Goal: Task Accomplishment & Management: Complete application form

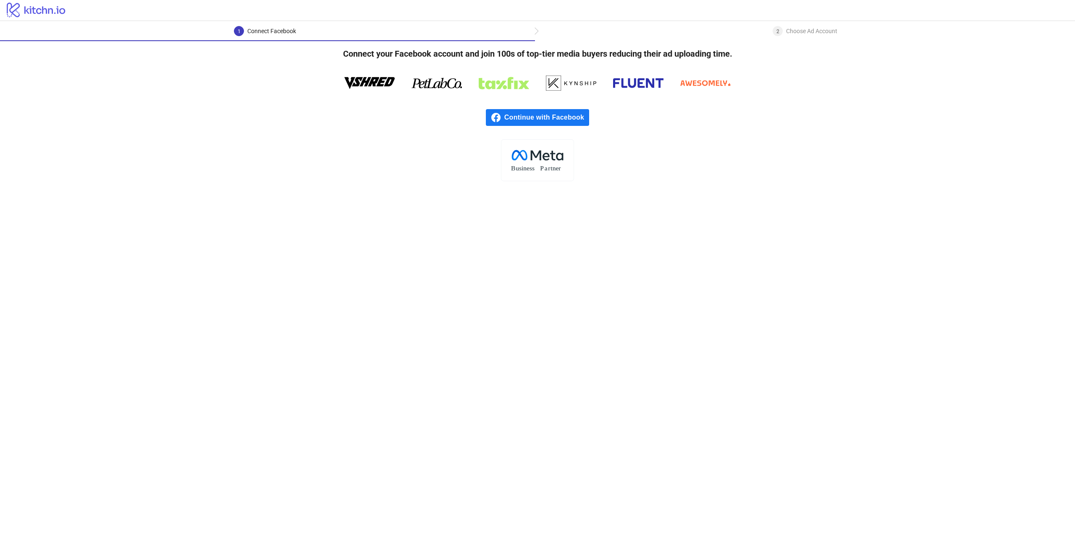
click at [545, 120] on span "Continue with Facebook" at bounding box center [546, 117] width 85 height 17
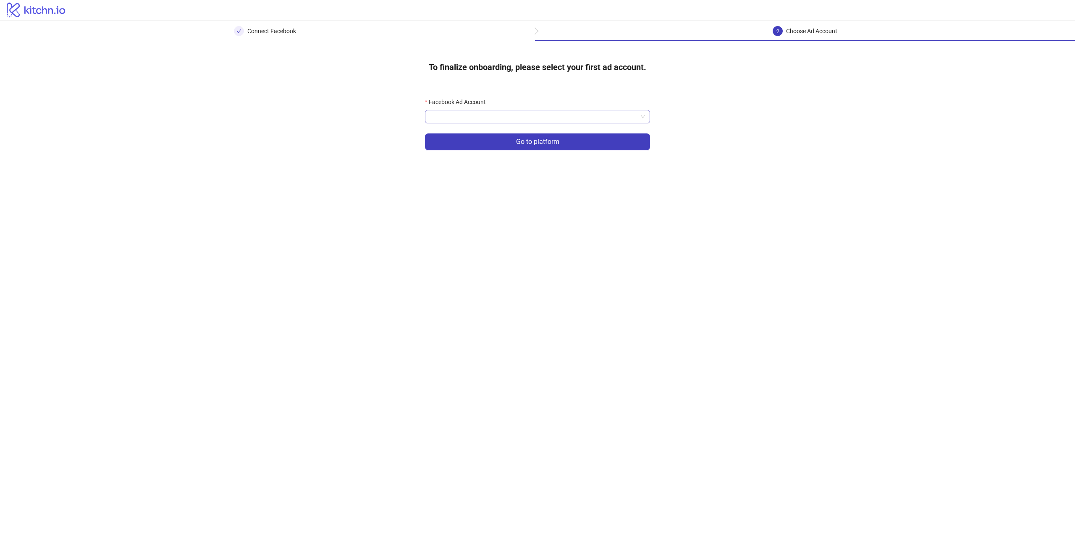
click at [468, 113] on input "Facebook Ad Account" at bounding box center [533, 116] width 207 height 13
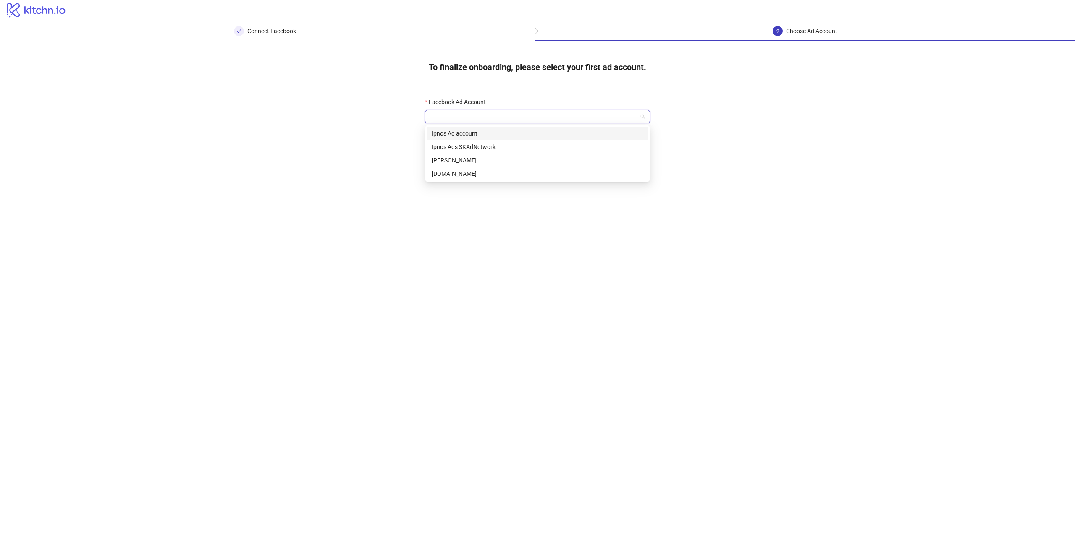
click at [458, 134] on div "Ipnos Ad account" at bounding box center [538, 133] width 212 height 9
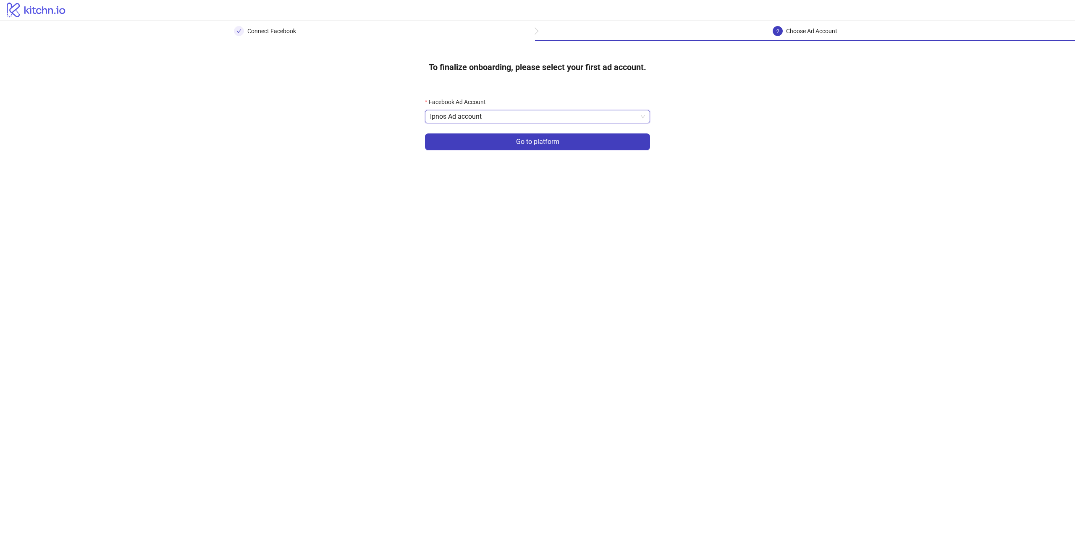
click at [839, 160] on div "To finalize onboarding, please select your first ad account. Facebook Ad Accoun…" at bounding box center [537, 107] width 1075 height 133
click at [541, 118] on span "Ipnos Ad account" at bounding box center [537, 116] width 215 height 13
click at [985, 197] on main "Connect Facebook 2 Choose Ad Account To finalize onboarding, please select your…" at bounding box center [537, 282] width 1075 height 522
click at [524, 126] on form "Facebook Ad Account Ipnos Ad account Go to platform" at bounding box center [537, 128] width 225 height 63
click at [524, 121] on span "Ipnos Ad account" at bounding box center [537, 116] width 215 height 13
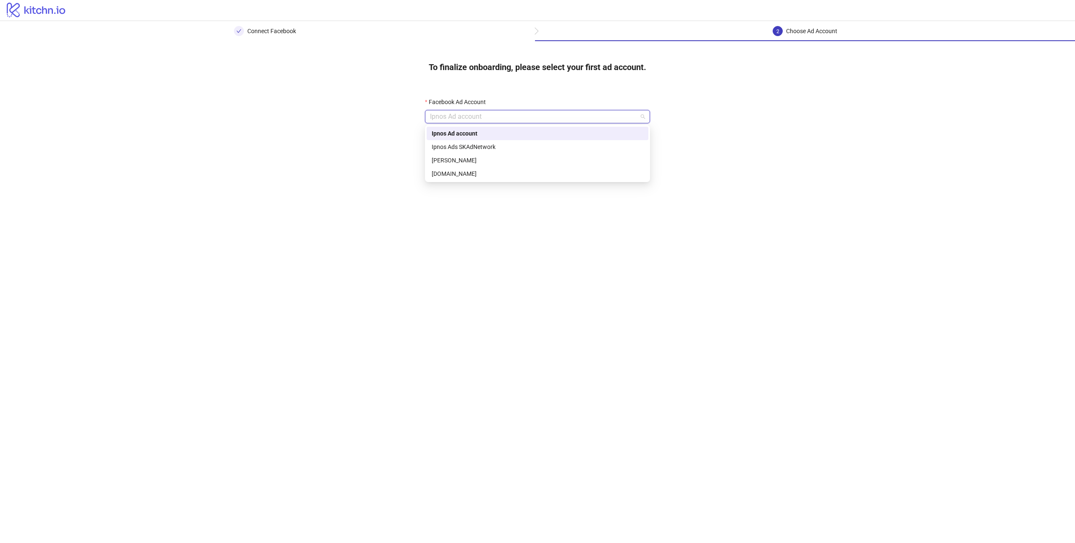
click at [524, 121] on span "Ipnos Ad account" at bounding box center [537, 116] width 215 height 13
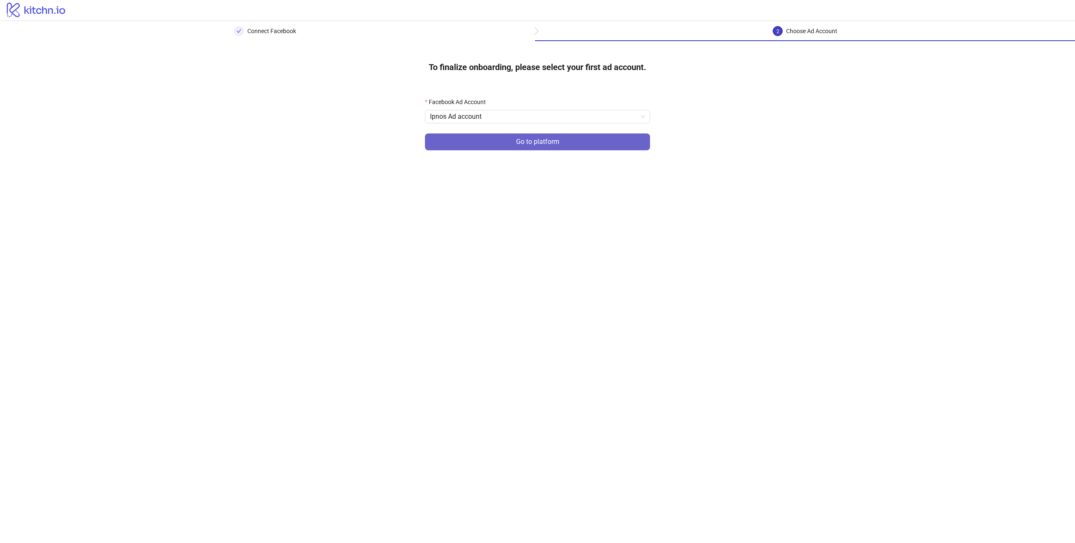
click at [516, 140] on span "Go to platform" at bounding box center [537, 142] width 43 height 8
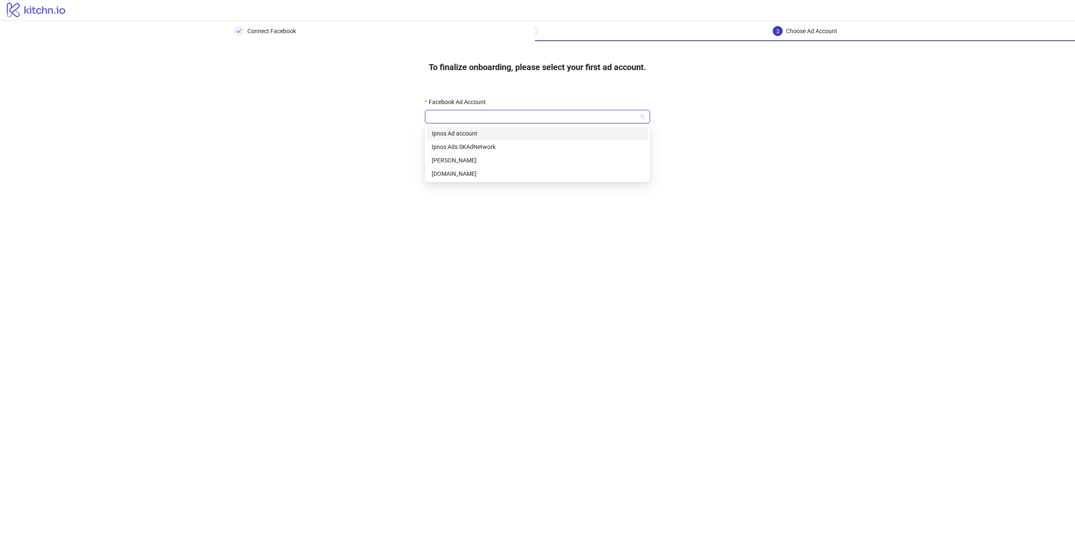
click at [509, 115] on input "Facebook Ad Account" at bounding box center [533, 116] width 207 height 13
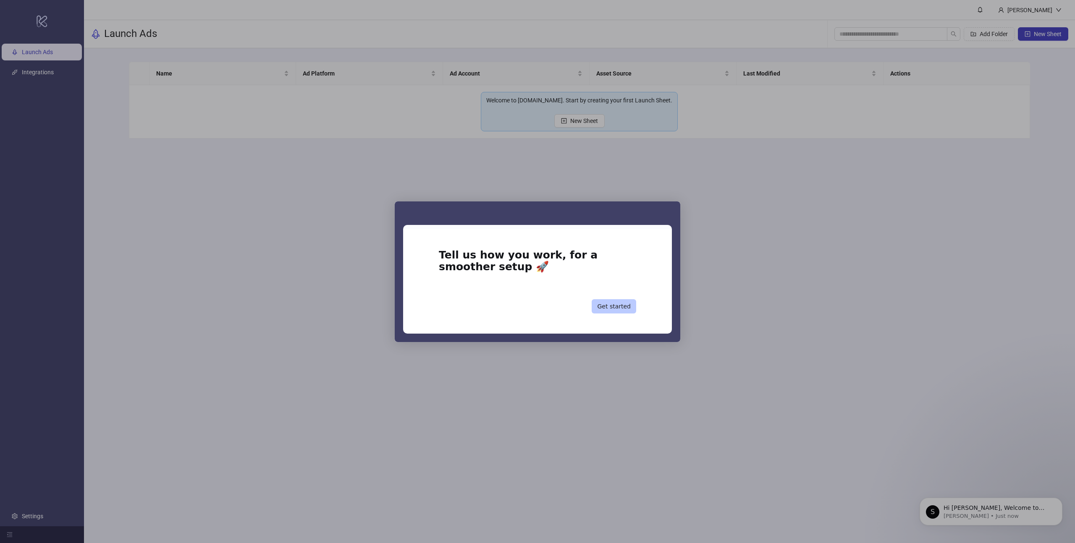
click at [618, 310] on button "Get started" at bounding box center [614, 306] width 45 height 14
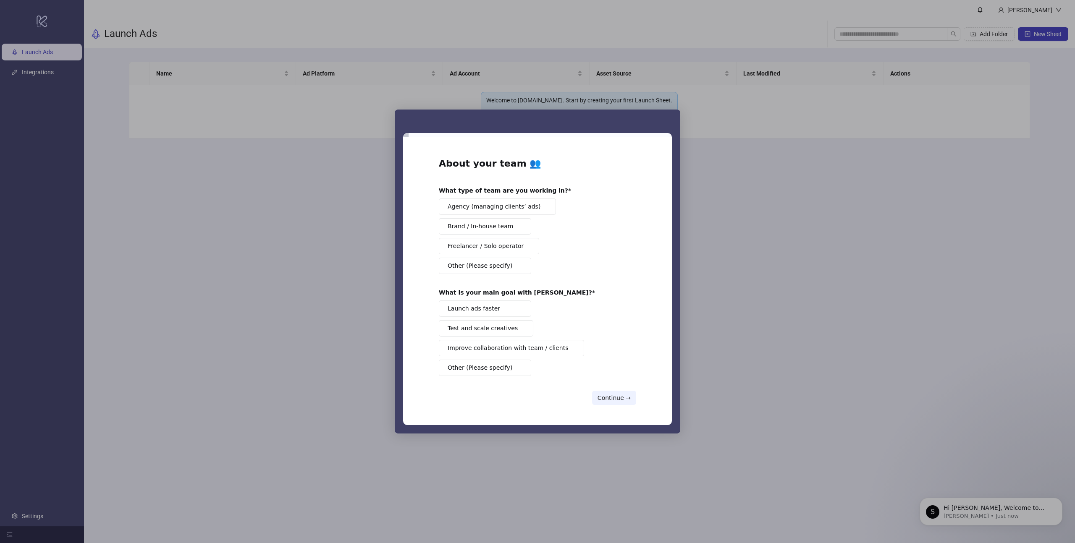
click at [740, 302] on div "Intercom messenger" at bounding box center [537, 271] width 1075 height 543
click at [624, 398] on button "Continue →" at bounding box center [614, 398] width 44 height 14
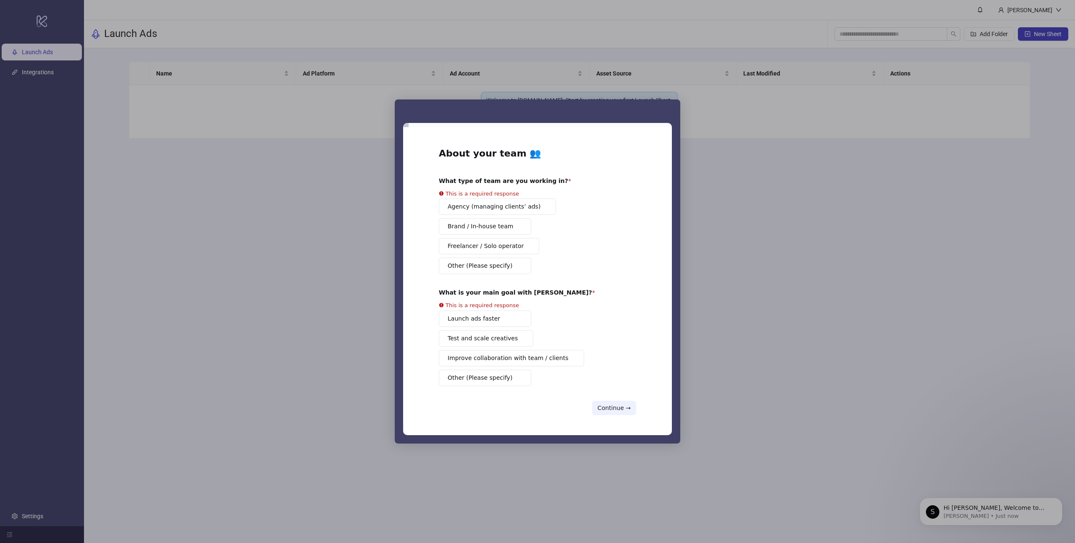
click at [474, 321] on button "Launch ads faster" at bounding box center [485, 319] width 92 height 16
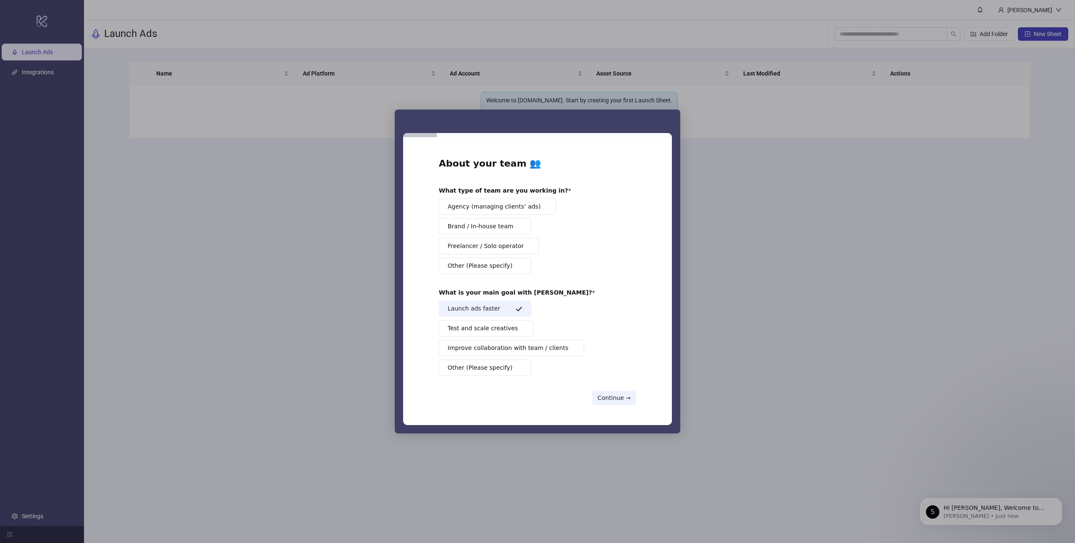
click at [495, 230] on span "Brand / In-house team" at bounding box center [481, 226] width 66 height 9
click at [603, 393] on button "Continue →" at bounding box center [614, 398] width 44 height 14
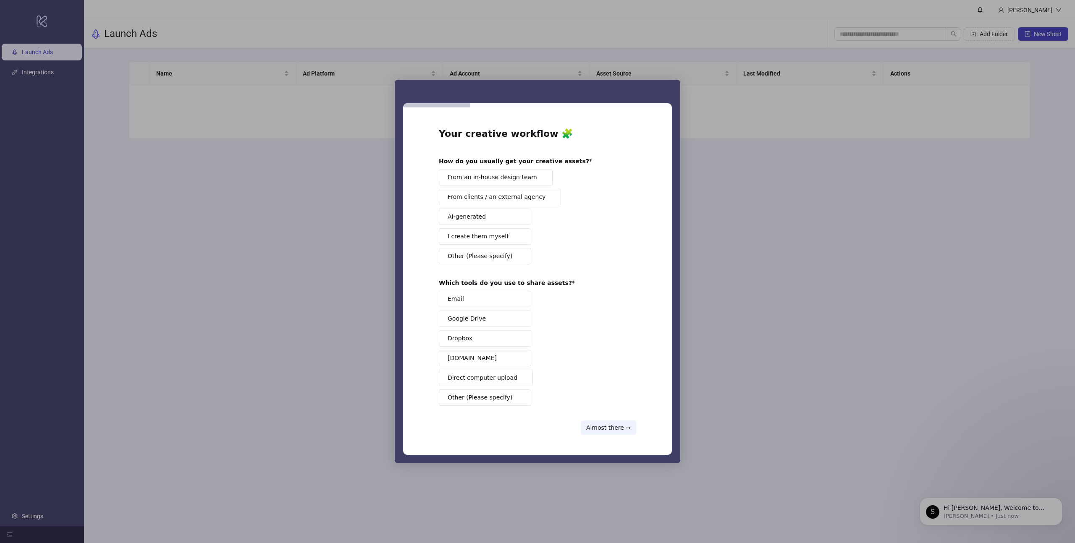
click at [524, 171] on button "From an in-house design team" at bounding box center [496, 177] width 114 height 16
click at [505, 356] on button "Frame.io" at bounding box center [485, 358] width 92 height 16
click at [518, 361] on icon "Intercom messenger" at bounding box center [519, 358] width 7 height 7
click at [508, 317] on button "Google Drive" at bounding box center [485, 319] width 92 height 16
click at [502, 234] on span "I create them myself" at bounding box center [478, 236] width 61 height 9
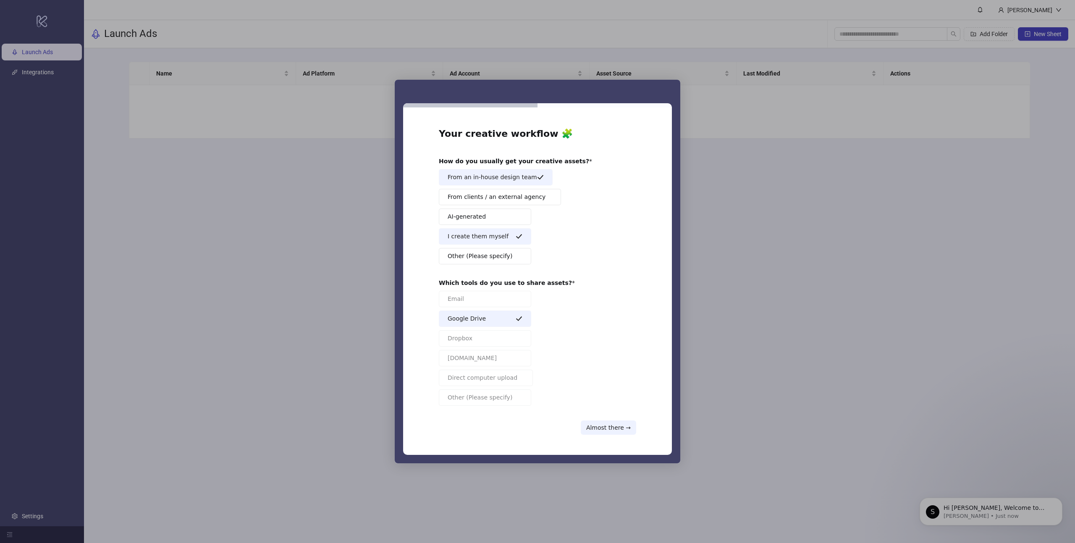
click at [511, 178] on span "From an in-house design team" at bounding box center [492, 177] width 89 height 9
click at [516, 180] on span "From an in-house design team" at bounding box center [492, 177] width 89 height 9
click at [612, 426] on button "Almost there →" at bounding box center [608, 428] width 55 height 14
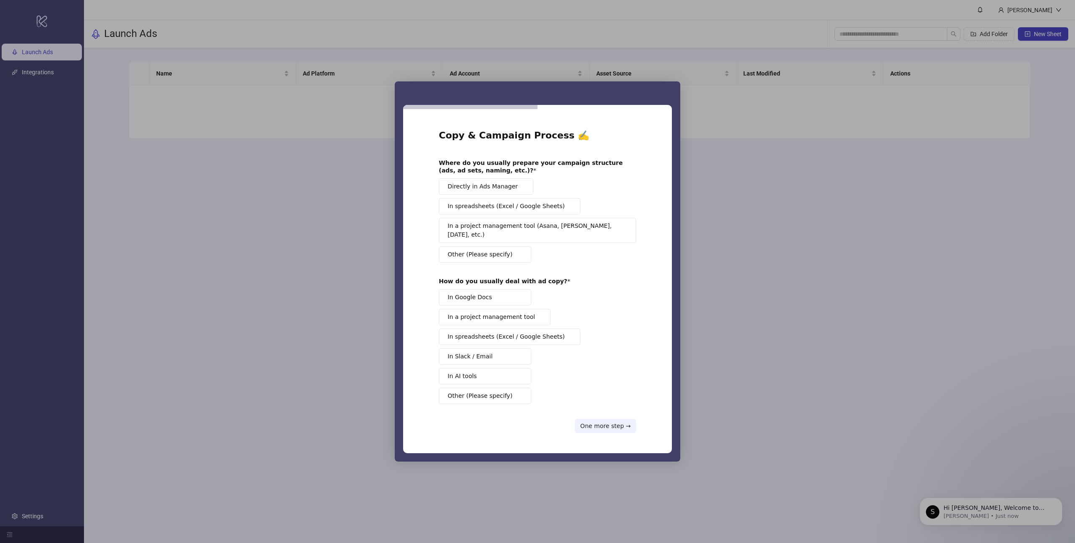
click at [481, 396] on span "Other (Please specify)" at bounding box center [480, 396] width 65 height 9
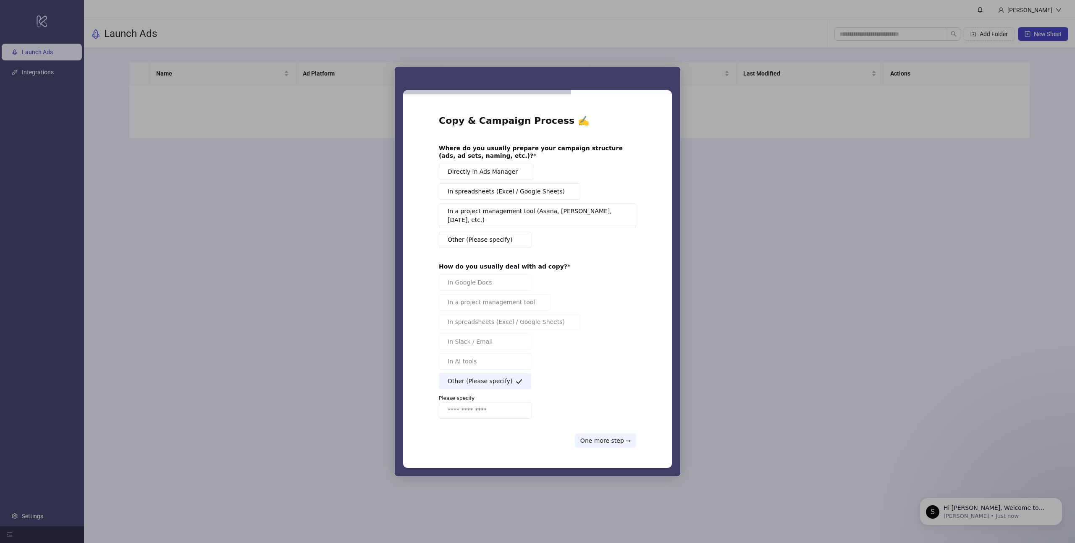
click at [501, 377] on span "Other (Please specify)" at bounding box center [480, 381] width 65 height 9
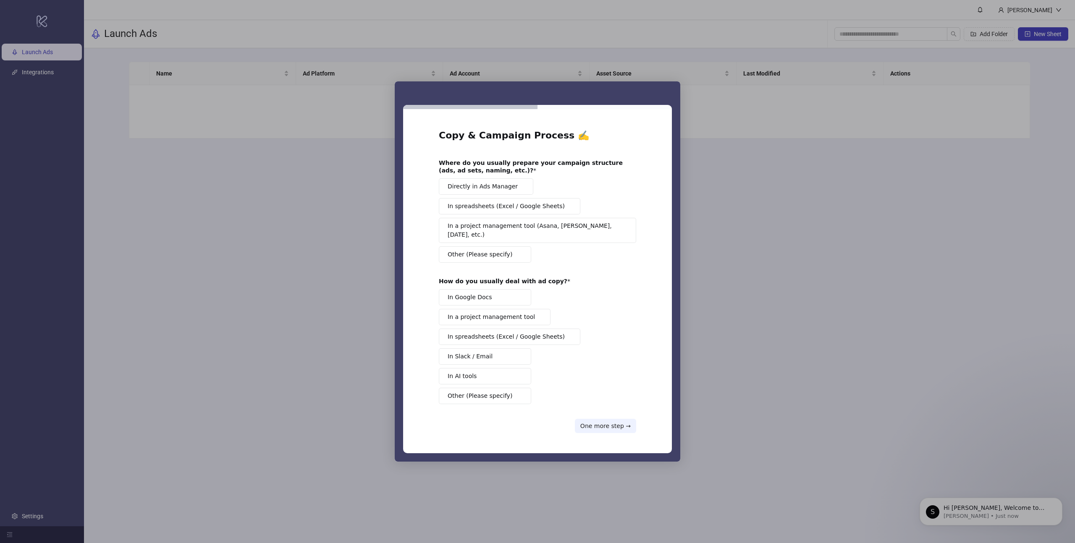
click at [484, 191] on span "Directly in Ads Manager" at bounding box center [483, 186] width 70 height 9
click at [505, 314] on span "In a project management tool" at bounding box center [491, 317] width 87 height 9
click at [621, 421] on button "One more step →" at bounding box center [605, 426] width 61 height 14
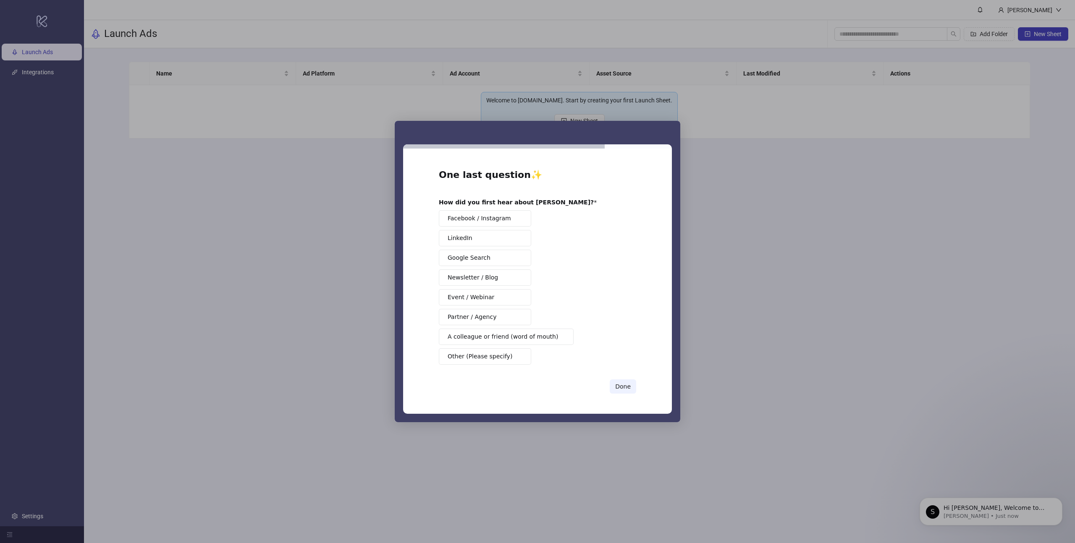
click at [493, 333] on span "A colleague or friend (word of mouth)" at bounding box center [503, 337] width 110 height 9
click at [627, 385] on button "Done" at bounding box center [623, 387] width 26 height 14
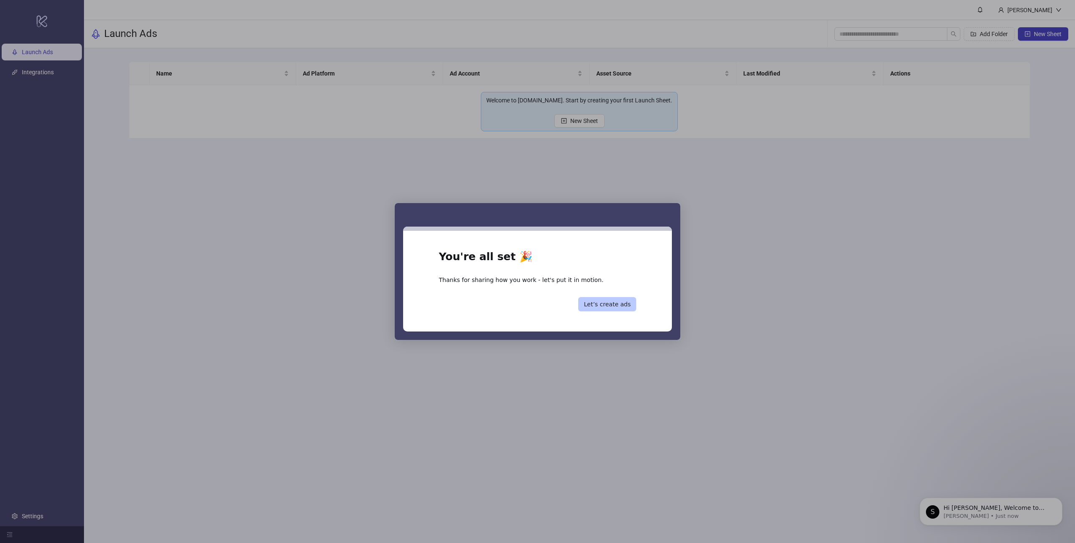
click at [609, 302] on button "Let’s create ads" at bounding box center [607, 304] width 58 height 14
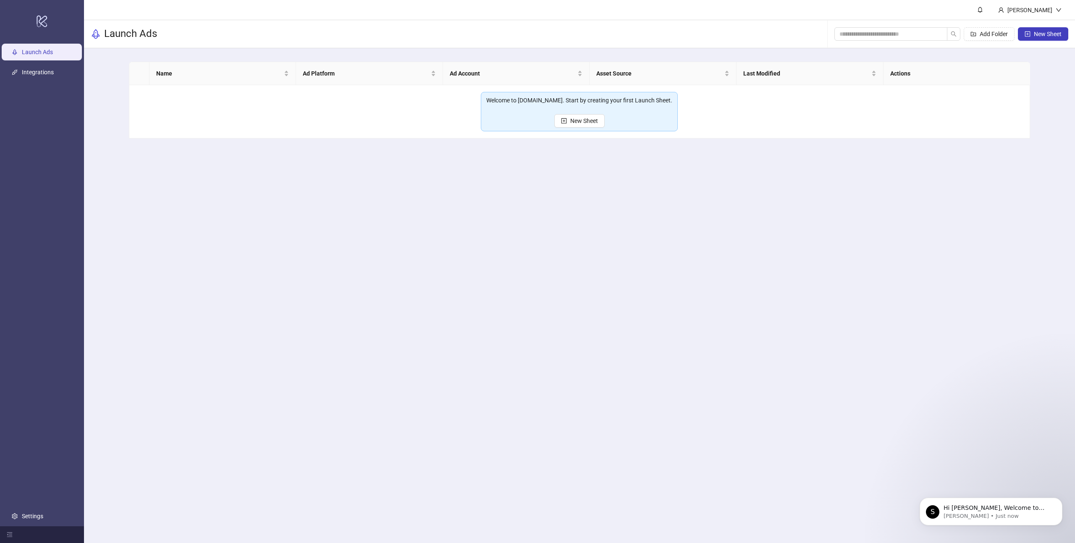
click at [592, 319] on main "Carmen Oceguera Launch Ads Add Folder New Sheet Name Ad Platform Ad Account Ass…" at bounding box center [579, 271] width 991 height 543
click at [31, 73] on link "Integrations" at bounding box center [38, 72] width 32 height 7
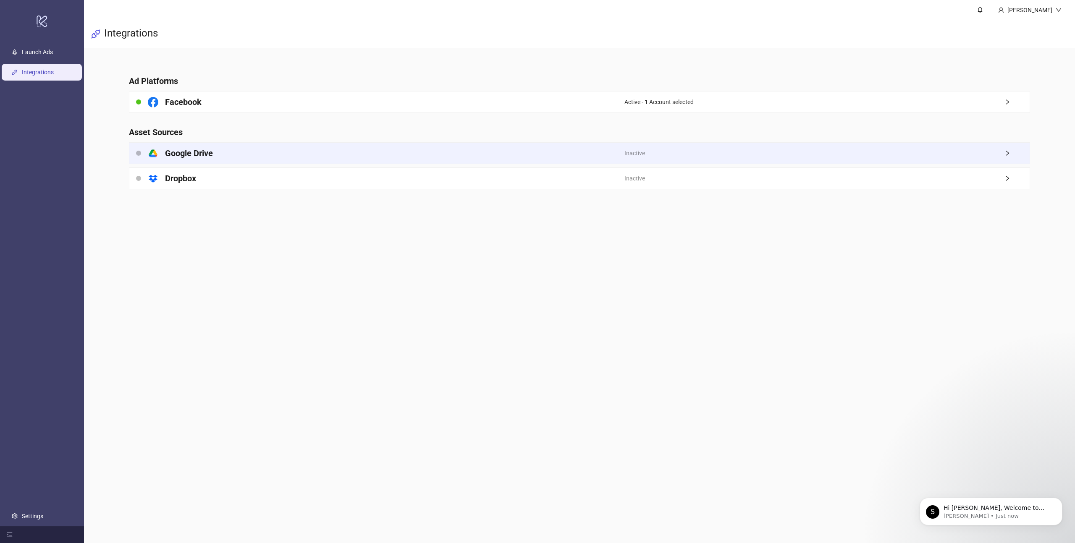
click at [182, 153] on h4 "Google Drive" at bounding box center [189, 153] width 48 height 12
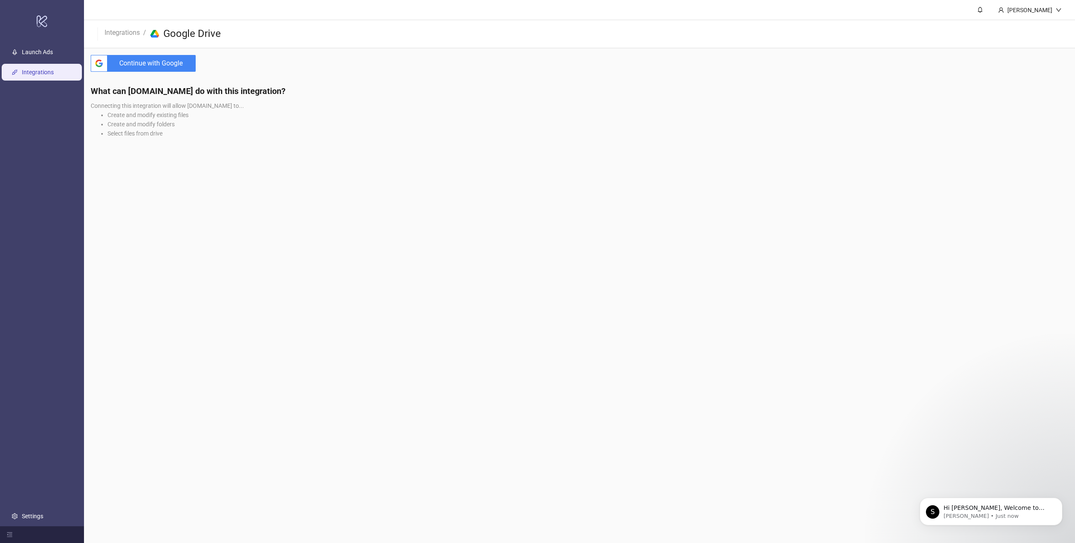
click at [154, 66] on span "Continue with Google" at bounding box center [153, 63] width 85 height 17
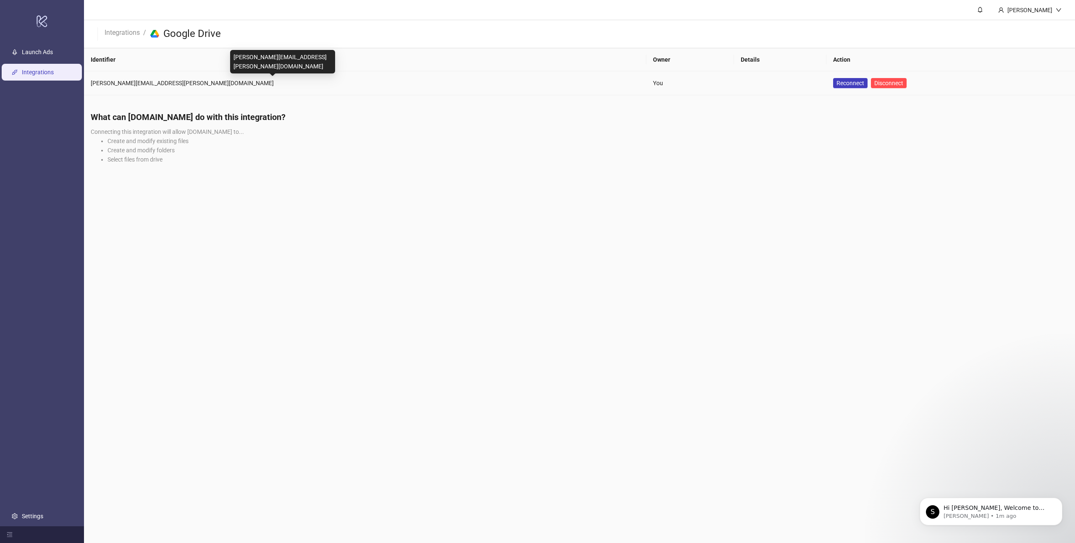
click at [379, 86] on div "carmen.oceguera@ipnos.com" at bounding box center [365, 83] width 549 height 9
click at [817, 377] on main "Carmen Oceguera Integrations / platform/google_drive Google Drive Identifier Ow…" at bounding box center [579, 271] width 991 height 543
click at [309, 65] on th "Identifier" at bounding box center [365, 59] width 562 height 23
click at [168, 128] on span "Connecting this integration will allow Kitchn.io to..." at bounding box center [167, 131] width 153 height 7
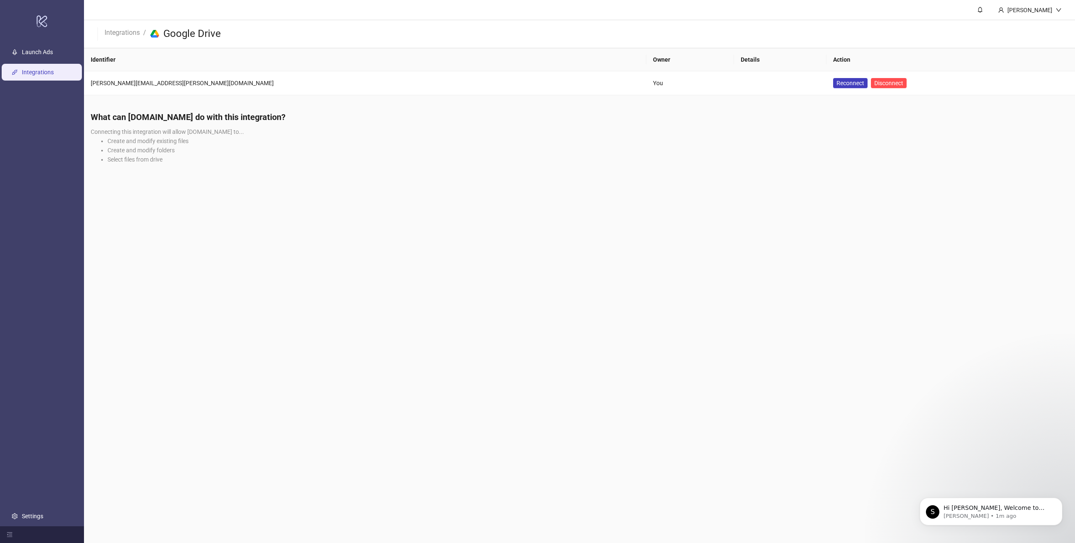
click at [137, 153] on li "Create and modify folders" at bounding box center [587, 150] width 961 height 9
click at [144, 170] on div "What can Kitchn.io do with this integration? Connecting this integration will a…" at bounding box center [579, 141] width 991 height 72
click at [653, 81] on div "You" at bounding box center [690, 83] width 74 height 9
click at [734, 79] on td at bounding box center [780, 83] width 92 height 24
drag, startPoint x: 250, startPoint y: 85, endPoint x: 202, endPoint y: 85, distance: 47.4
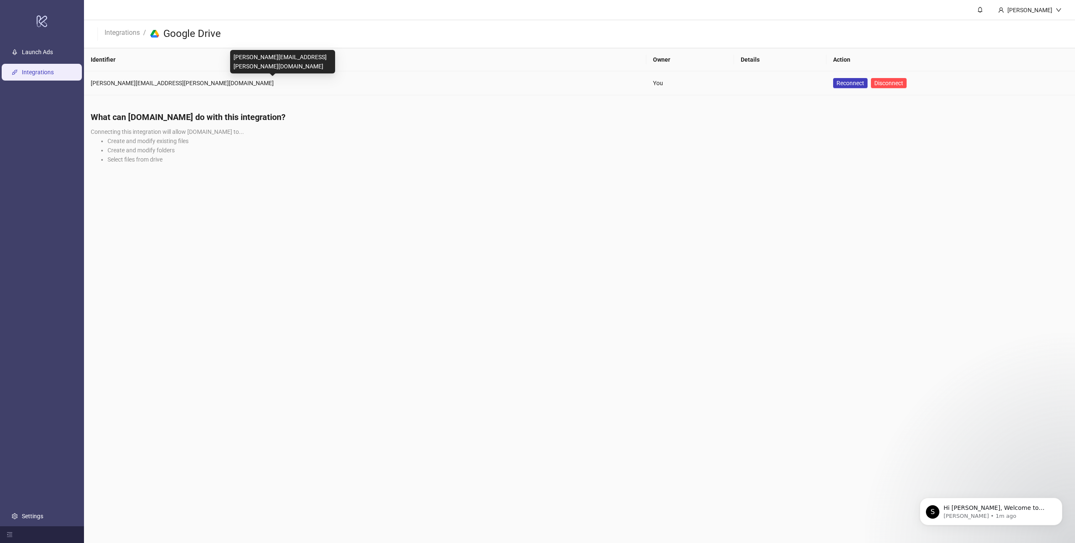
click at [250, 85] on div "carmen.oceguera@ipnos.com" at bounding box center [365, 83] width 549 height 9
click at [144, 86] on div "carmen.oceguera@ipnos.com" at bounding box center [365, 83] width 549 height 9
click at [76, 87] on ul "Launch Ads Integrations Settings" at bounding box center [42, 284] width 84 height 485
click at [34, 55] on link "Launch Ads" at bounding box center [37, 52] width 31 height 7
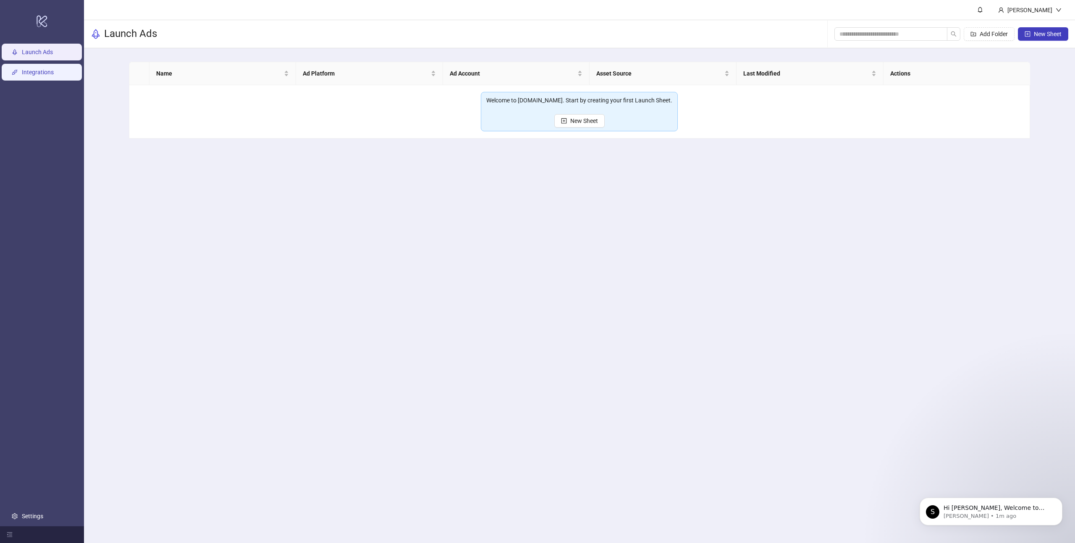
click at [51, 70] on link "Integrations" at bounding box center [38, 72] width 32 height 7
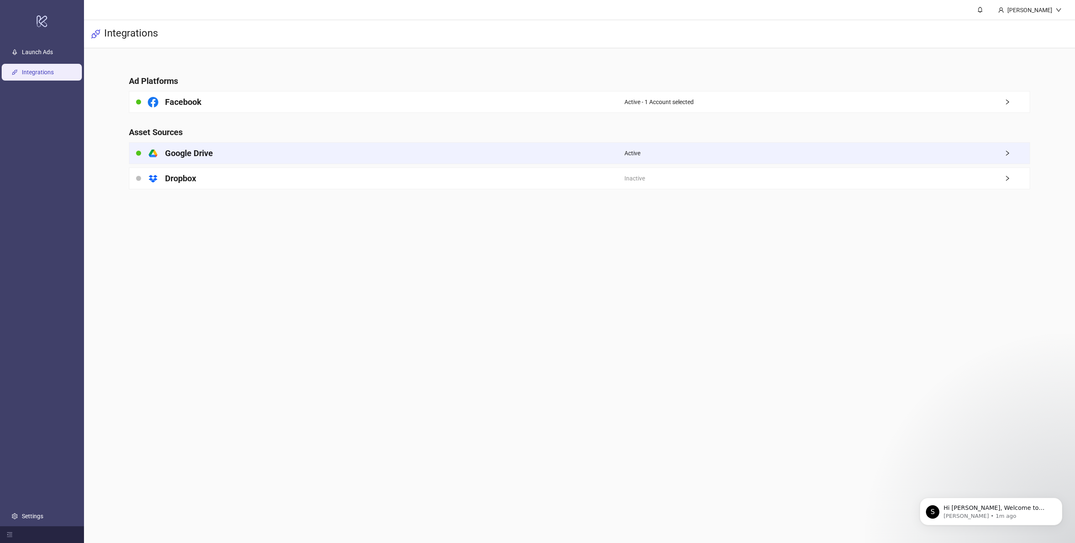
click at [1005, 155] on icon "right" at bounding box center [1007, 153] width 6 height 6
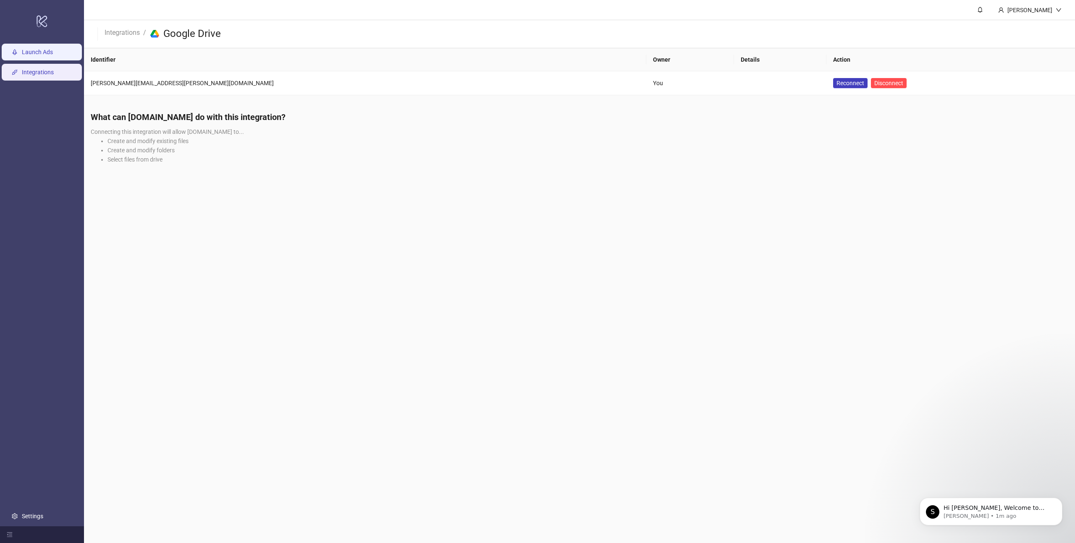
click at [27, 55] on link "Launch Ads" at bounding box center [37, 52] width 31 height 7
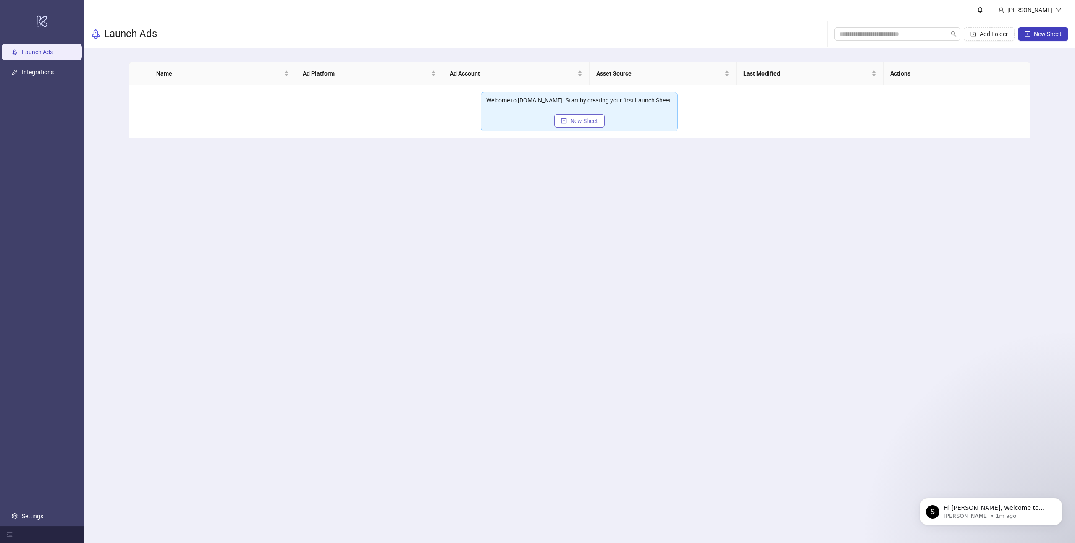
click at [582, 123] on span "New Sheet" at bounding box center [584, 121] width 28 height 7
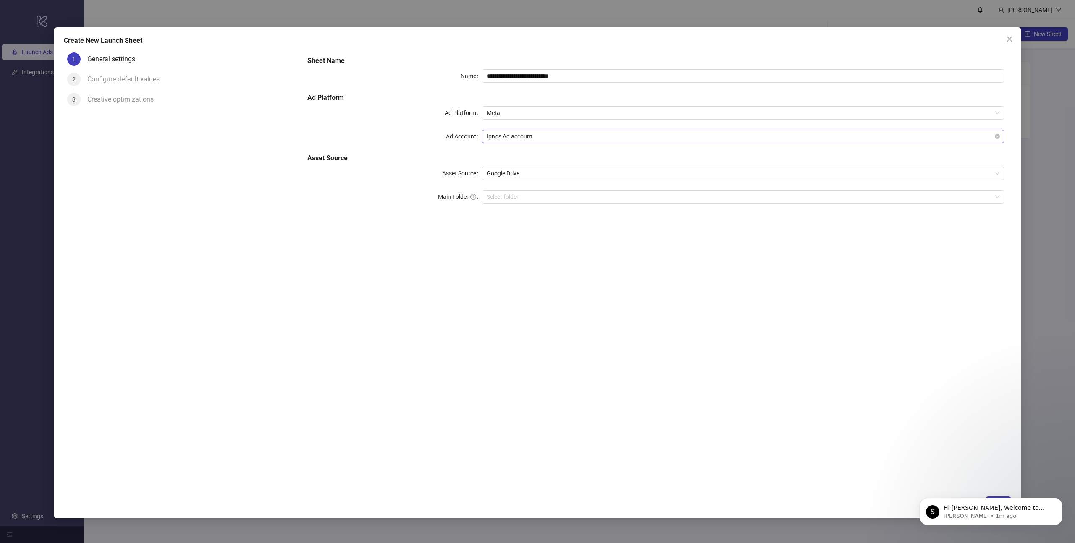
click at [536, 138] on span "Ipnos Ad account" at bounding box center [743, 136] width 513 height 13
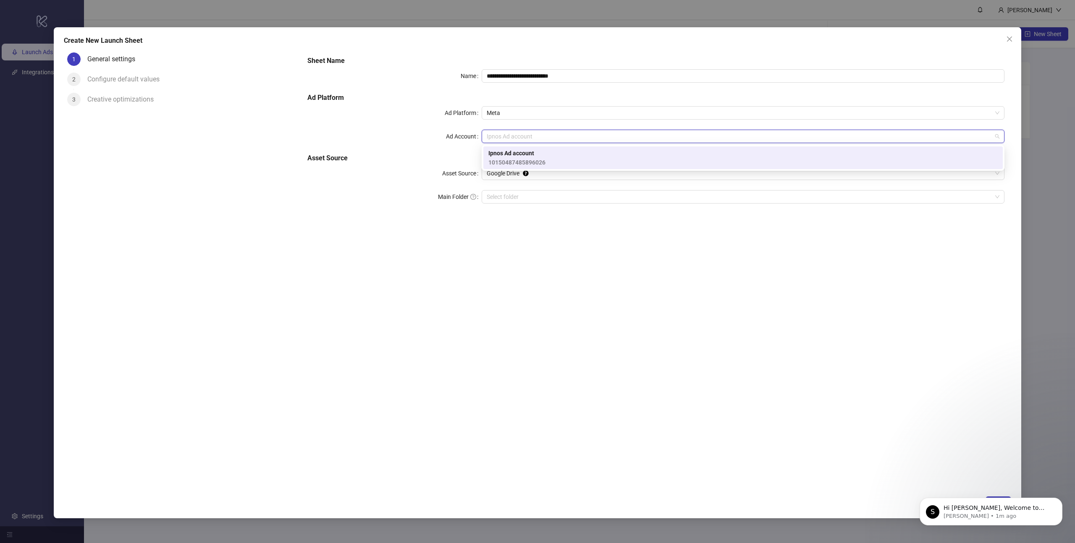
click at [562, 160] on div "Ipnos Ad account 10150487485896026" at bounding box center [742, 158] width 509 height 18
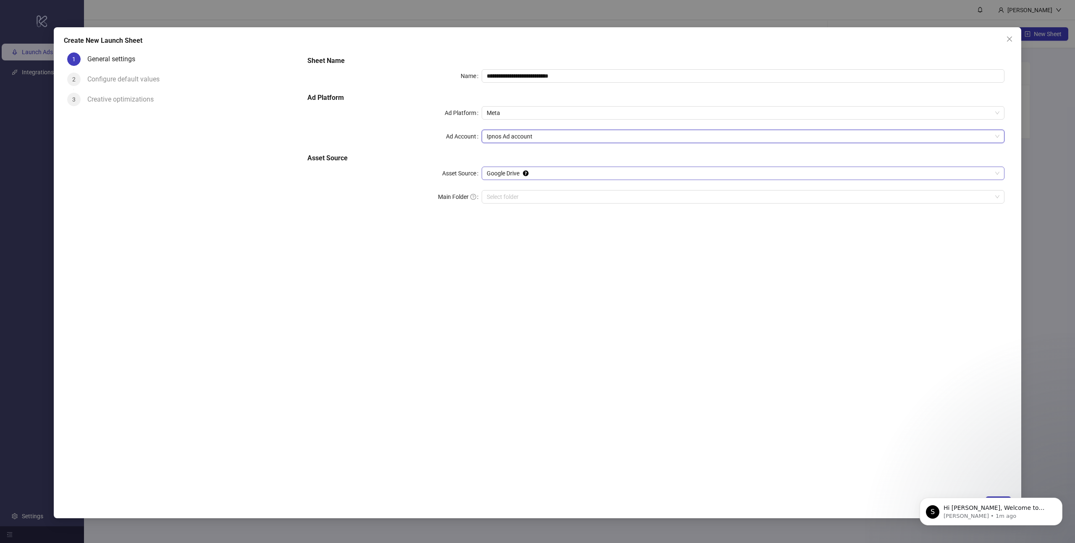
click at [535, 175] on span "Google Drive" at bounding box center [743, 173] width 513 height 13
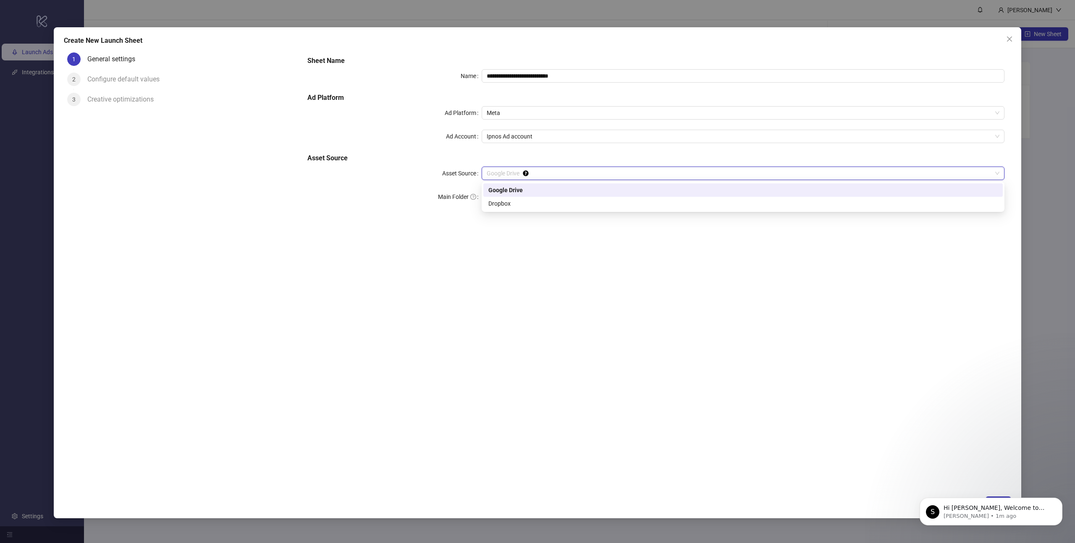
click at [528, 188] on div "Google Drive" at bounding box center [742, 190] width 509 height 9
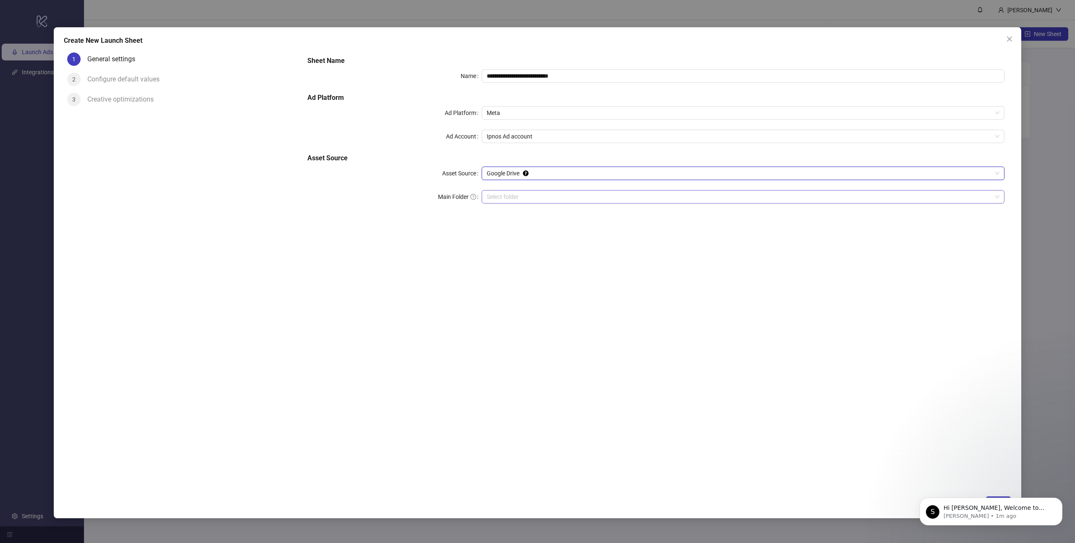
click at [508, 197] on input "Main Folder" at bounding box center [739, 197] width 505 height 13
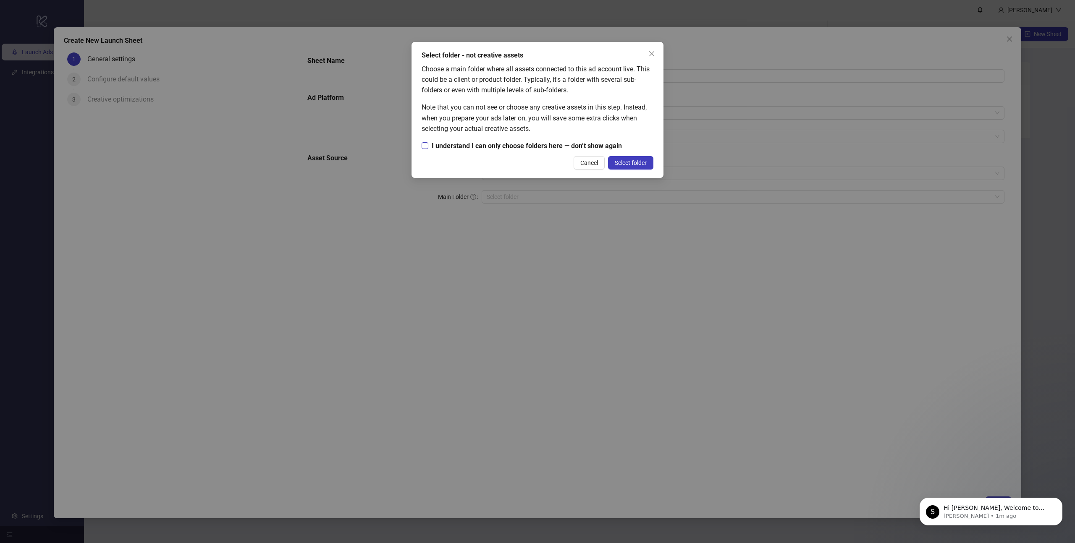
click at [490, 143] on span "I understand I can only choose folders here — don’t show again" at bounding box center [526, 146] width 197 height 10
click at [628, 161] on span "Select folder" at bounding box center [631, 163] width 32 height 7
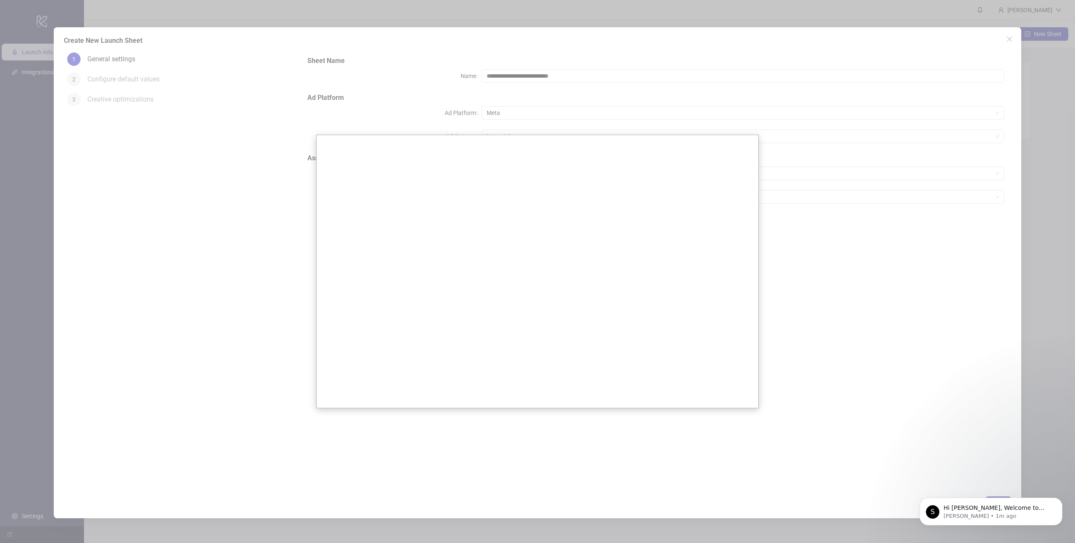
click at [856, 309] on div at bounding box center [537, 271] width 1075 height 543
drag, startPoint x: 849, startPoint y: 417, endPoint x: 739, endPoint y: 384, distance: 114.8
click at [849, 417] on div at bounding box center [537, 271] width 1075 height 543
click at [811, 276] on div at bounding box center [537, 271] width 1075 height 543
click at [870, 301] on div at bounding box center [537, 271] width 1075 height 543
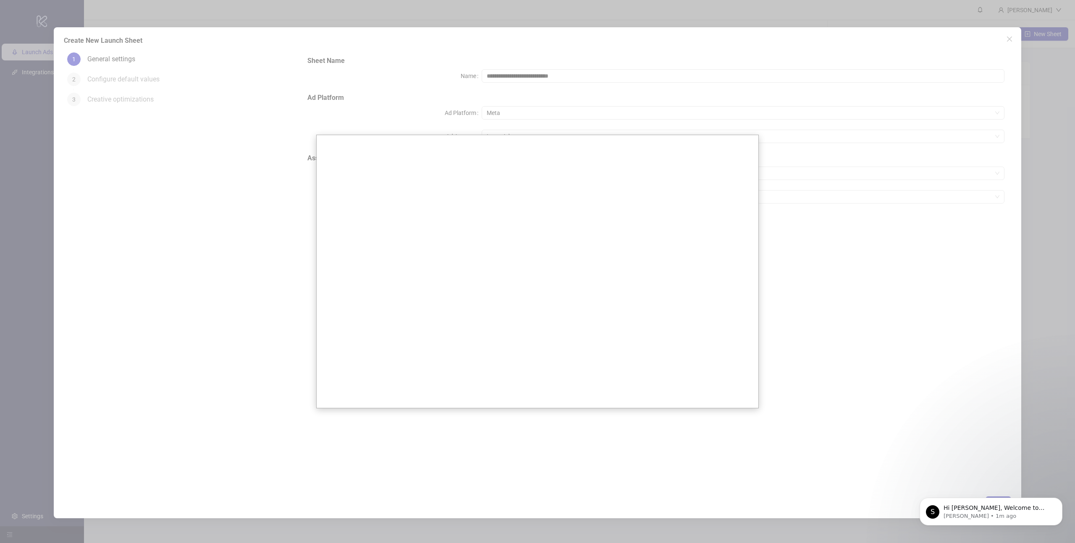
click at [864, 221] on div at bounding box center [537, 271] width 1075 height 543
click at [335, 101] on div at bounding box center [537, 271] width 1075 height 543
click at [217, 211] on div at bounding box center [537, 271] width 1075 height 543
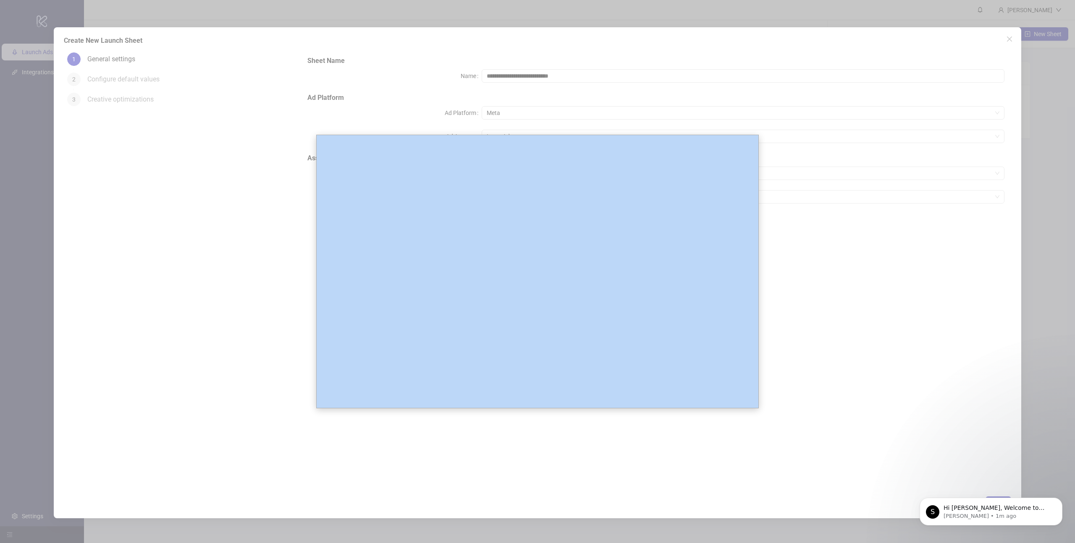
click at [217, 211] on div at bounding box center [537, 271] width 1075 height 543
click at [1033, 139] on div at bounding box center [537, 271] width 1075 height 543
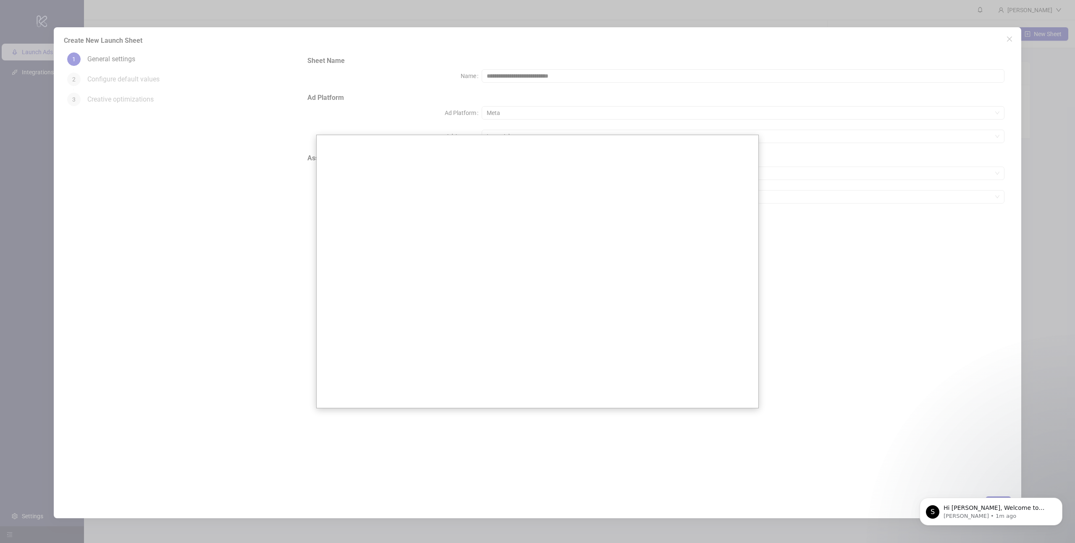
click at [1009, 41] on div at bounding box center [537, 271] width 1075 height 543
click at [846, 388] on div at bounding box center [537, 271] width 1075 height 543
click at [1047, 377] on div at bounding box center [537, 271] width 1075 height 543
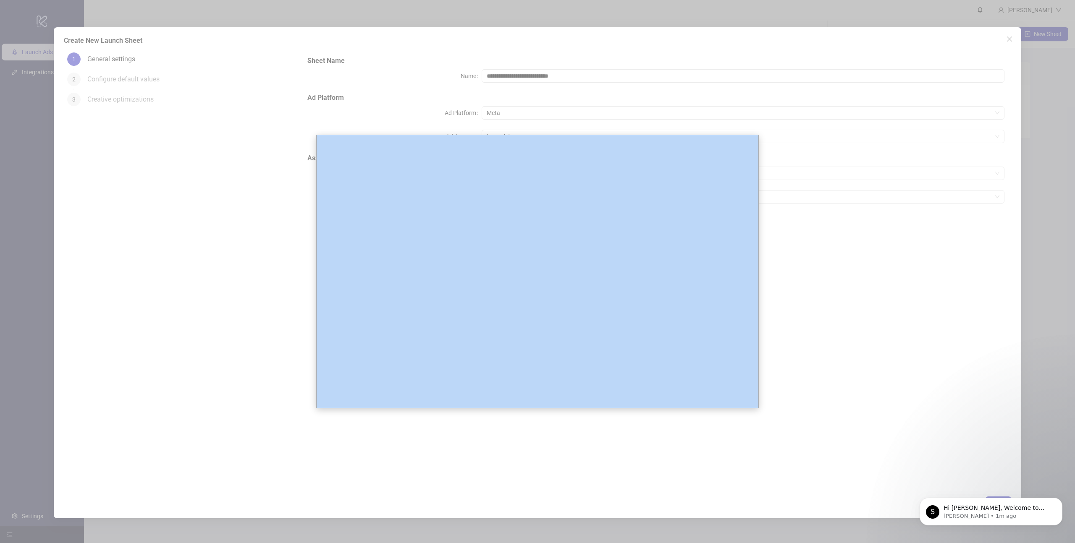
click at [1047, 377] on div at bounding box center [537, 271] width 1075 height 543
click at [819, 221] on div at bounding box center [537, 271] width 1075 height 543
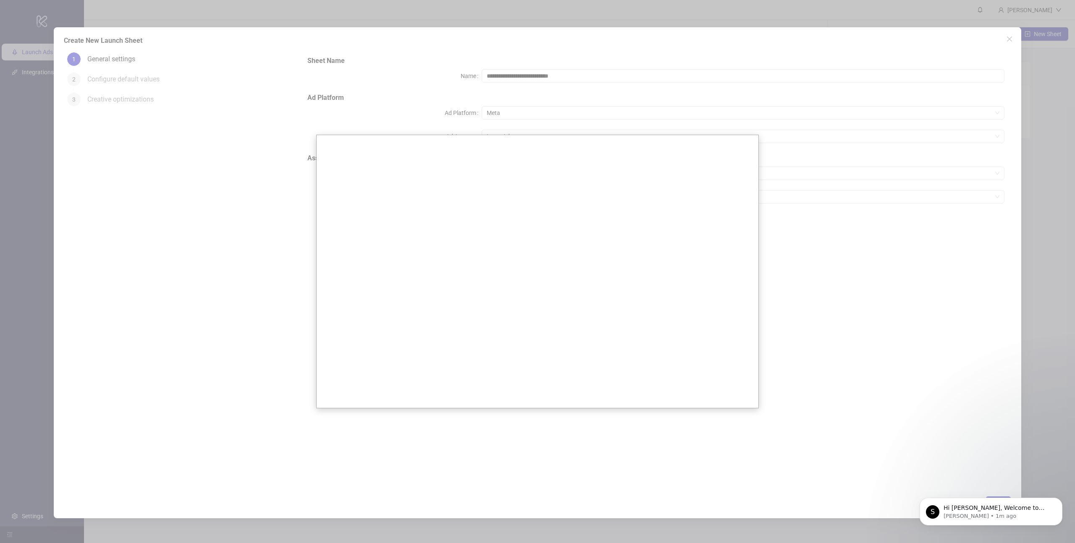
click at [769, 332] on div at bounding box center [537, 271] width 1075 height 543
click at [856, 355] on div at bounding box center [537, 271] width 1075 height 543
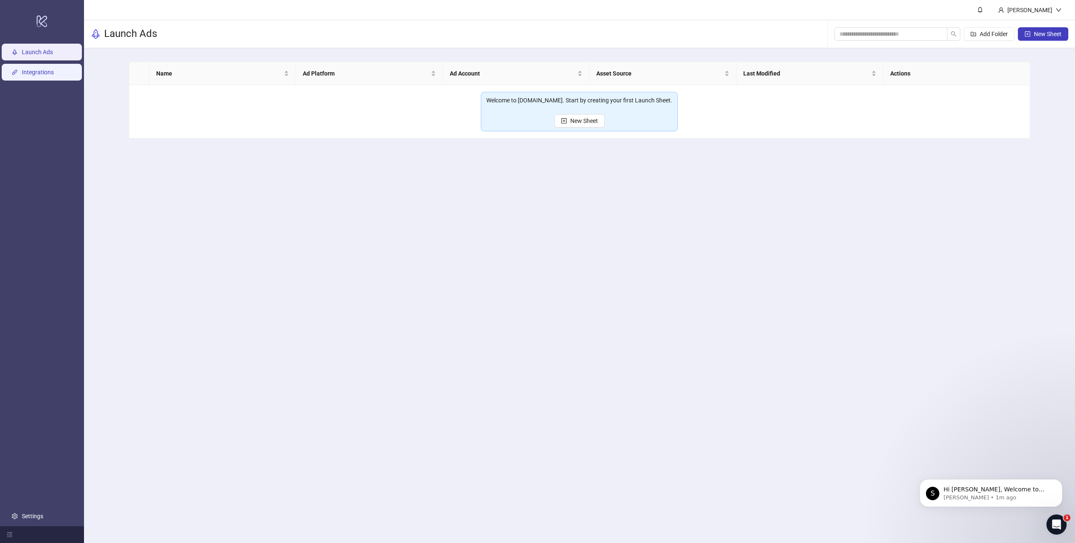
click at [52, 75] on link "Integrations" at bounding box center [38, 72] width 32 height 7
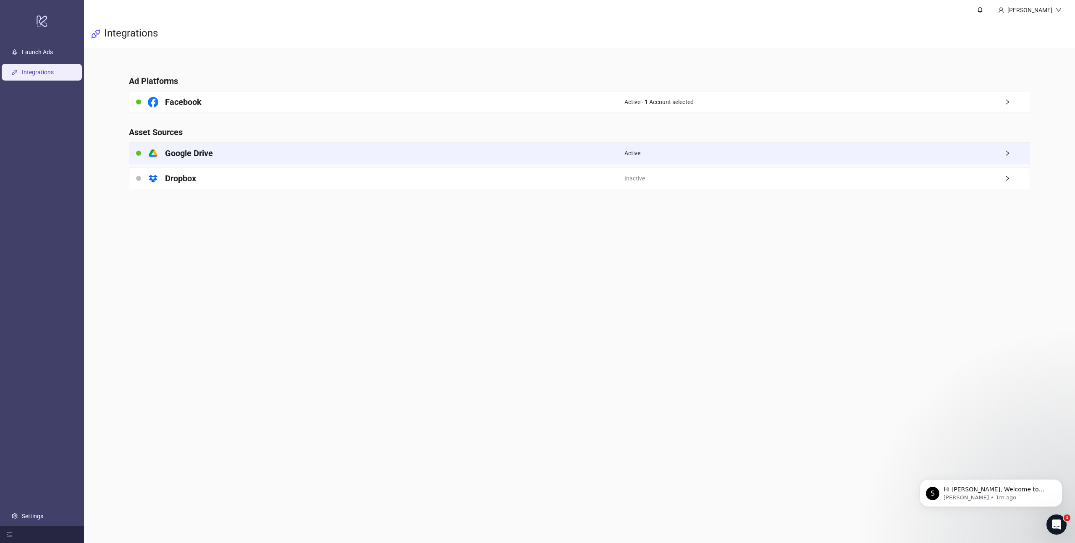
click at [510, 154] on div "platform/google_drive Google Drive" at bounding box center [376, 153] width 495 height 21
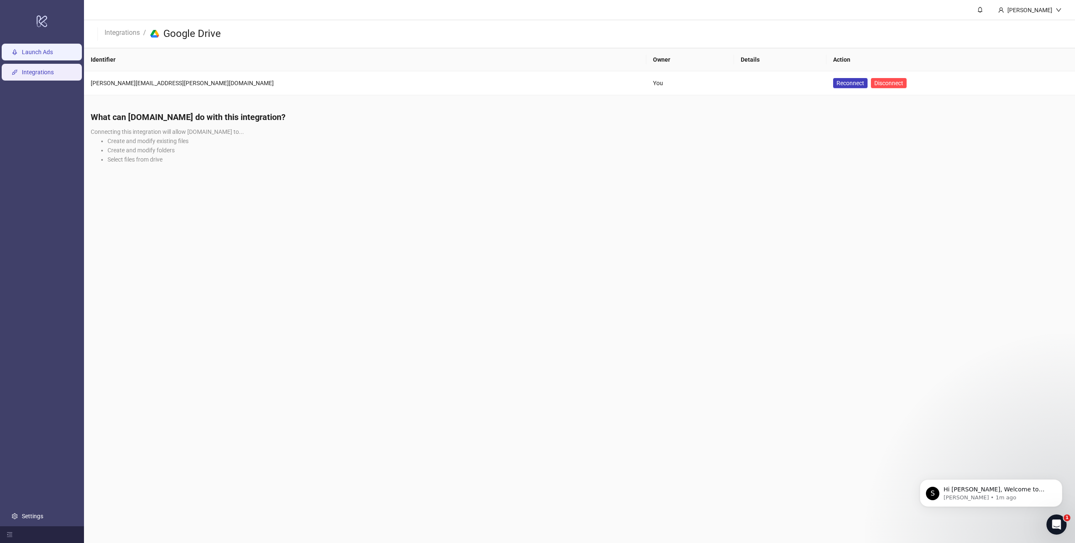
click at [28, 49] on link "Launch Ads" at bounding box center [37, 52] width 31 height 7
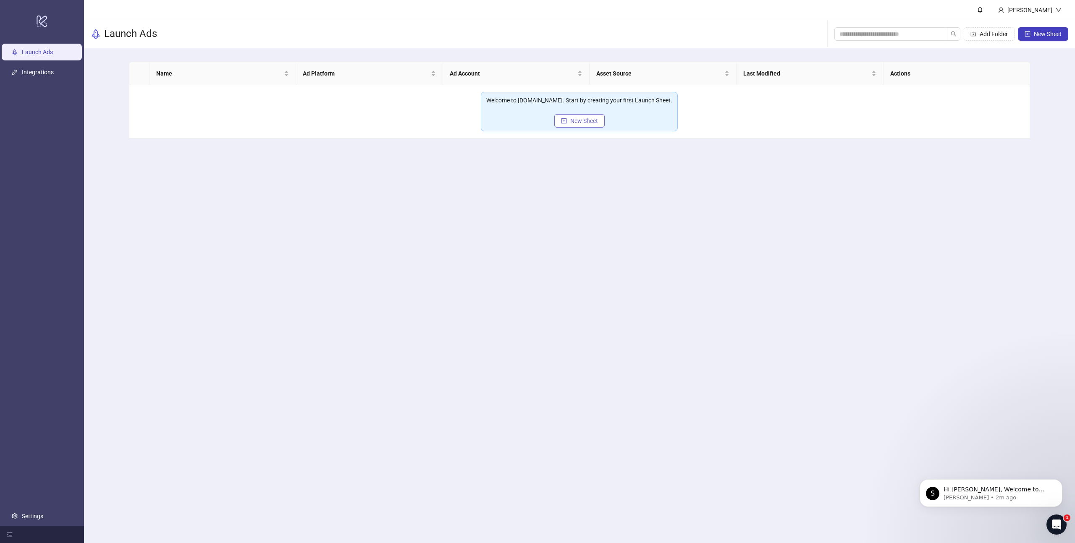
click at [577, 120] on span "New Sheet" at bounding box center [584, 121] width 28 height 7
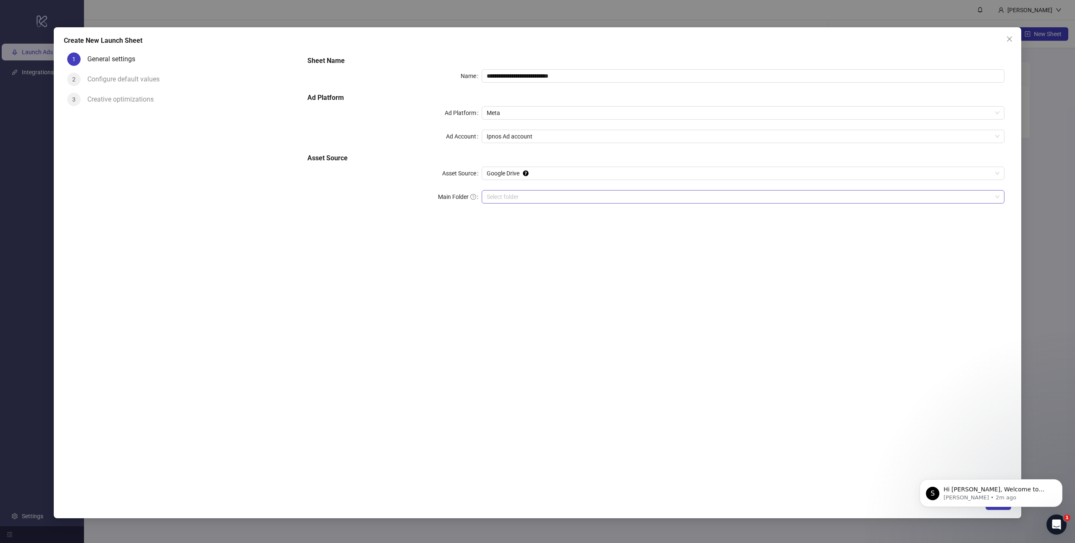
click at [561, 198] on input "Main Folder" at bounding box center [739, 197] width 505 height 13
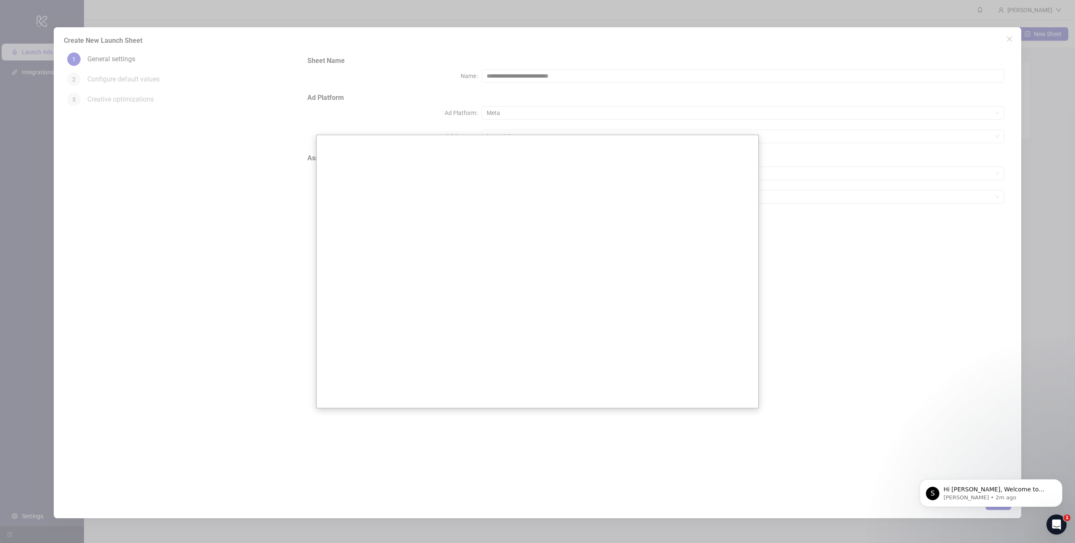
click at [892, 286] on div at bounding box center [537, 271] width 1075 height 543
drag, startPoint x: 908, startPoint y: 312, endPoint x: 815, endPoint y: 314, distance: 93.2
click at [908, 312] on div at bounding box center [537, 271] width 1075 height 543
click at [794, 317] on div at bounding box center [537, 271] width 1075 height 543
click at [1063, 308] on div at bounding box center [537, 271] width 1075 height 543
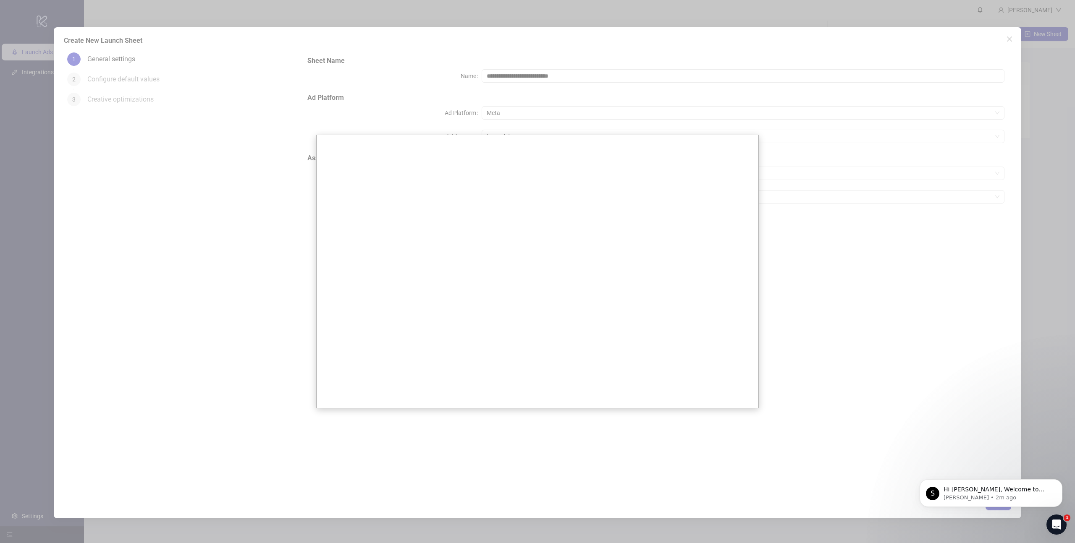
click at [1031, 306] on div at bounding box center [537, 271] width 1075 height 543
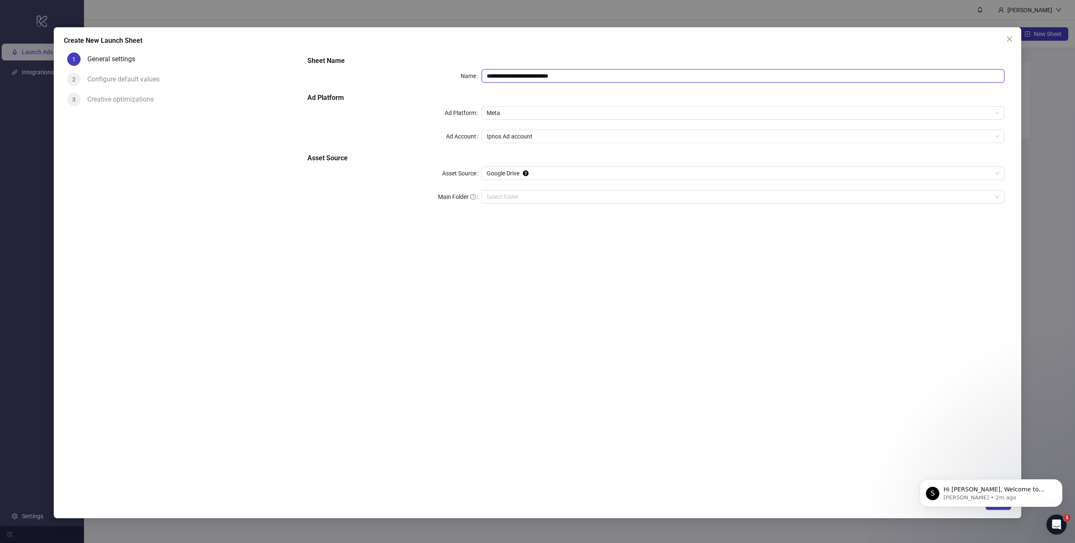
click at [580, 78] on input "**********" at bounding box center [743, 75] width 523 height 13
drag, startPoint x: 583, startPoint y: 76, endPoint x: 535, endPoint y: 75, distance: 47.9
click at [535, 75] on input "**********" at bounding box center [743, 75] width 523 height 13
click at [507, 111] on span "Meta" at bounding box center [743, 113] width 513 height 13
type input "**********"
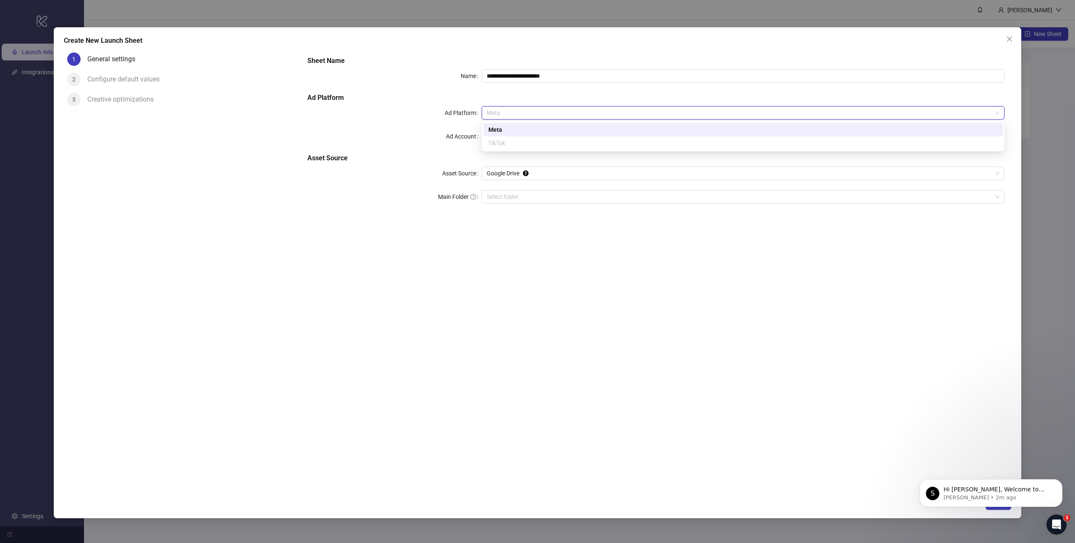
click at [511, 133] on div "Meta" at bounding box center [742, 129] width 509 height 9
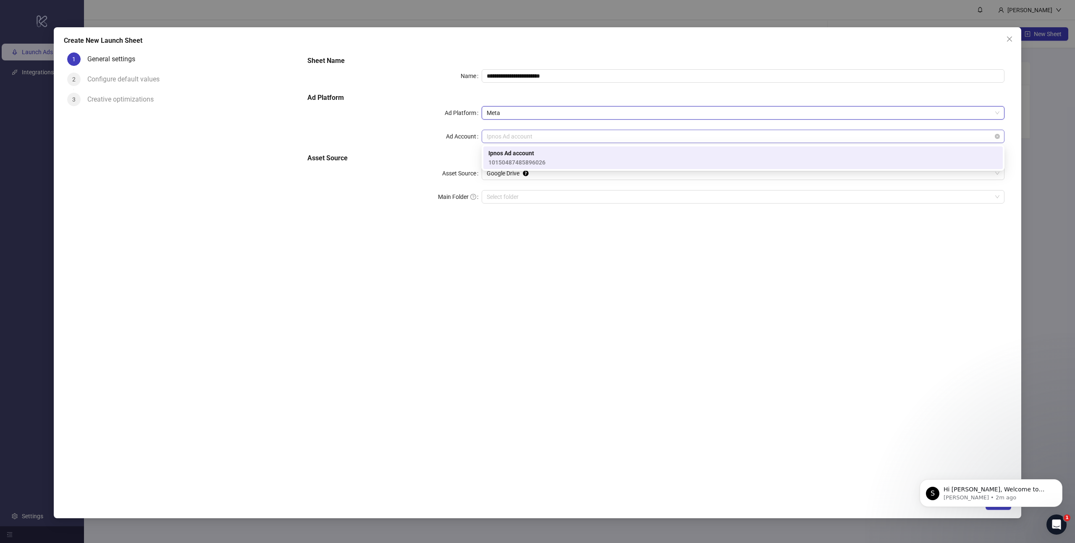
click at [519, 139] on span "Ipnos Ad account" at bounding box center [743, 136] width 513 height 13
click at [523, 155] on span "Ipnos Ad account" at bounding box center [516, 153] width 57 height 9
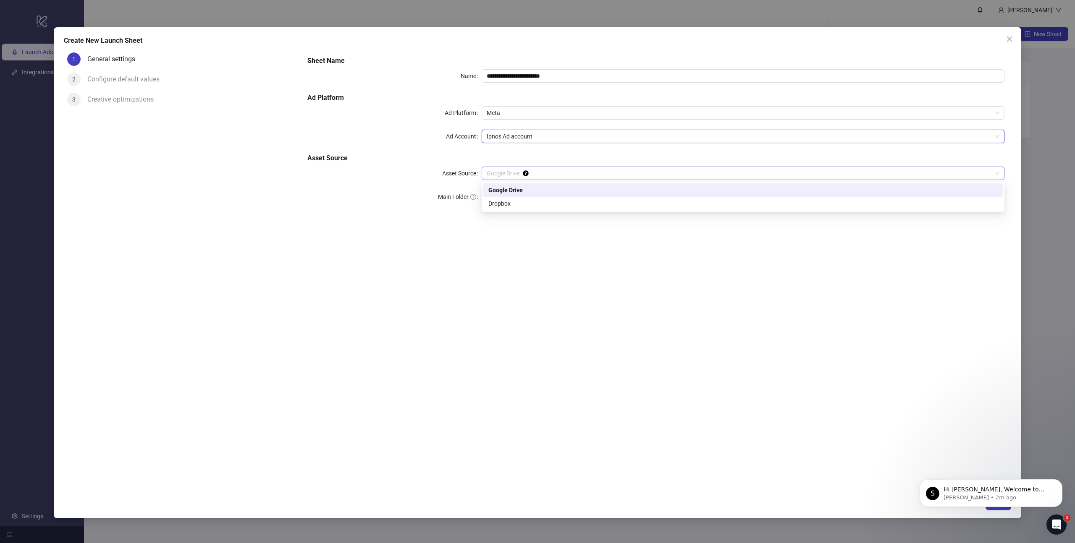
click at [506, 180] on div "Google Drive" at bounding box center [743, 173] width 523 height 13
click at [511, 193] on div "Google Drive" at bounding box center [742, 190] width 509 height 9
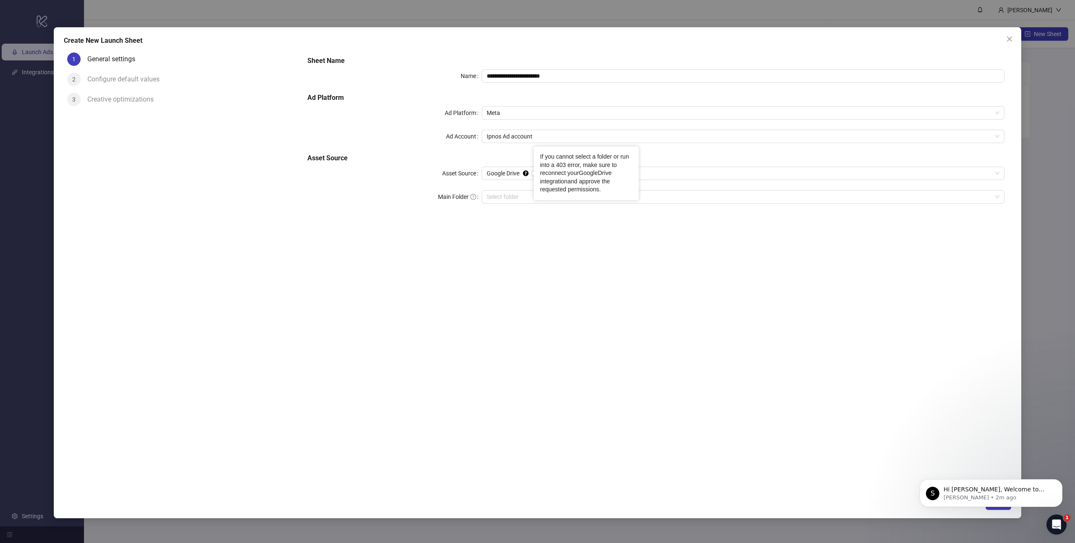
click at [597, 174] on link "GoogleDrive integration" at bounding box center [575, 177] width 71 height 15
click at [493, 198] on input "Main Folder" at bounding box center [739, 197] width 505 height 13
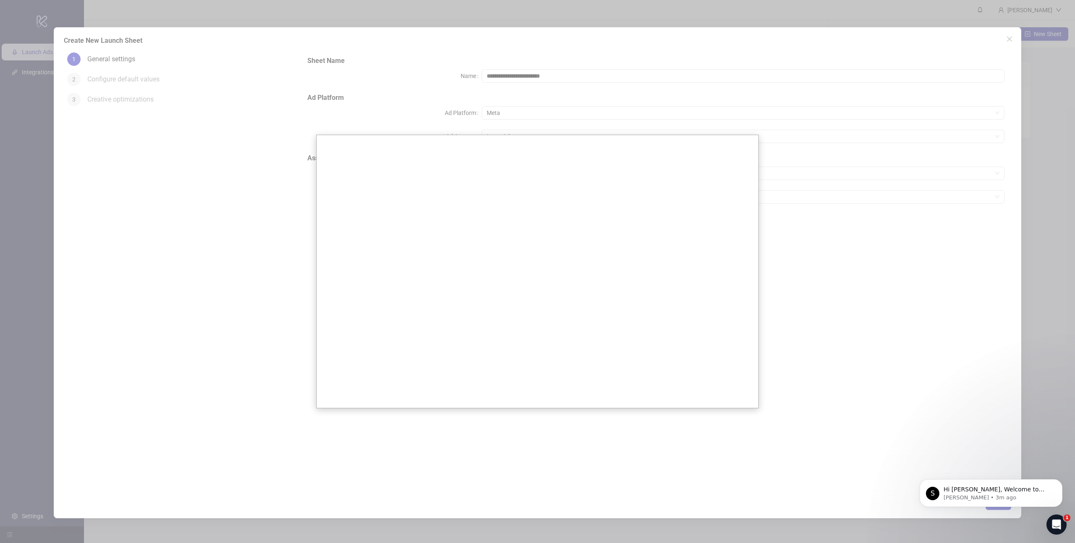
click at [850, 231] on div at bounding box center [537, 271] width 1075 height 543
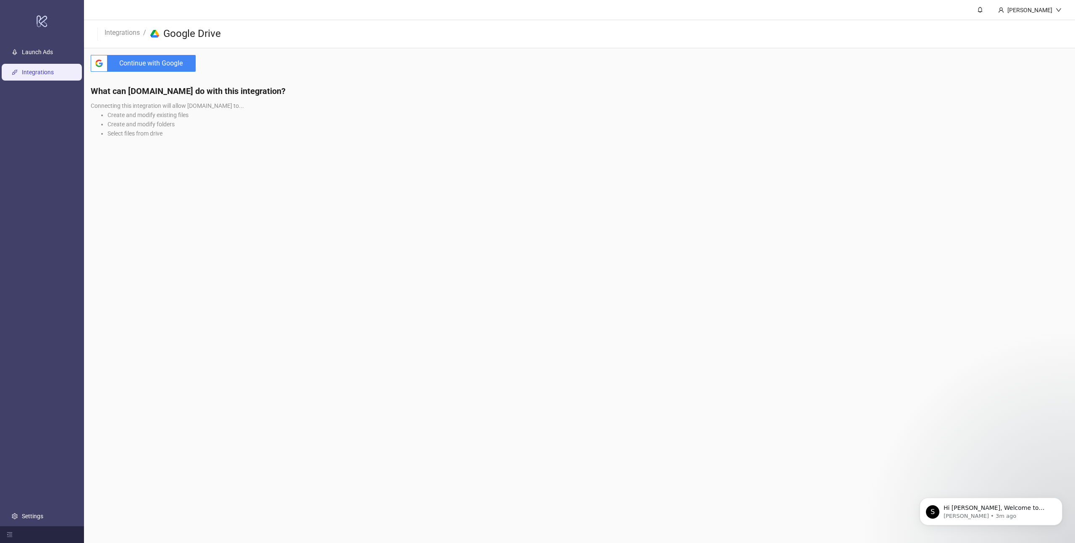
click at [142, 62] on span "Continue with Google" at bounding box center [153, 63] width 85 height 17
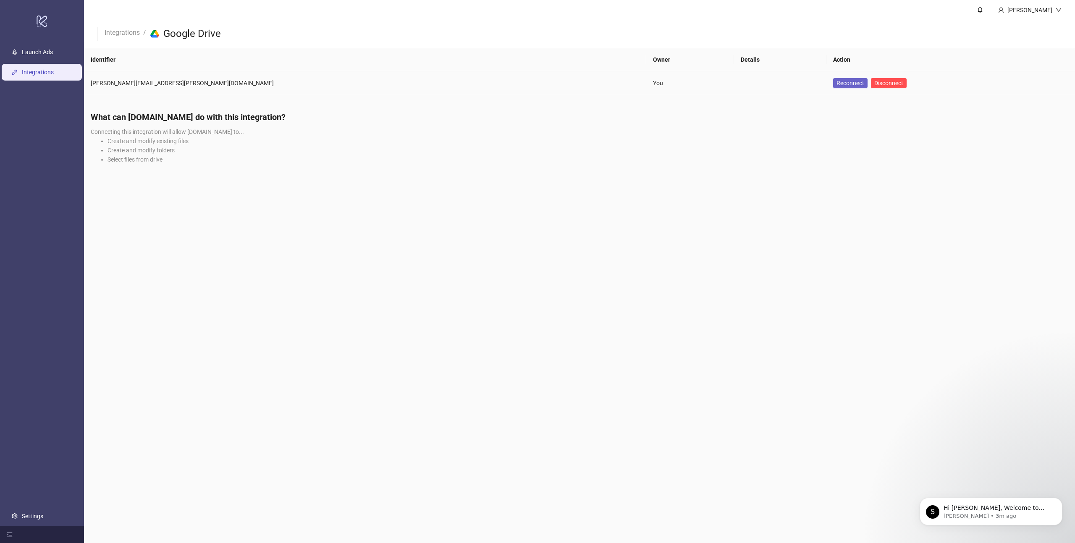
click at [836, 83] on span "Reconnect" at bounding box center [850, 83] width 28 height 7
click at [917, 199] on main "Carmen Oceguera Integrations / platform/google_drive Google Drive Identifier Ow…" at bounding box center [579, 271] width 991 height 543
click at [229, 169] on div "What can Kitchn.io do with this integration? Connecting this integration will a…" at bounding box center [579, 141] width 991 height 72
click at [831, 162] on li "Select files from drive" at bounding box center [587, 159] width 961 height 9
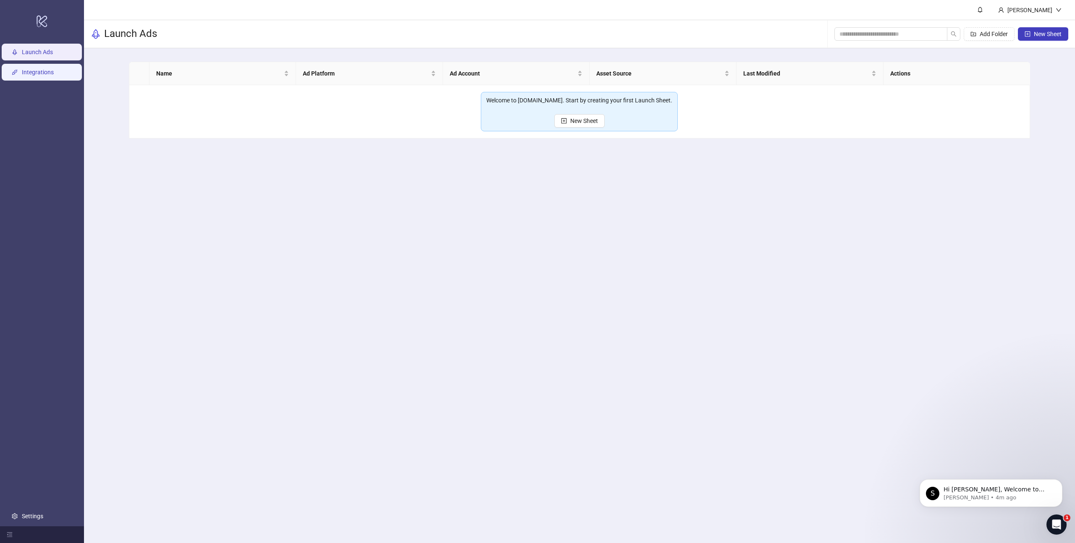
click at [48, 74] on link "Integrations" at bounding box center [38, 72] width 32 height 7
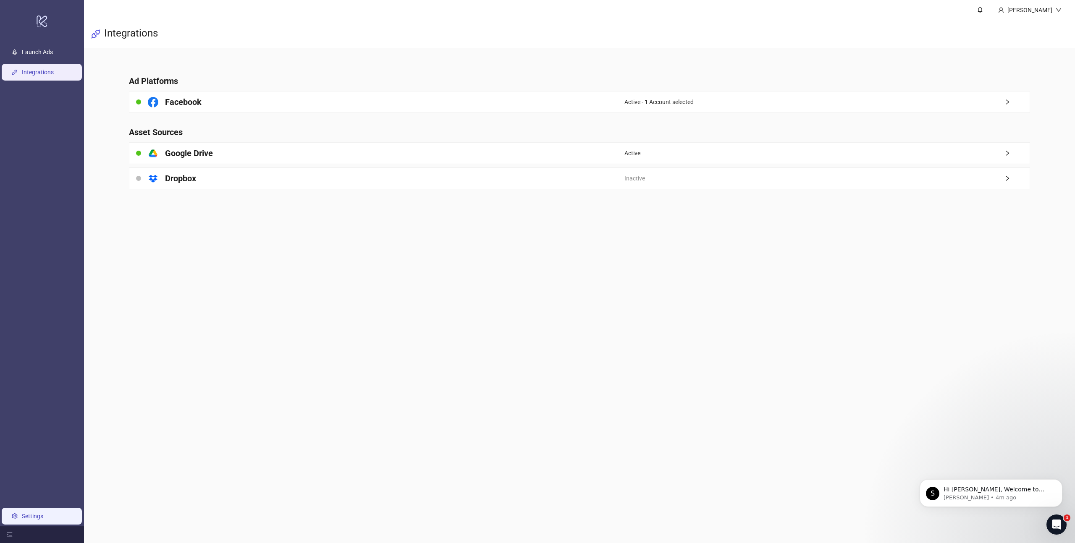
click at [23, 518] on link "Settings" at bounding box center [32, 516] width 21 height 7
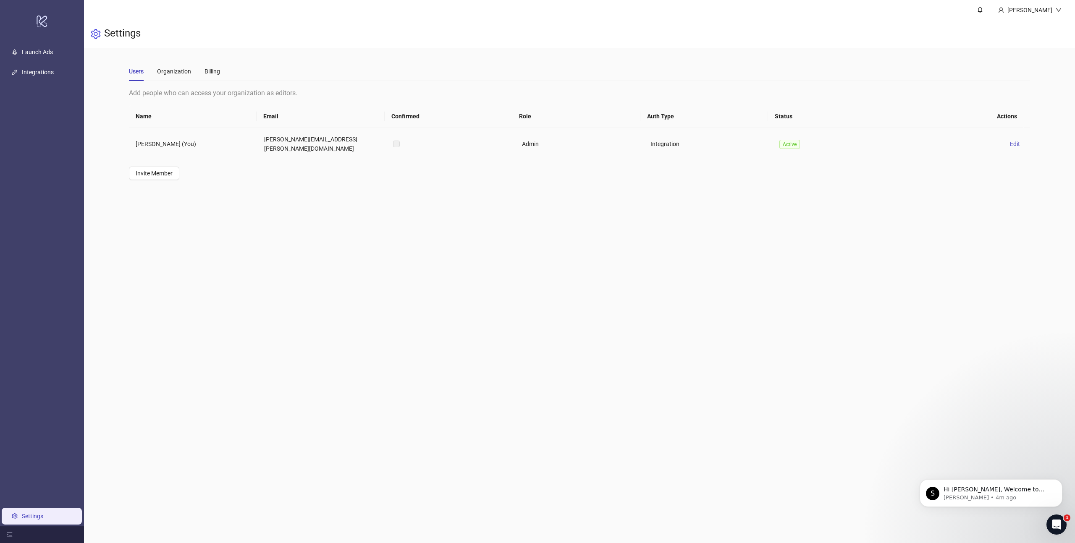
click at [550, 140] on td "Admin" at bounding box center [579, 144] width 129 height 32
click at [155, 170] on span "Invite Member" at bounding box center [154, 173] width 37 height 7
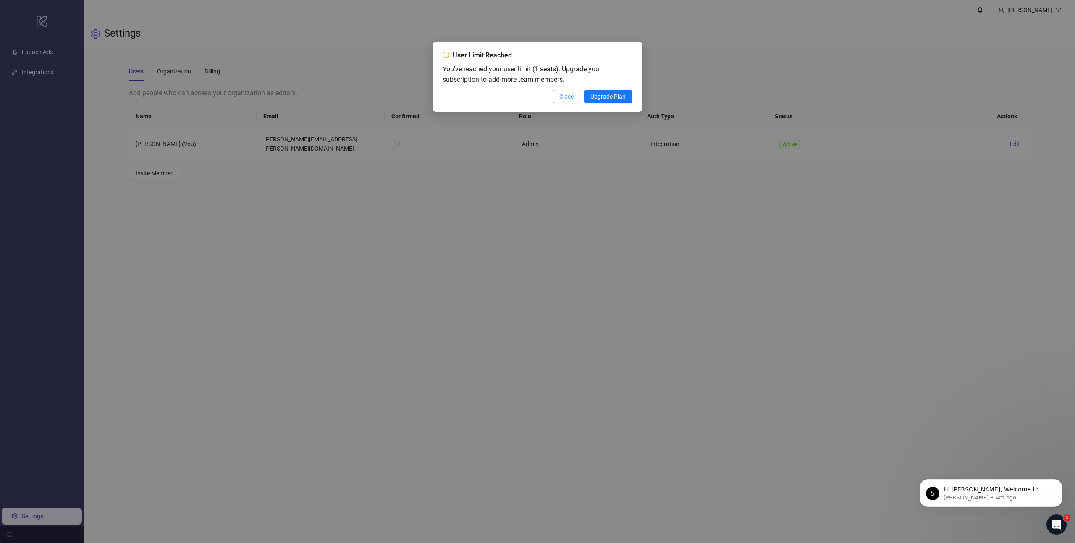
click at [563, 98] on span "Close" at bounding box center [566, 96] width 14 height 7
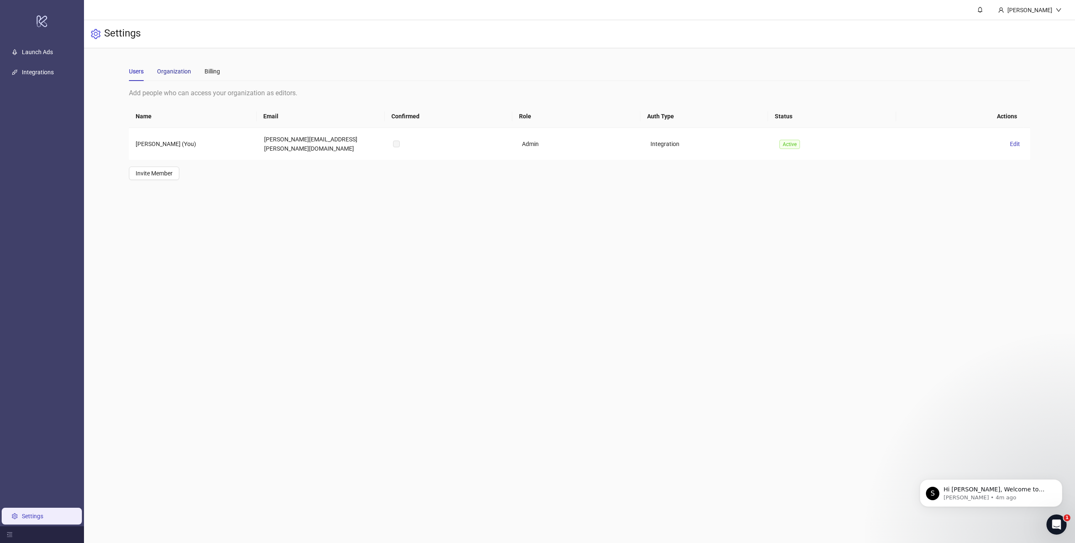
click at [174, 73] on div "Organization" at bounding box center [174, 71] width 34 height 9
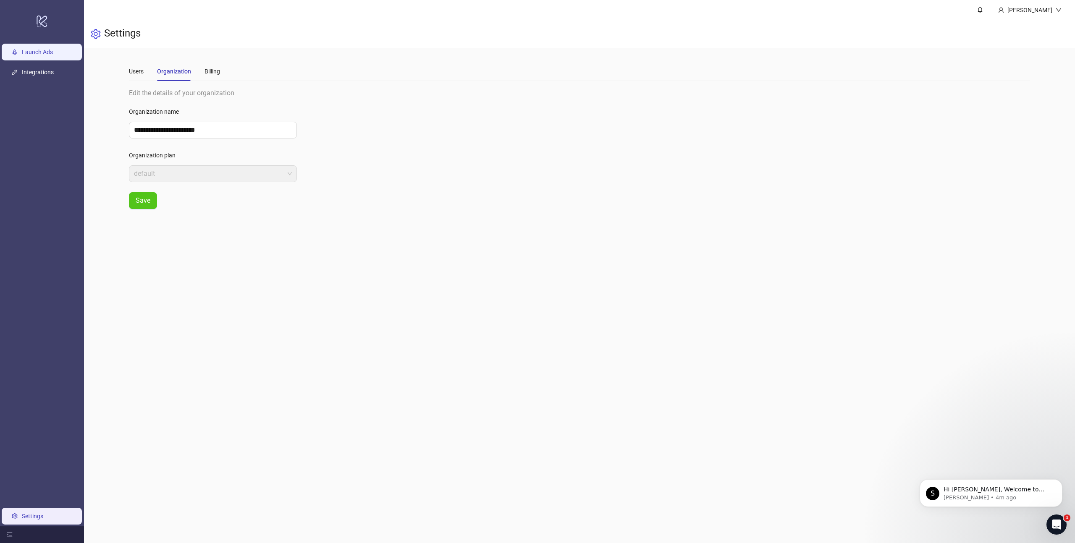
click at [32, 55] on link "Launch Ads" at bounding box center [37, 52] width 31 height 7
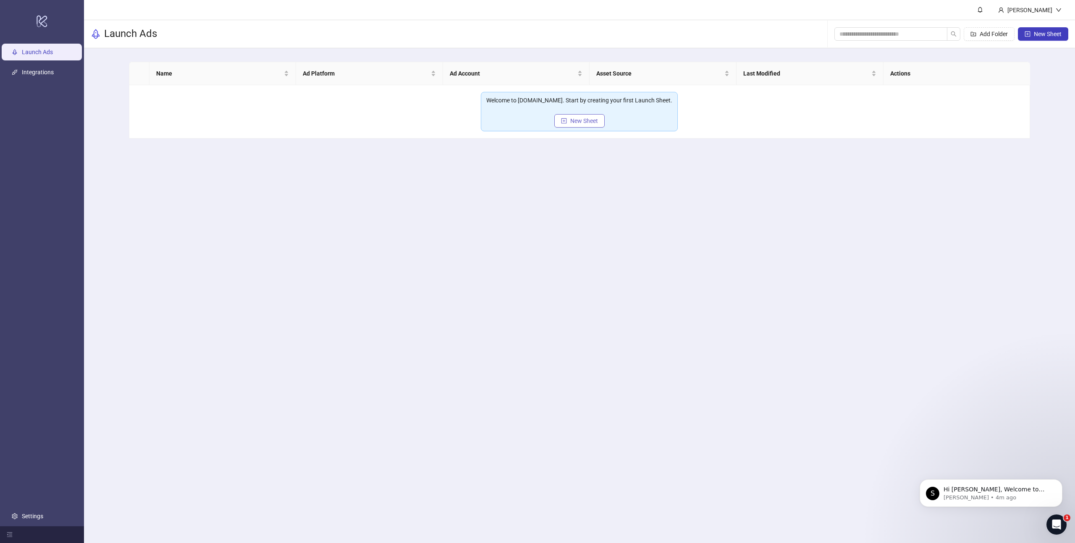
click at [573, 120] on span "New Sheet" at bounding box center [584, 121] width 28 height 7
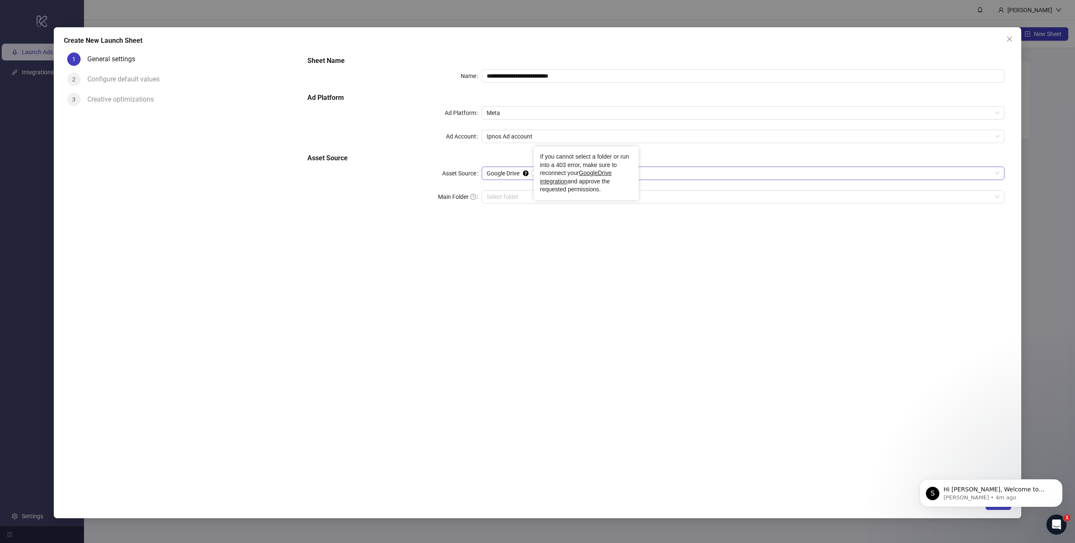
click at [531, 173] on span "Google Drive" at bounding box center [743, 173] width 513 height 13
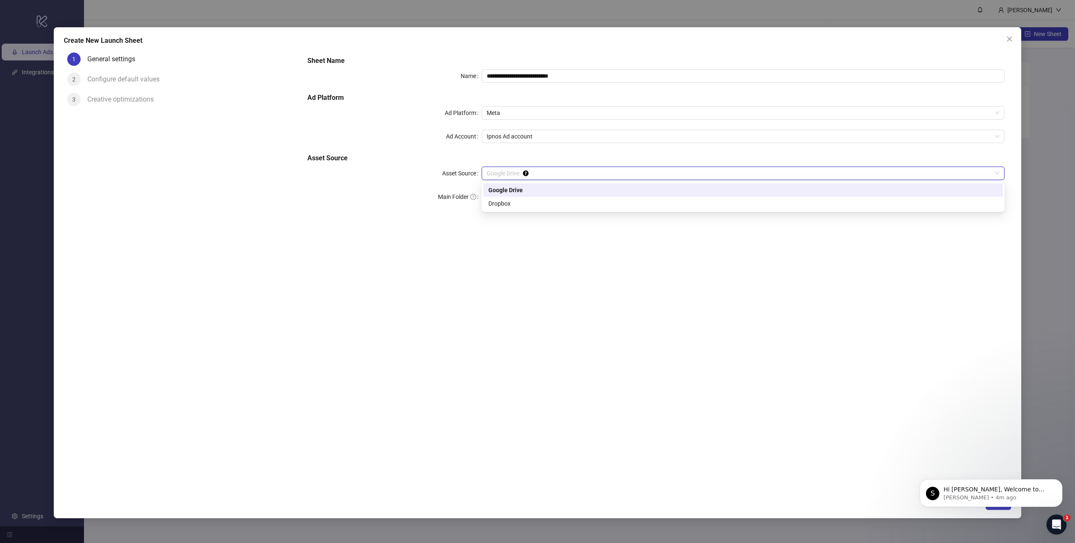
click at [521, 192] on div "Google Drive" at bounding box center [742, 190] width 509 height 9
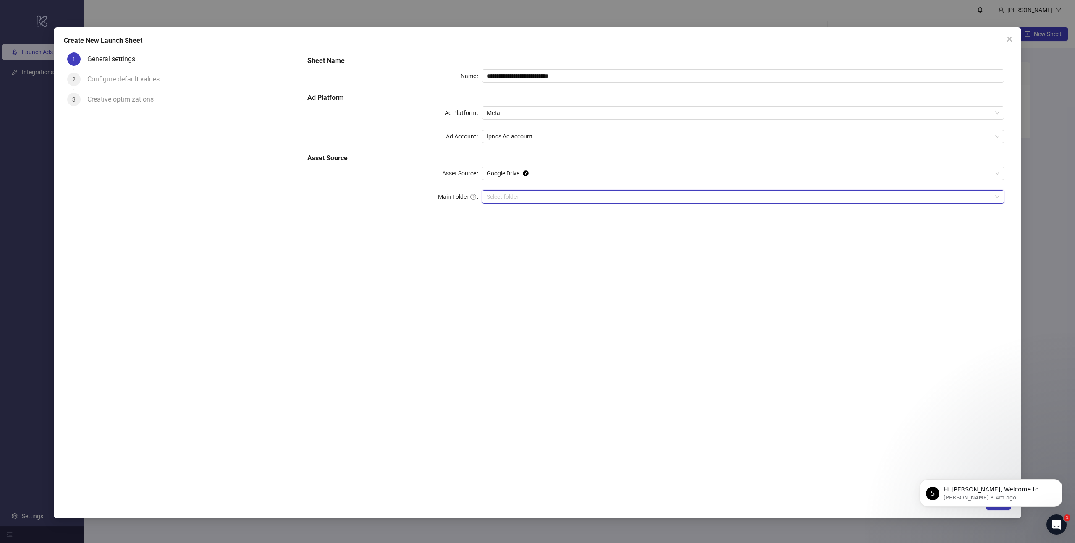
click at [515, 195] on input "Main Folder" at bounding box center [739, 197] width 505 height 13
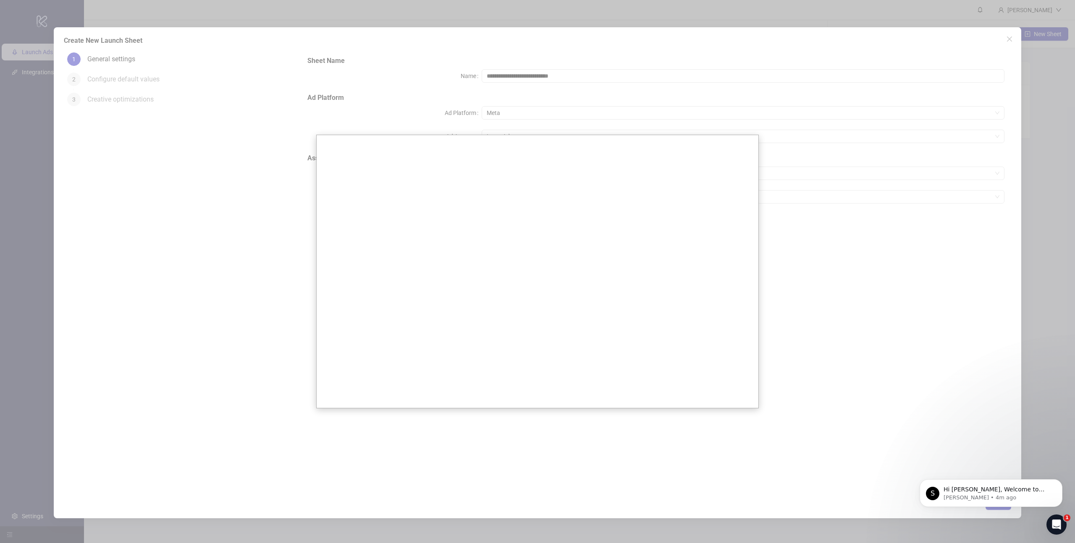
click at [852, 297] on div at bounding box center [537, 271] width 1075 height 543
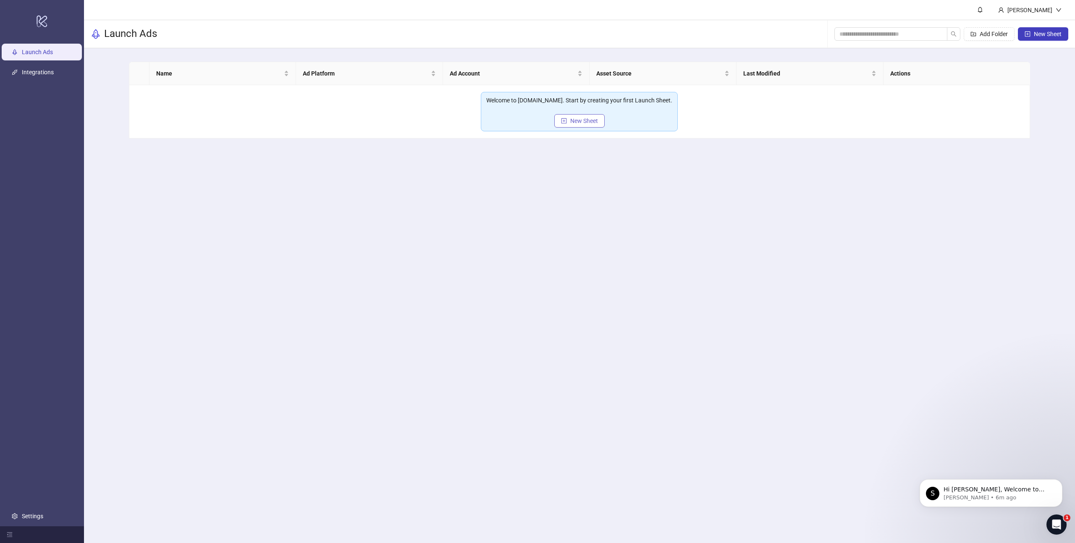
click at [590, 122] on span "New Sheet" at bounding box center [584, 121] width 28 height 7
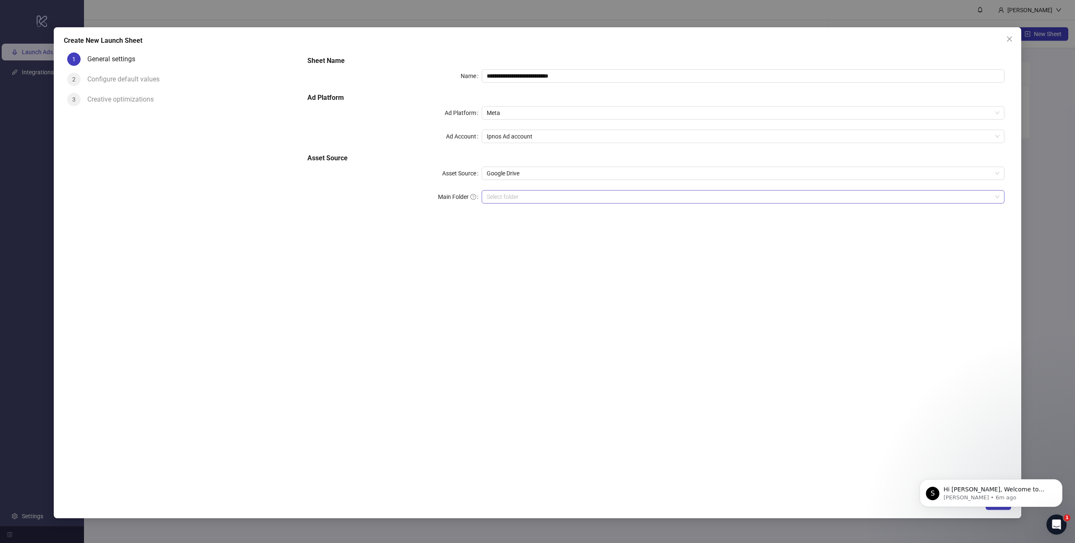
click at [507, 199] on input "Main Folder" at bounding box center [739, 197] width 505 height 13
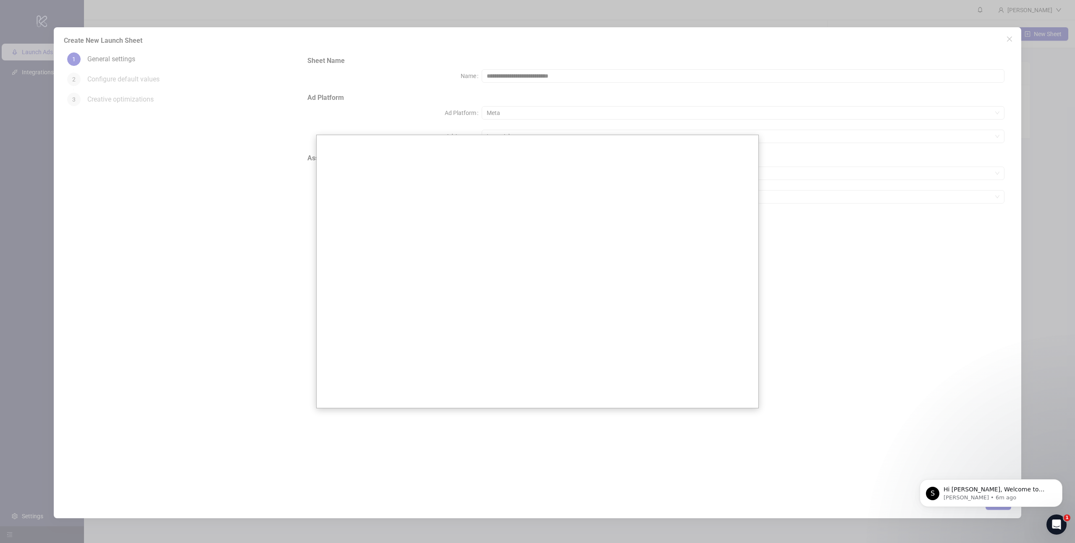
click at [860, 323] on div at bounding box center [537, 271] width 1075 height 543
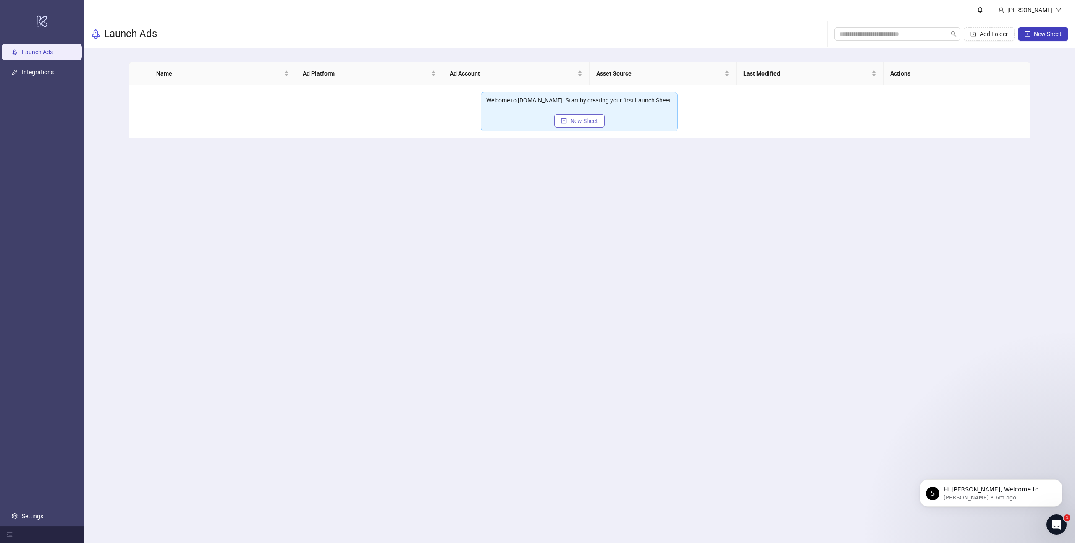
click at [596, 122] on span "New Sheet" at bounding box center [584, 121] width 28 height 7
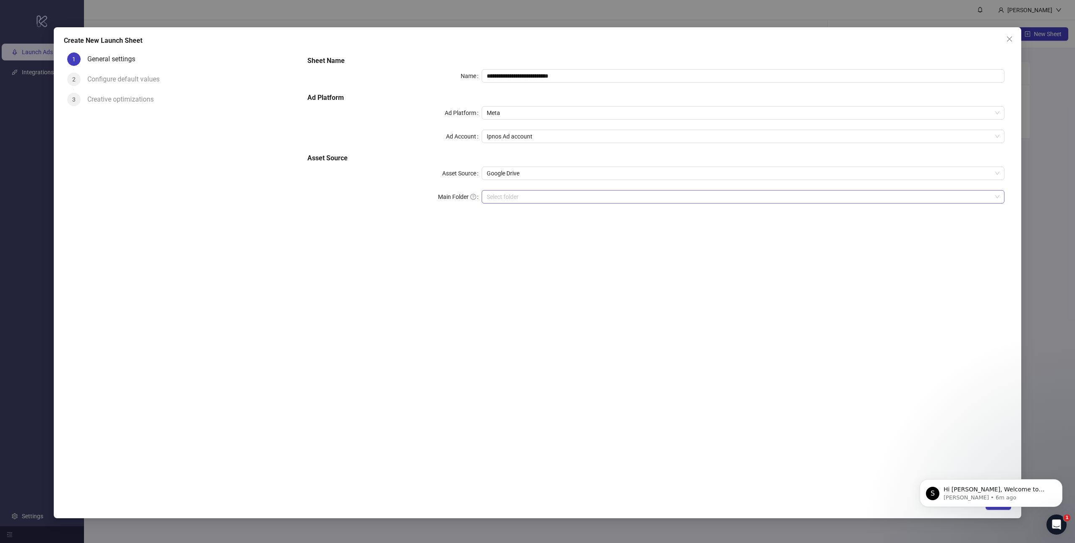
click at [516, 202] on input "Main Folder" at bounding box center [739, 197] width 505 height 13
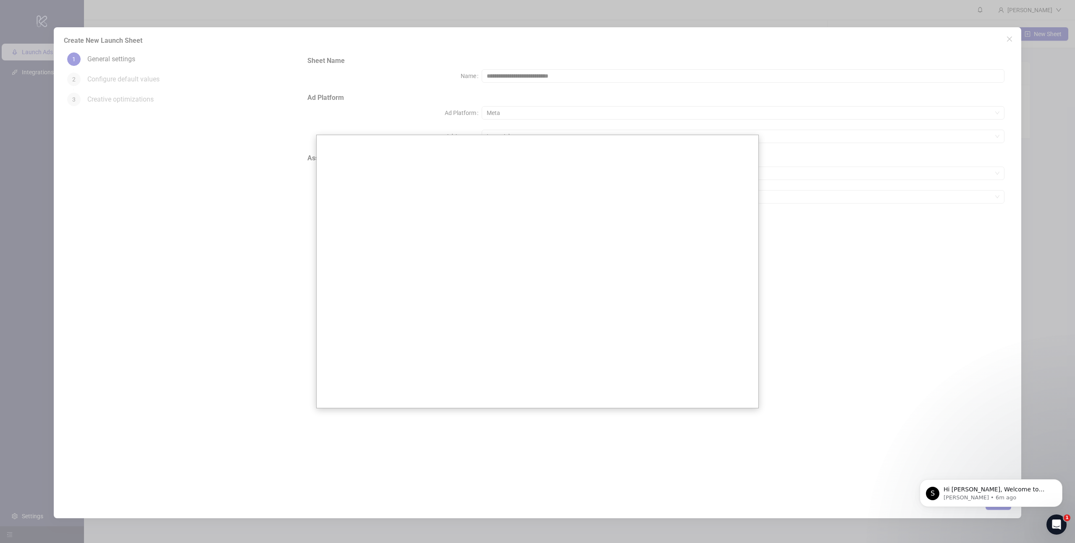
click at [781, 283] on div at bounding box center [537, 271] width 1075 height 543
click at [180, 31] on div at bounding box center [537, 271] width 1075 height 543
click at [124, 87] on div at bounding box center [537, 271] width 1075 height 543
click at [1048, 403] on div at bounding box center [537, 271] width 1075 height 543
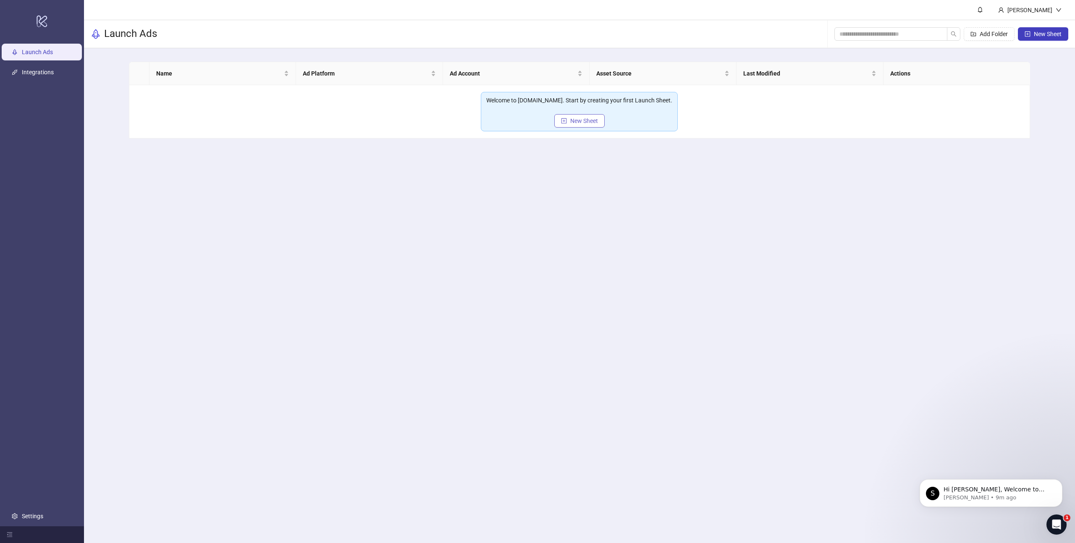
click at [580, 123] on span "New Sheet" at bounding box center [584, 121] width 28 height 7
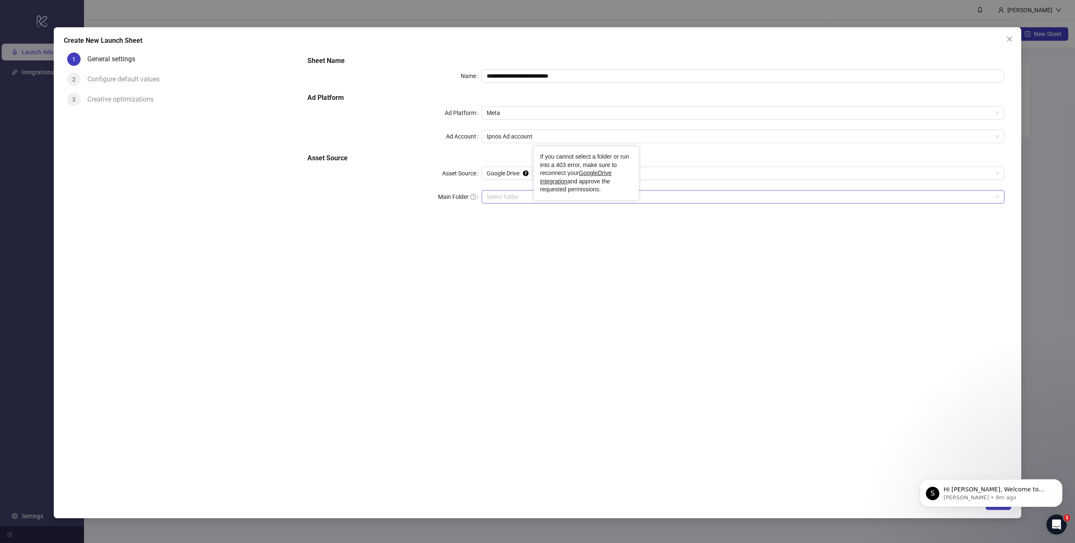
click at [514, 197] on input "Main Folder" at bounding box center [739, 197] width 505 height 13
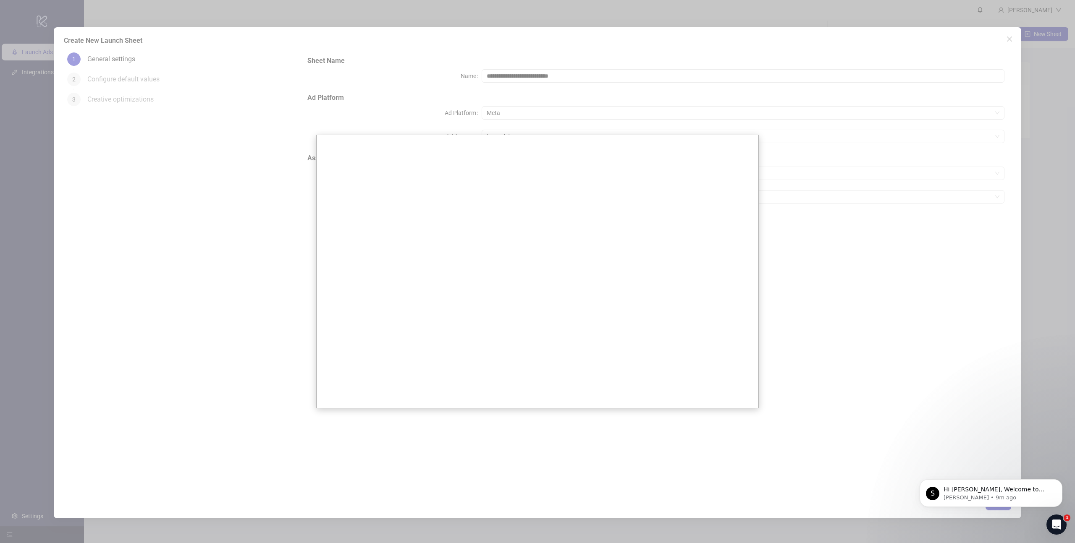
click at [896, 335] on div at bounding box center [537, 271] width 1075 height 543
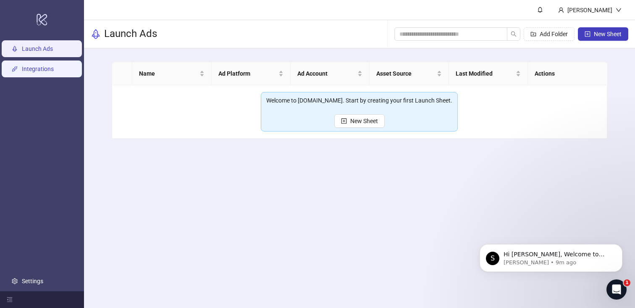
click at [42, 68] on link "Integrations" at bounding box center [38, 69] width 32 height 7
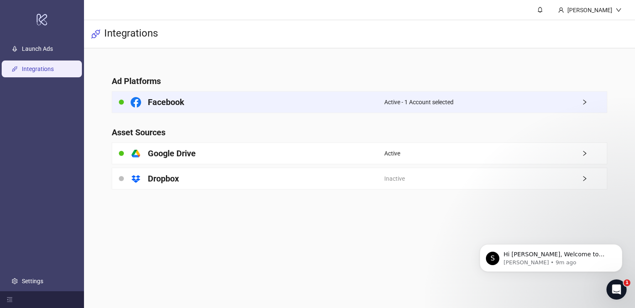
click at [416, 104] on span "Active - 1 Account selected" at bounding box center [418, 101] width 69 height 9
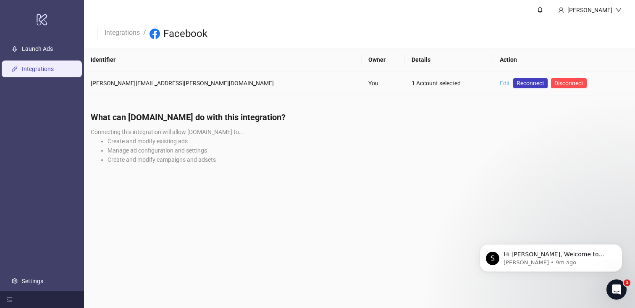
click at [500, 84] on link "Edit" at bounding box center [505, 83] width 10 height 7
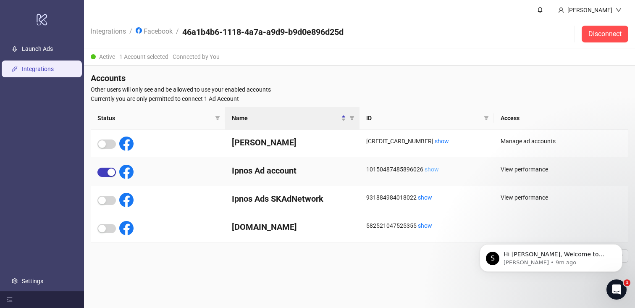
click at [428, 169] on link "show" at bounding box center [432, 169] width 14 height 7
drag, startPoint x: 413, startPoint y: 169, endPoint x: 423, endPoint y: 170, distance: 10.2
click at [423, 170] on div "10150487485896026 show" at bounding box center [426, 169] width 121 height 9
click at [434, 169] on link "show" at bounding box center [432, 169] width 14 height 7
click at [34, 280] on link "Settings" at bounding box center [32, 281] width 21 height 7
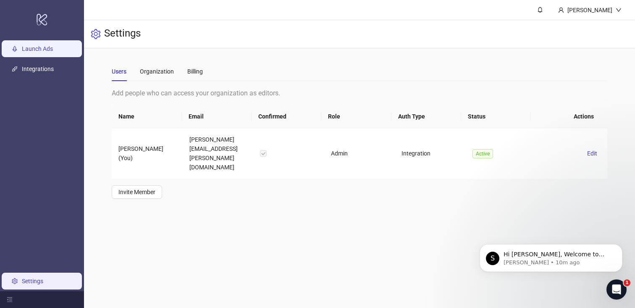
click at [37, 50] on link "Launch Ads" at bounding box center [37, 48] width 31 height 7
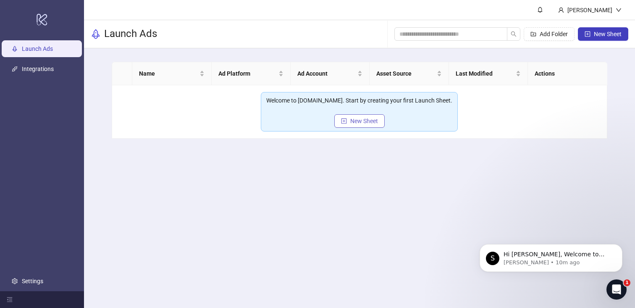
click at [373, 122] on span "New Sheet" at bounding box center [364, 121] width 28 height 7
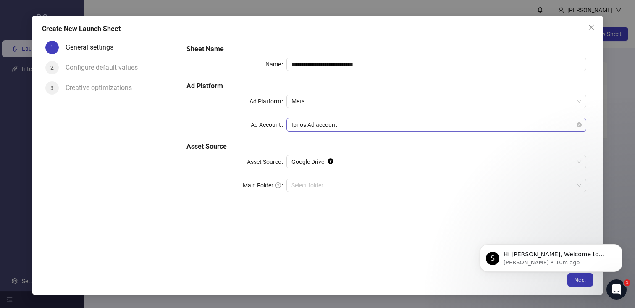
click at [346, 126] on span "Ipnos Ad account" at bounding box center [436, 124] width 290 height 13
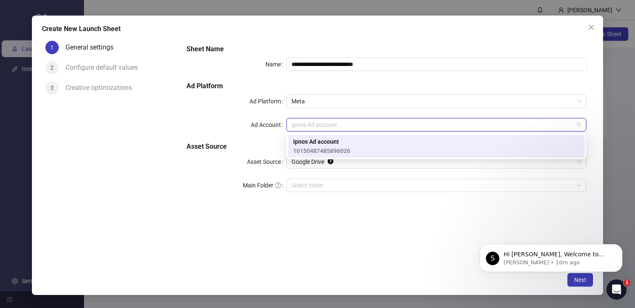
click at [345, 143] on span "Ipnos Ad account" at bounding box center [321, 141] width 57 height 9
click at [349, 127] on span "Ipnos Ad account" at bounding box center [436, 124] width 290 height 13
click at [346, 143] on span "Ipnos Ad account" at bounding box center [321, 141] width 57 height 9
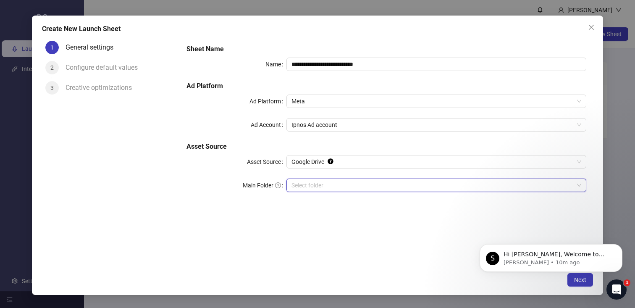
click at [294, 186] on input "Main Folder" at bounding box center [432, 185] width 282 height 13
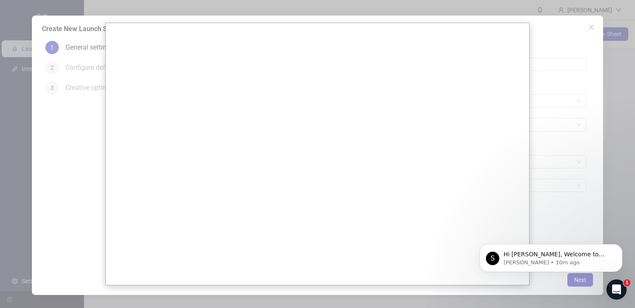
click at [550, 206] on div at bounding box center [317, 154] width 635 height 308
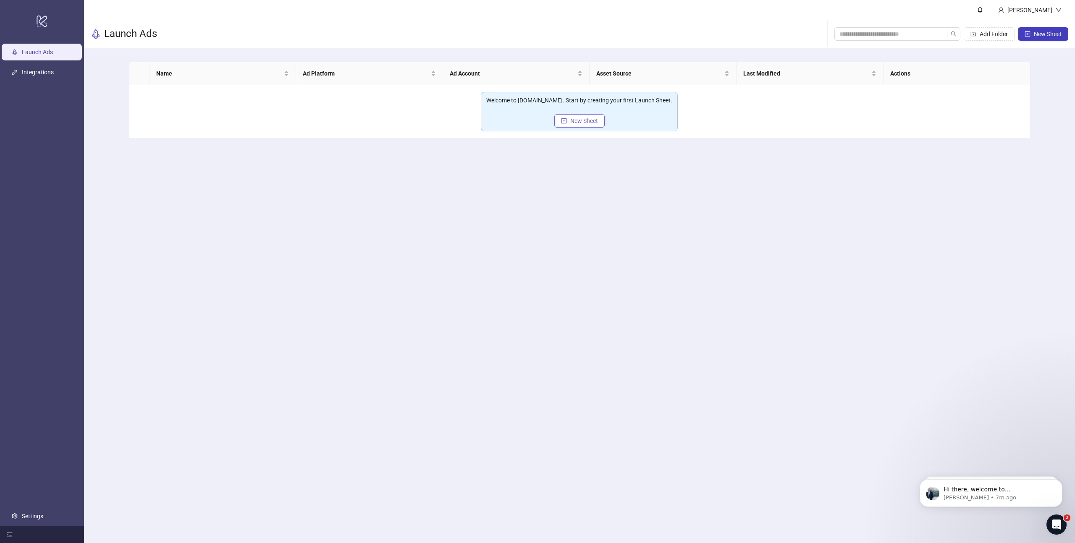
click at [601, 119] on button "New Sheet" at bounding box center [579, 120] width 50 height 13
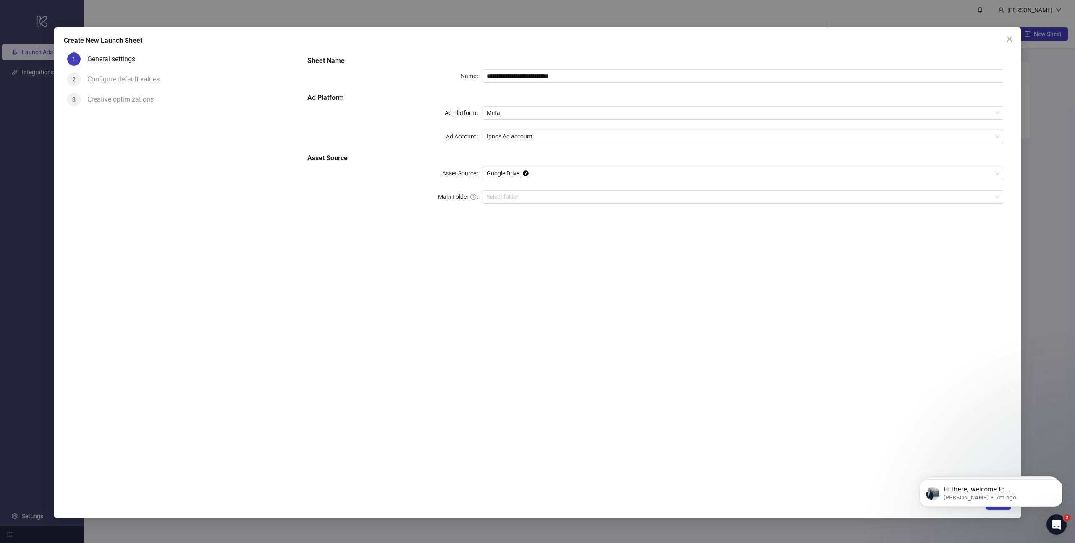
click at [566, 189] on div "**********" at bounding box center [656, 134] width 704 height 165
click at [568, 194] on input "Main Folder" at bounding box center [739, 197] width 505 height 13
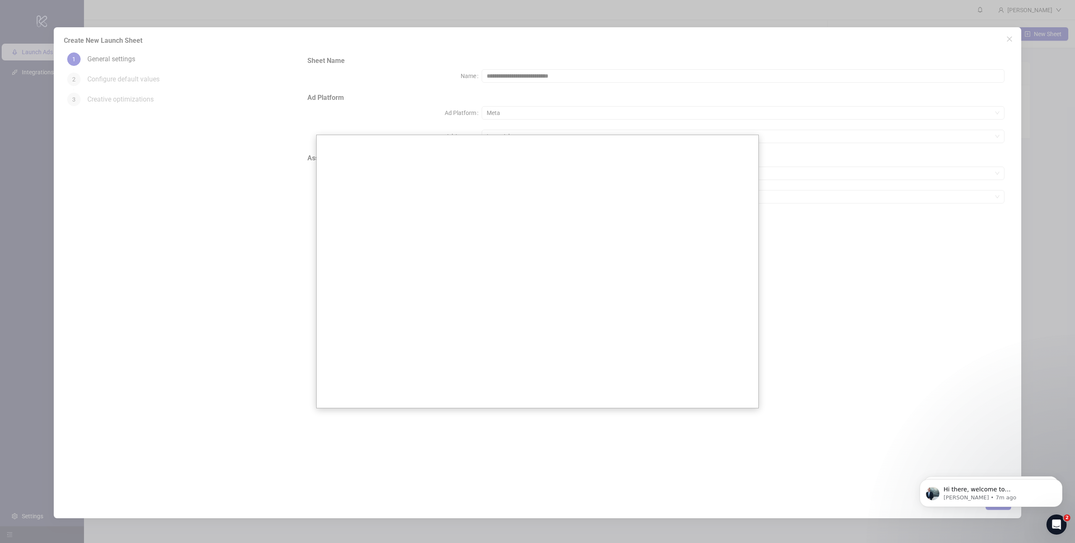
click at [628, 291] on div at bounding box center [537, 271] width 1075 height 543
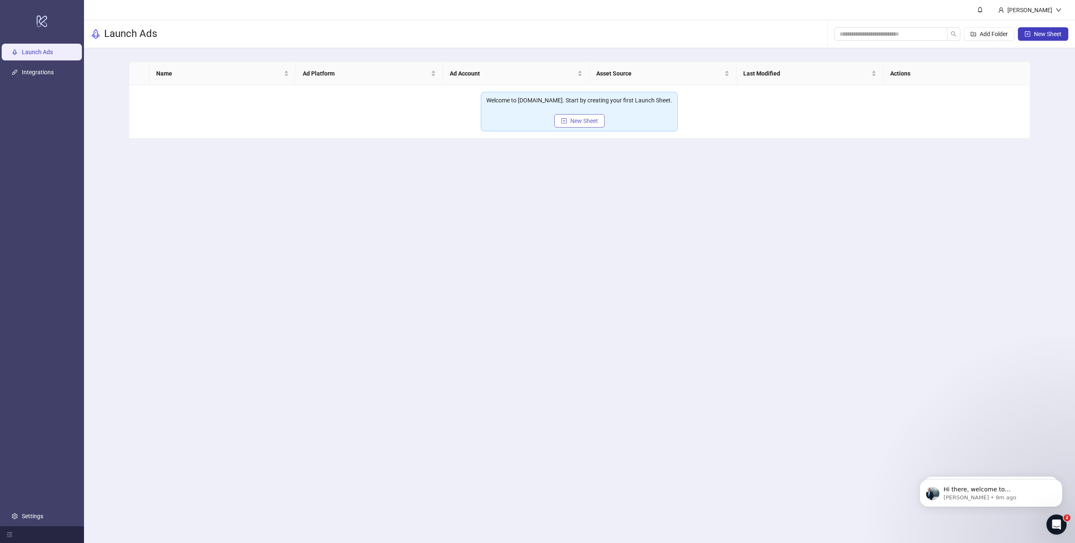
click at [582, 123] on span "New Sheet" at bounding box center [584, 121] width 28 height 7
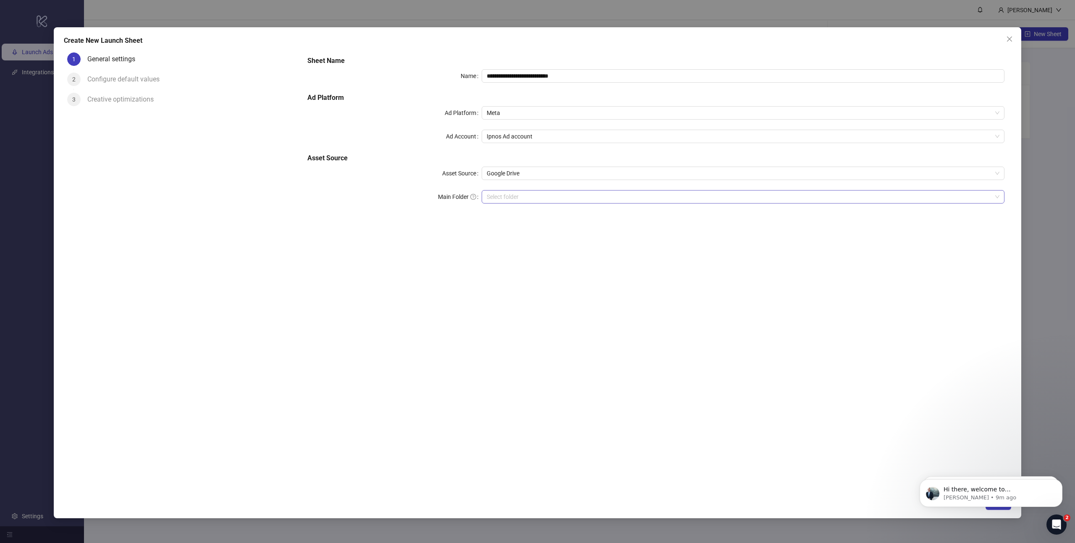
click at [512, 197] on input "Main Folder" at bounding box center [739, 197] width 505 height 13
click at [1038, 280] on div "**********" at bounding box center [537, 271] width 1075 height 543
click at [1041, 300] on div "**********" at bounding box center [537, 271] width 1075 height 543
click at [558, 197] on input "Main Folder" at bounding box center [739, 197] width 505 height 13
click at [1059, 481] on icon "Dismiss notification" at bounding box center [1059, 481] width 3 height 3
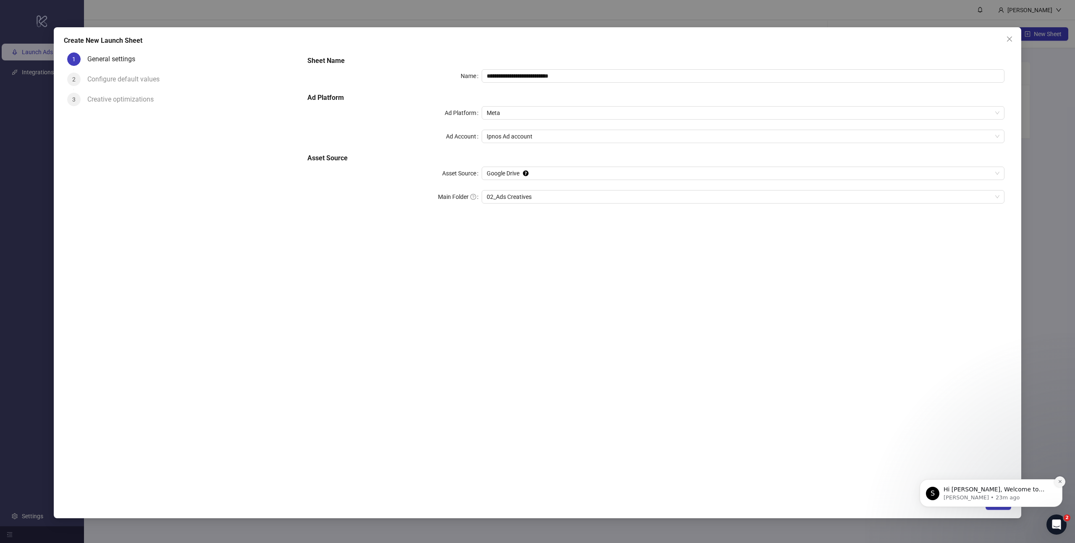
click at [1059, 483] on icon "Dismiss notification" at bounding box center [1060, 482] width 5 height 5
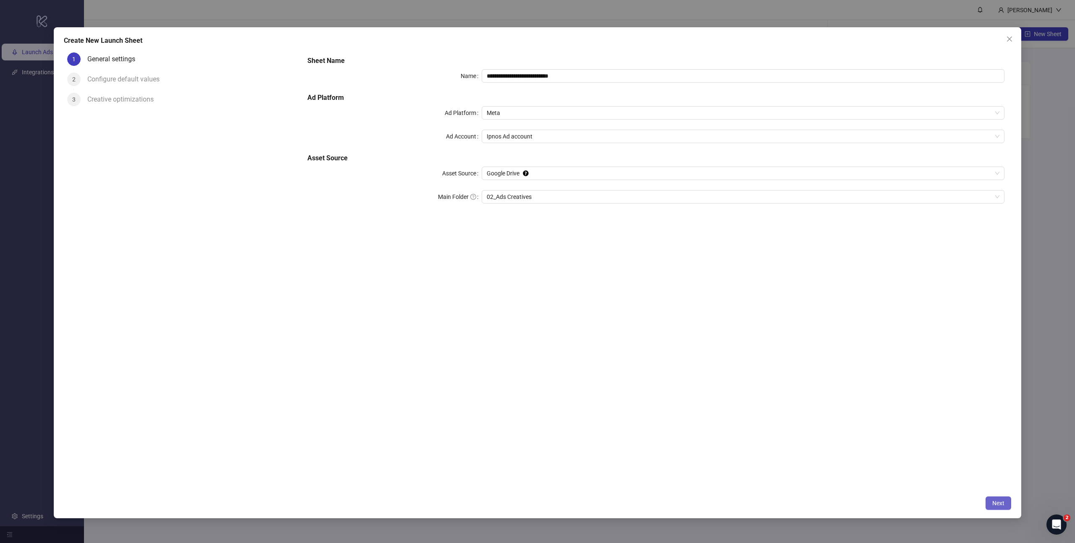
click at [996, 502] on span "Next" at bounding box center [998, 503] width 12 height 7
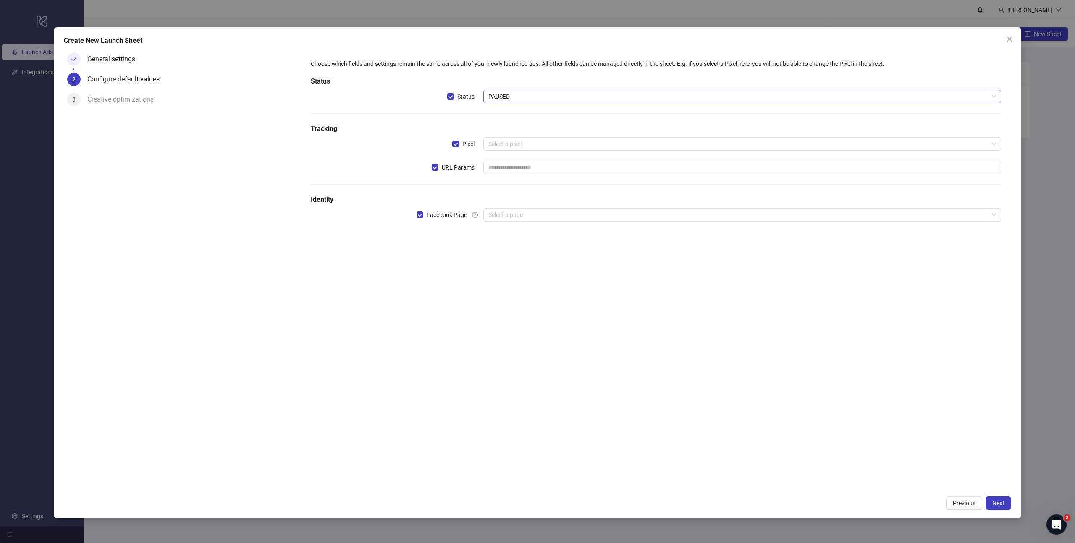
click at [518, 96] on span "PAUSED" at bounding box center [742, 96] width 508 height 13
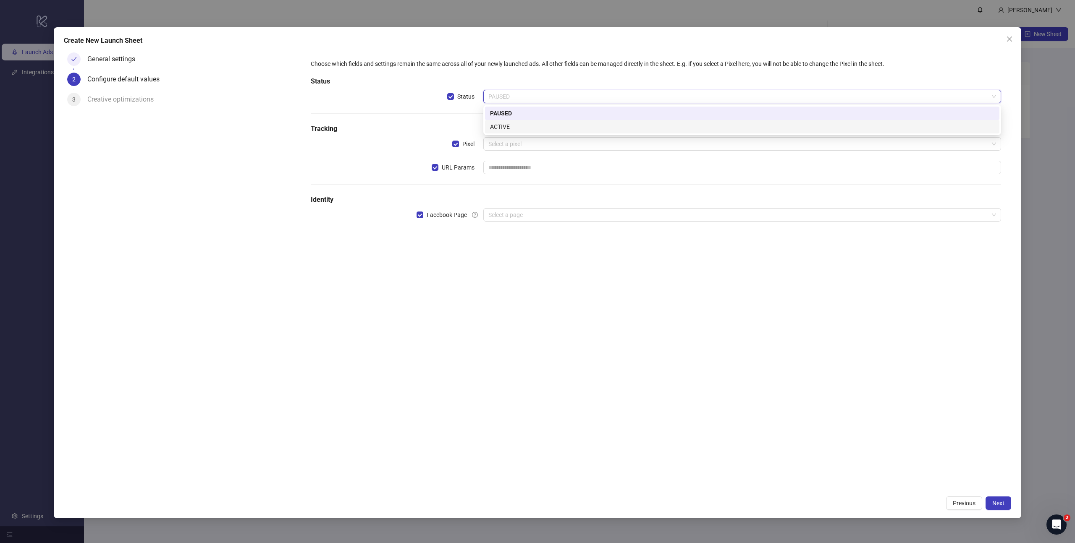
click at [513, 128] on div "ACTIVE" at bounding box center [742, 126] width 504 height 9
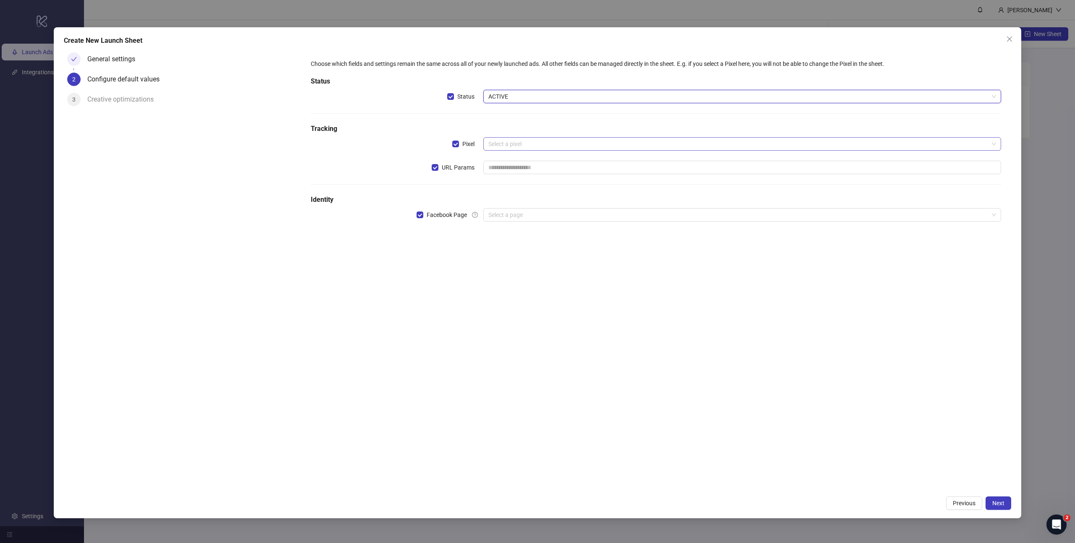
click at [507, 143] on input "search" at bounding box center [738, 144] width 500 height 13
click at [497, 300] on div "Choose which fields and settings remain the same across all of your newly launc…" at bounding box center [656, 270] width 710 height 443
click at [507, 218] on input "search" at bounding box center [738, 215] width 500 height 13
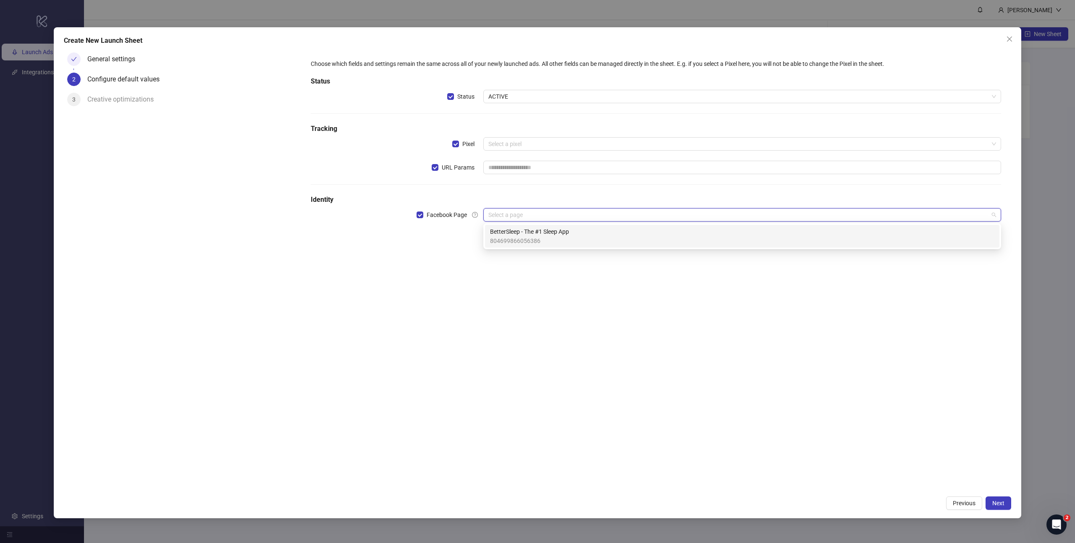
click at [548, 238] on span "804699866056386" at bounding box center [529, 240] width 79 height 9
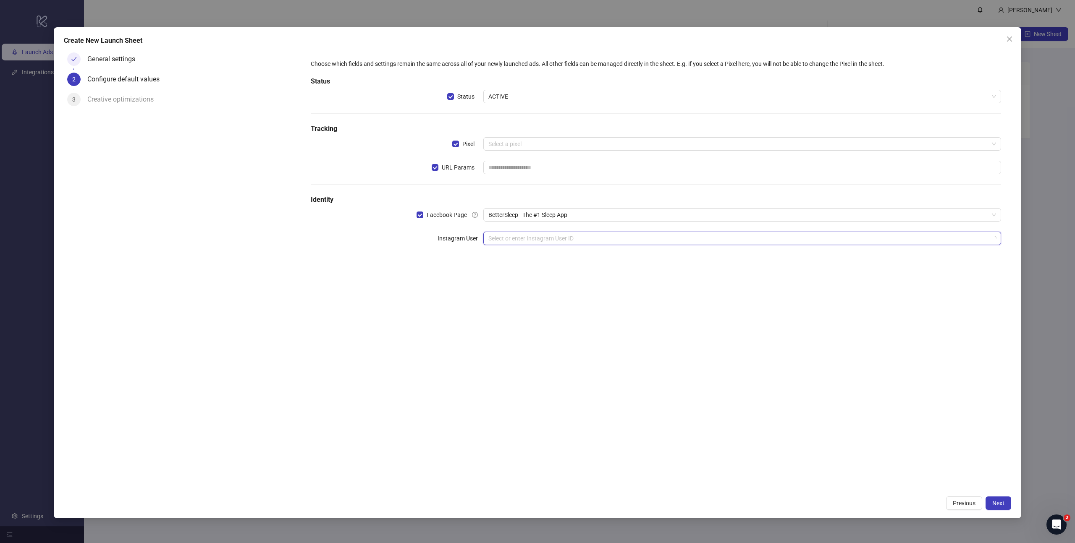
click at [513, 241] on input "search" at bounding box center [738, 238] width 500 height 13
click at [534, 312] on div "bettersleep_ru" at bounding box center [742, 308] width 504 height 9
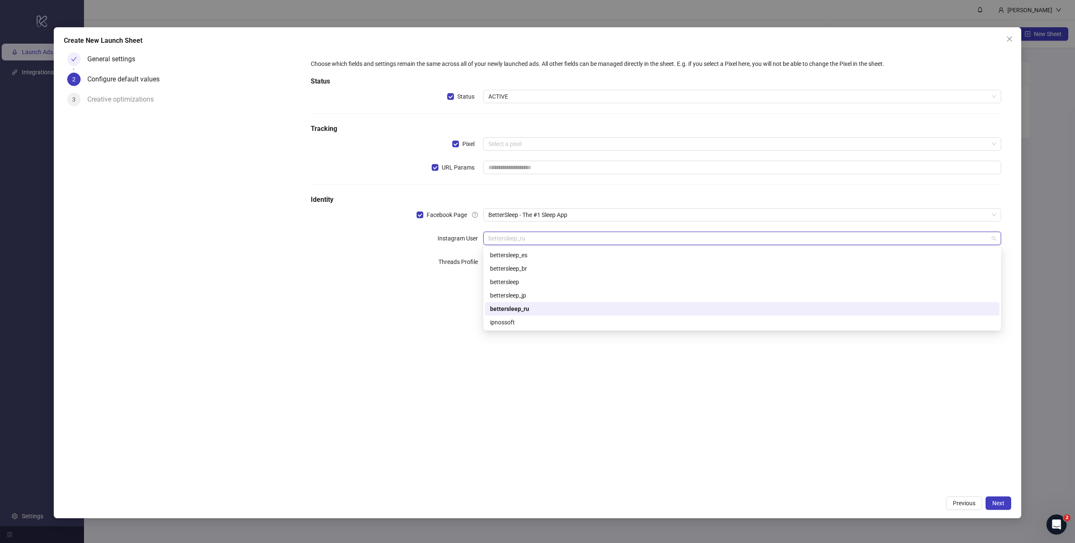
drag, startPoint x: 536, startPoint y: 242, endPoint x: 464, endPoint y: 235, distance: 72.2
click at [464, 235] on div "Instagram User bettersleep_ru" at bounding box center [656, 238] width 690 height 13
click at [523, 279] on div "bettersleep" at bounding box center [742, 282] width 504 height 9
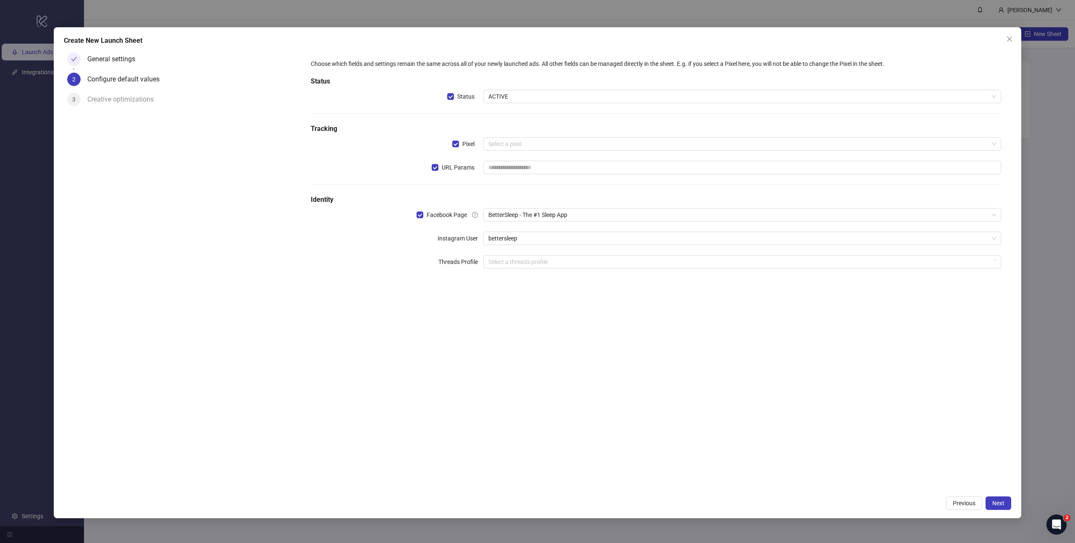
click at [577, 291] on div "Choose which fields and settings remain the same across all of your newly launc…" at bounding box center [656, 270] width 710 height 443
click at [503, 144] on input "search" at bounding box center [738, 144] width 500 height 13
click at [669, 330] on div "Choose which fields and settings remain the same across all of your newly launc…" at bounding box center [656, 270] width 710 height 443
click at [498, 169] on input "text" at bounding box center [742, 167] width 518 height 13
click at [649, 387] on div "Choose which fields and settings remain the same across all of your newly launc…" at bounding box center [656, 270] width 710 height 443
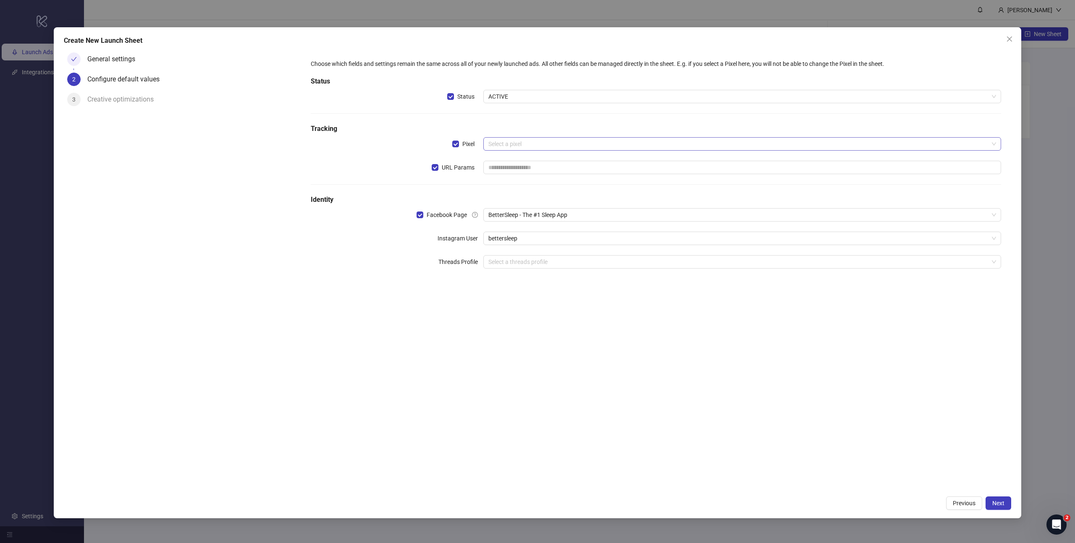
click at [510, 142] on input "search" at bounding box center [738, 144] width 500 height 13
click at [531, 163] on span "BetterSleep" at bounding box center [517, 160] width 54 height 9
click at [529, 168] on input "text" at bounding box center [742, 167] width 518 height 13
click at [663, 433] on div "Choose which fields and settings remain the same across all of your newly launc…" at bounding box center [656, 270] width 710 height 443
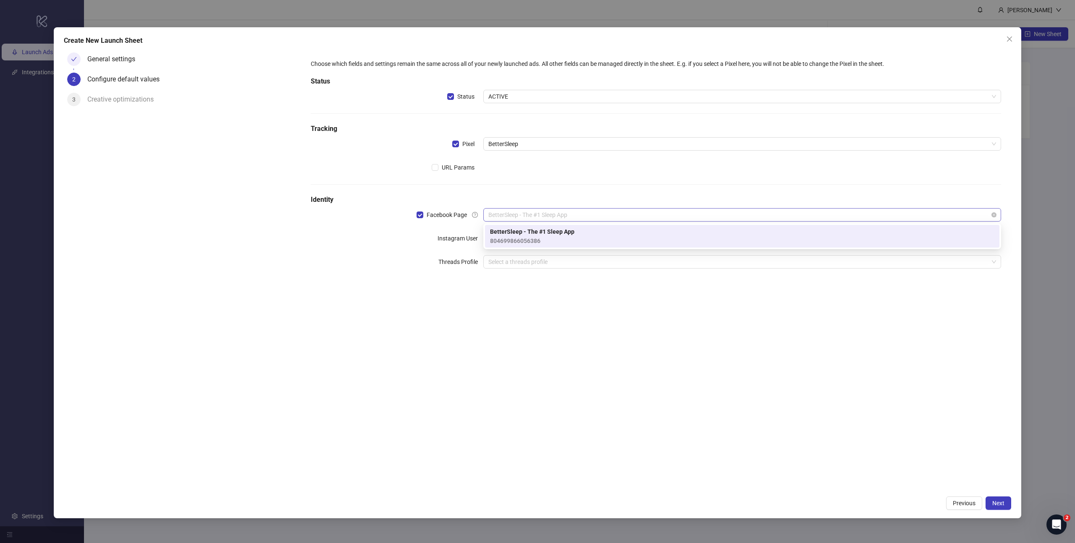
click at [579, 218] on span "BetterSleep - The #1 Sleep App" at bounding box center [742, 215] width 508 height 13
click at [639, 240] on div "BetterSleep - The #1 Sleep App 804699866056386" at bounding box center [742, 236] width 504 height 18
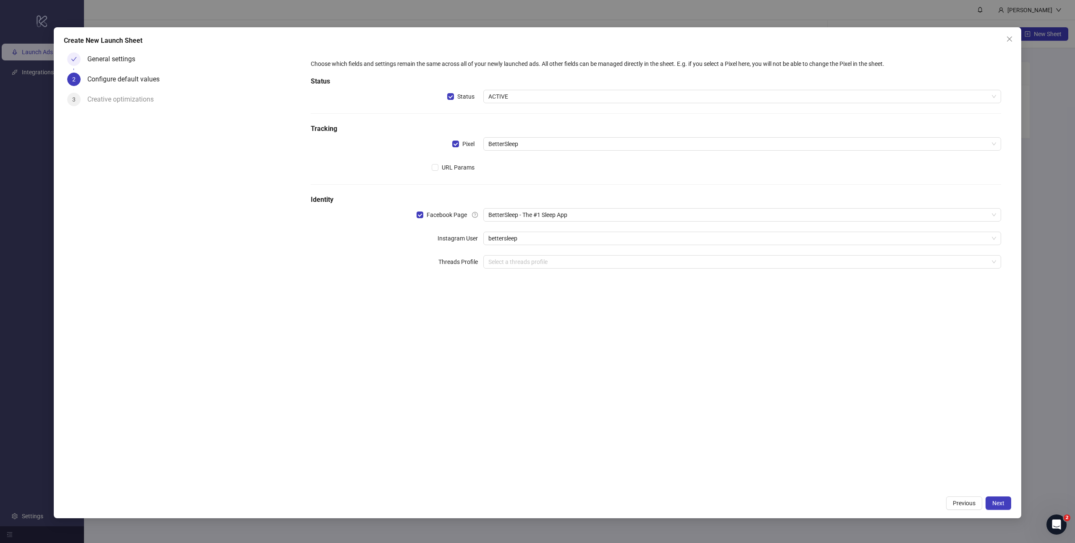
click at [671, 359] on div "Choose which fields and settings remain the same across all of your newly launc…" at bounding box center [656, 270] width 710 height 443
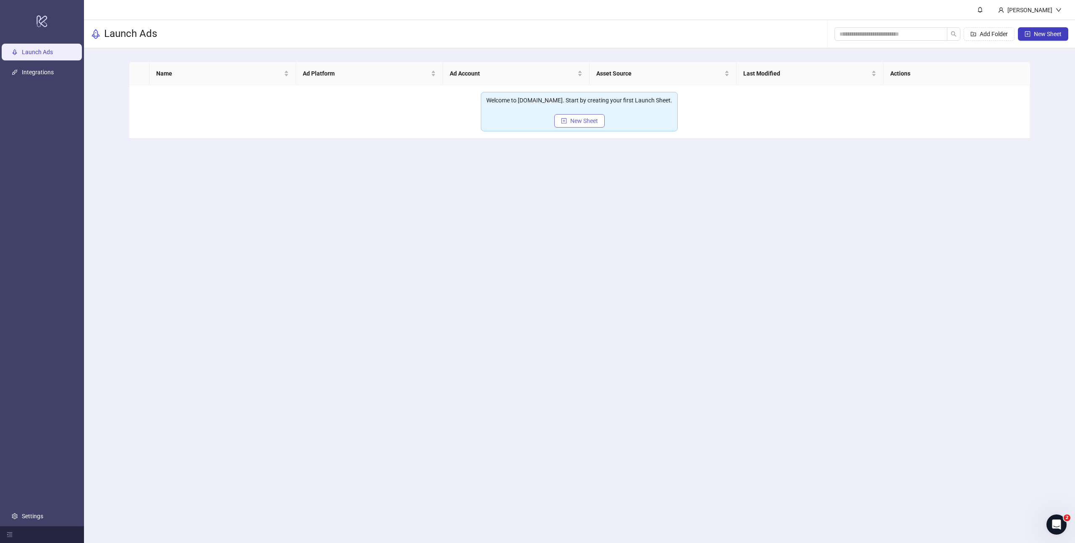
click at [571, 121] on span "New Sheet" at bounding box center [584, 121] width 28 height 7
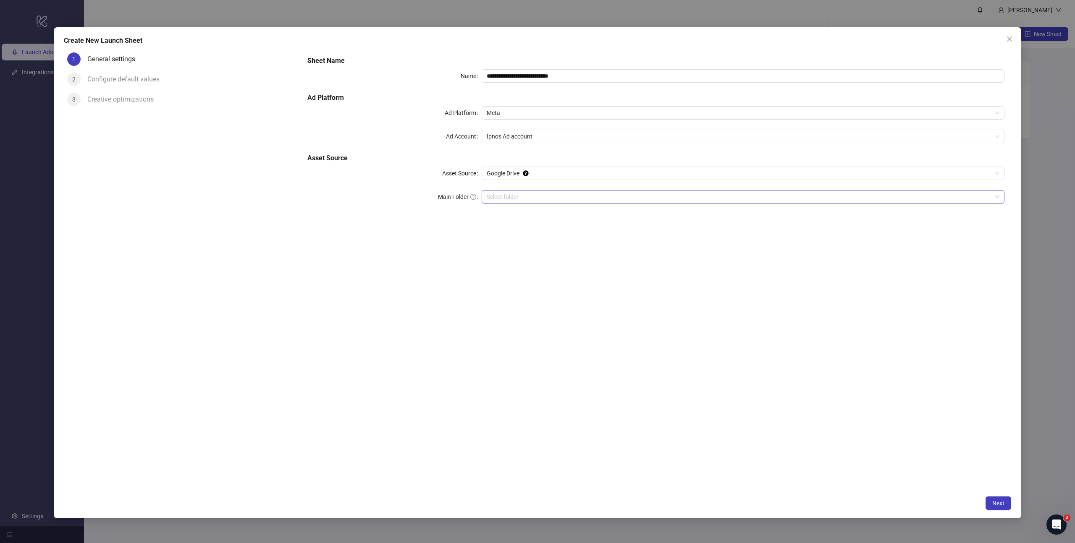
click at [524, 197] on input "Main Folder" at bounding box center [739, 197] width 505 height 13
click at [996, 501] on span "Next" at bounding box center [998, 503] width 12 height 7
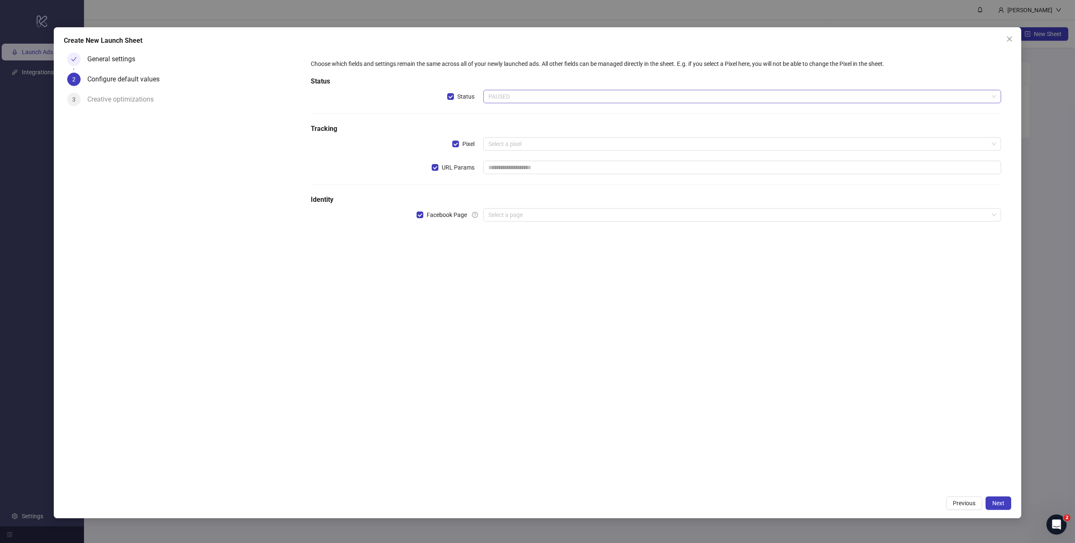
click at [534, 92] on span "PAUSED" at bounding box center [742, 96] width 508 height 13
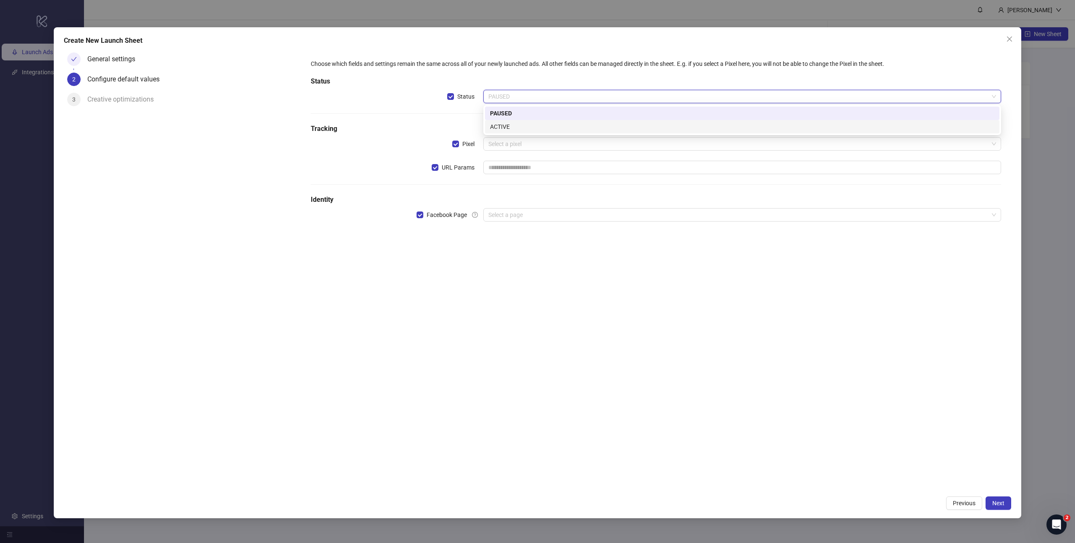
click at [515, 123] on div "ACTIVE" at bounding box center [742, 126] width 504 height 9
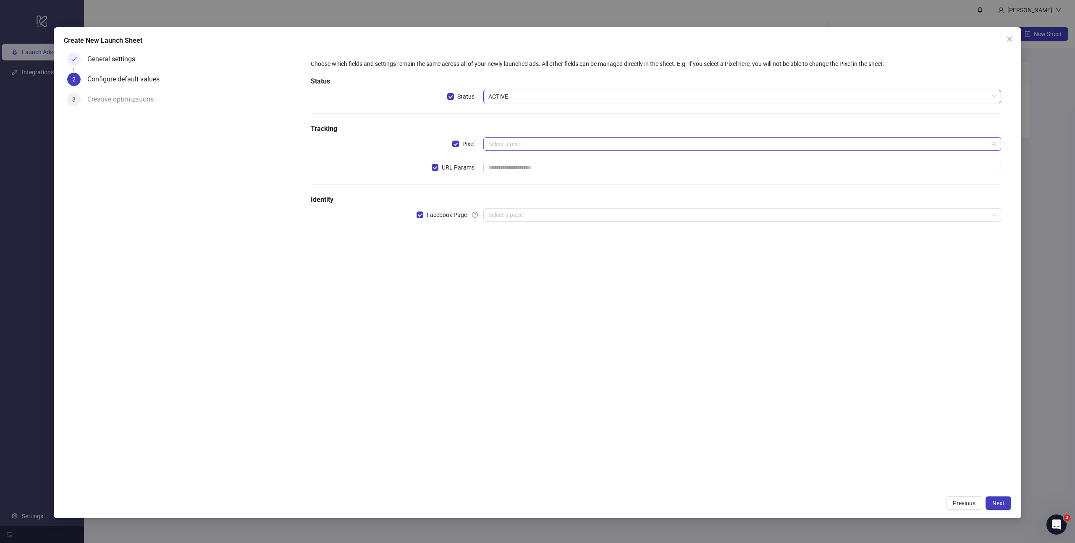
click at [515, 149] on input "search" at bounding box center [738, 144] width 500 height 13
click at [546, 171] on div "BetterSleep 1187136255334220" at bounding box center [742, 165] width 504 height 18
click at [513, 220] on input "search" at bounding box center [738, 215] width 500 height 13
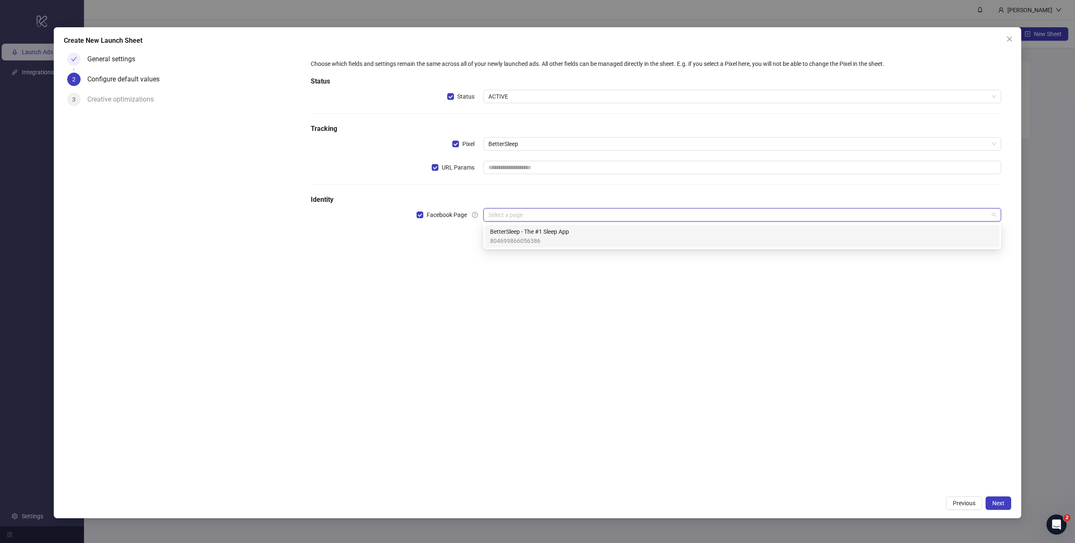
click at [525, 236] on span "804699866056386" at bounding box center [529, 240] width 79 height 9
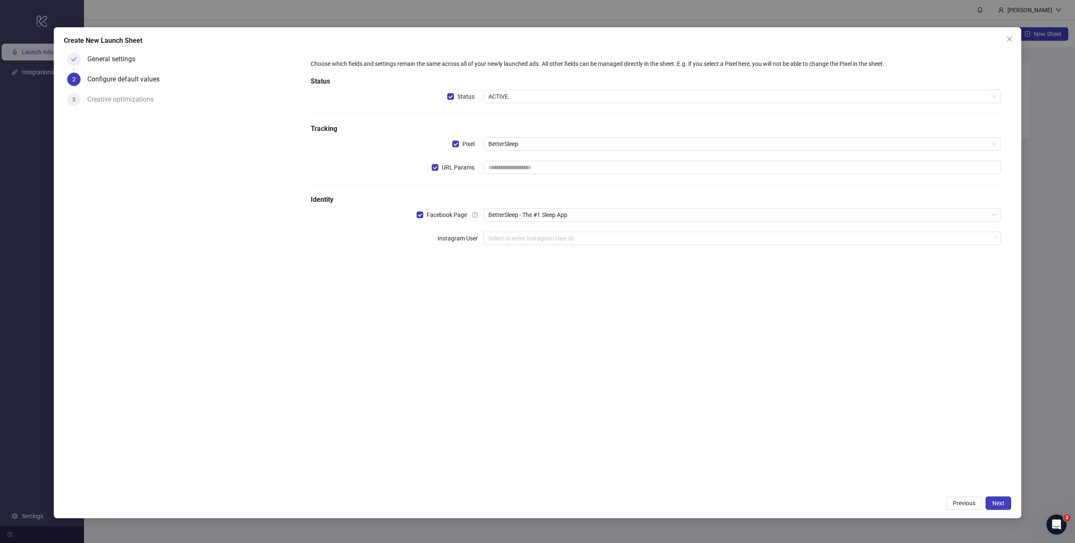
click at [590, 300] on div "Choose which fields and settings remain the same across all of your newly launc…" at bounding box center [656, 270] width 710 height 443
click at [528, 147] on span "BetterSleep" at bounding box center [742, 144] width 508 height 13
click at [530, 142] on span "BetterSleep" at bounding box center [742, 144] width 508 height 13
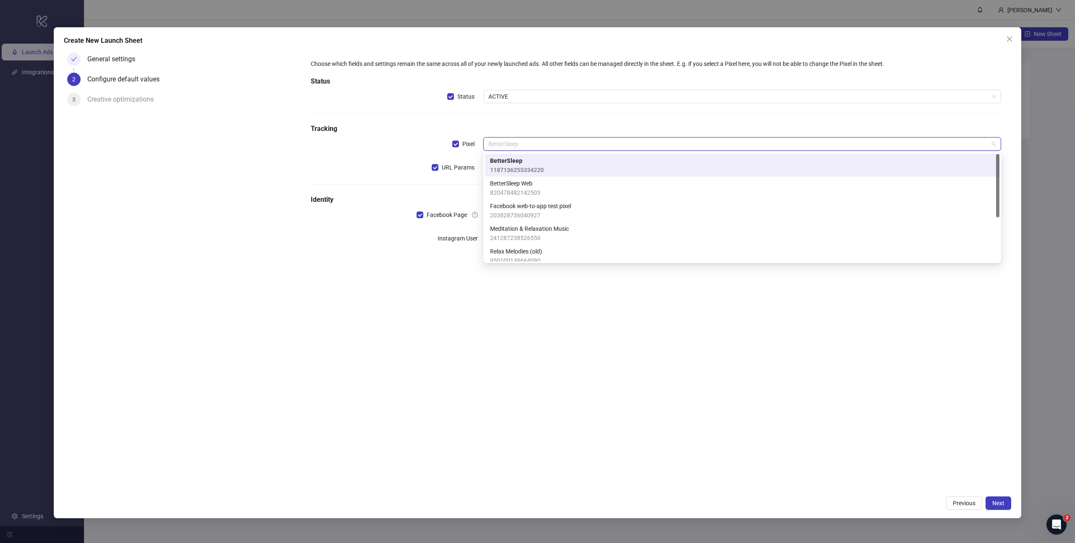
click at [536, 168] on span "1187136255334220" at bounding box center [517, 169] width 54 height 9
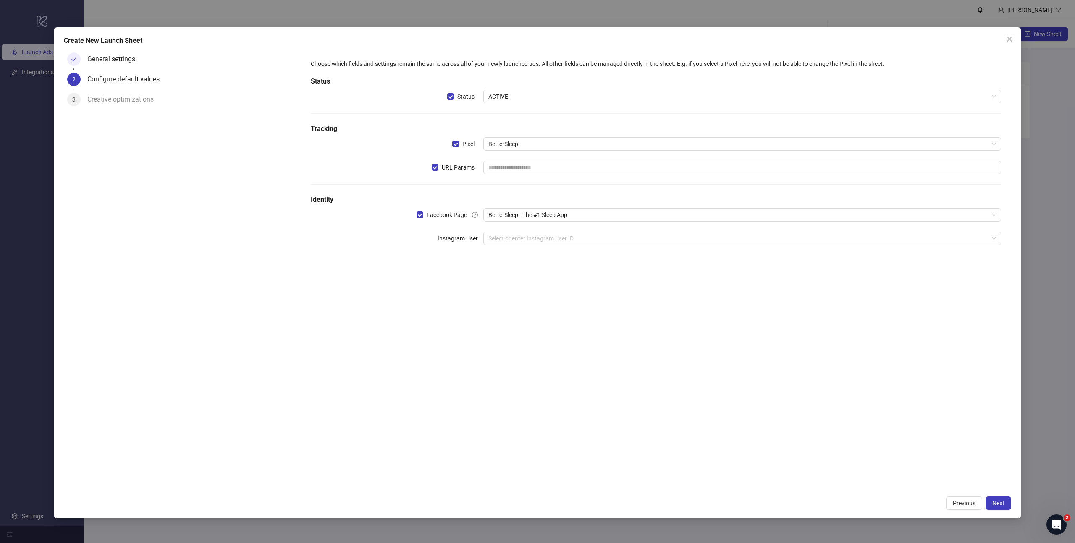
click at [532, 228] on div "Choose which fields and settings remain the same across all of your newly launc…" at bounding box center [655, 157] width 697 height 203
click at [531, 241] on input "search" at bounding box center [738, 238] width 500 height 13
click at [528, 283] on div "bettersleep" at bounding box center [742, 282] width 504 height 9
click at [718, 380] on div "Choose which fields and settings remain the same across all of your newly launc…" at bounding box center [656, 270] width 710 height 443
click at [995, 505] on span "Next" at bounding box center [998, 503] width 12 height 7
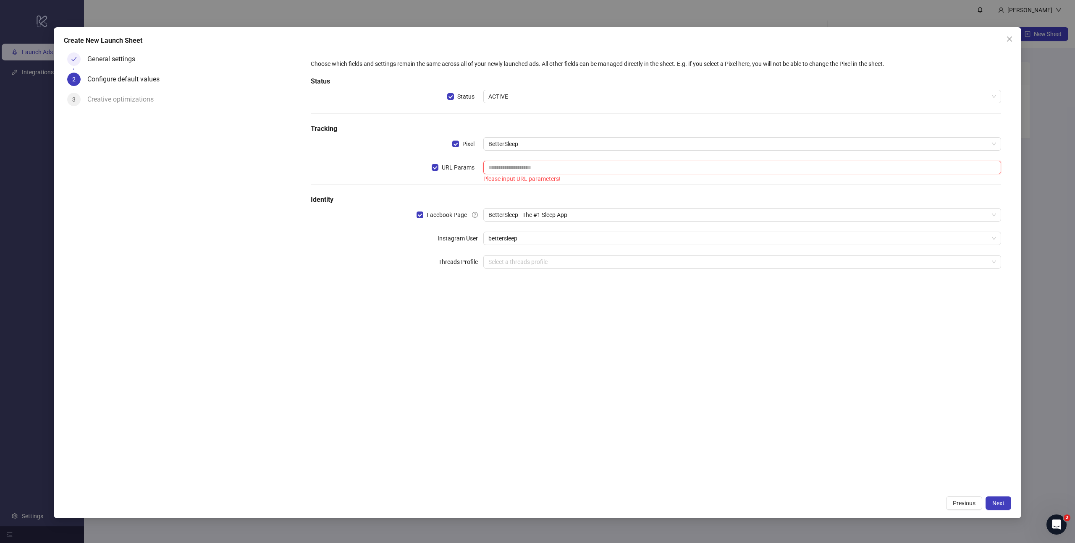
click at [515, 169] on input "text" at bounding box center [742, 167] width 518 height 13
click at [432, 170] on div "URL Params" at bounding box center [397, 167] width 173 height 13
click at [652, 447] on div "Choose which fields and settings remain the same across all of your newly launc…" at bounding box center [656, 270] width 710 height 443
click at [998, 506] on span "Next" at bounding box center [998, 503] width 12 height 7
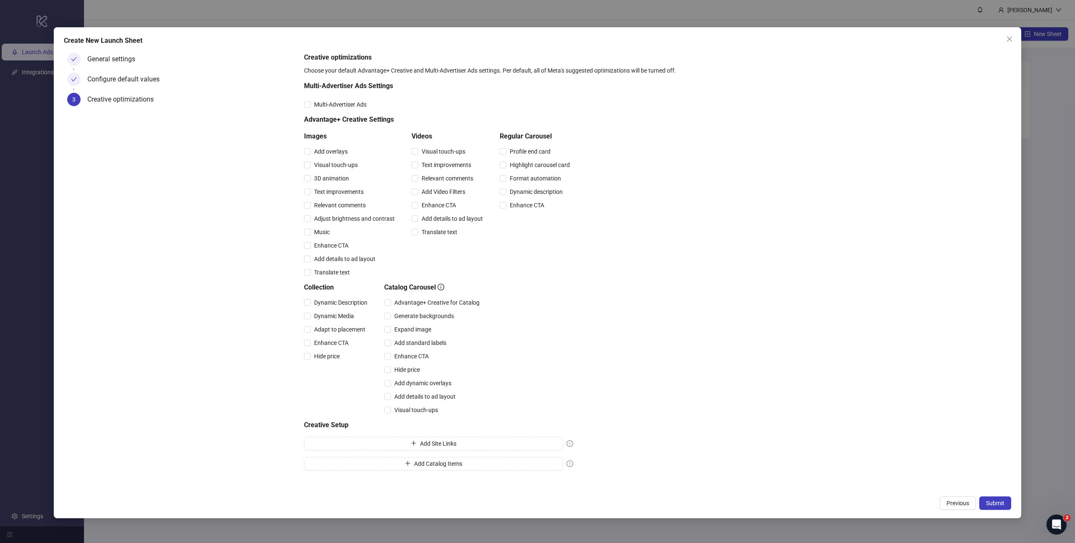
click at [998, 506] on span "Submit" at bounding box center [995, 503] width 18 height 7
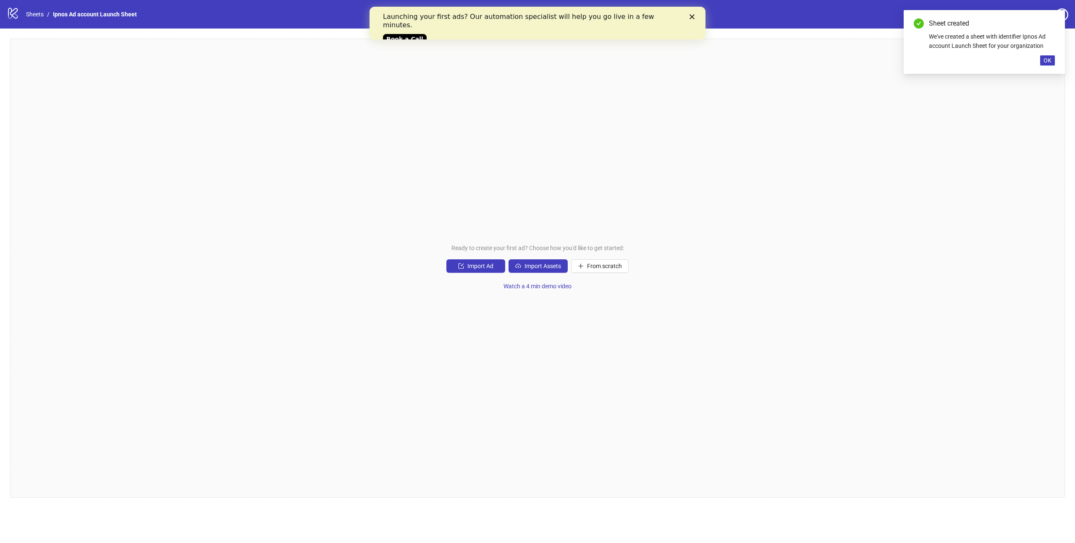
click at [498, 200] on div "Ready to create your first ad? Choose how you'd like to get started: Import Ad …" at bounding box center [537, 268] width 1055 height 459
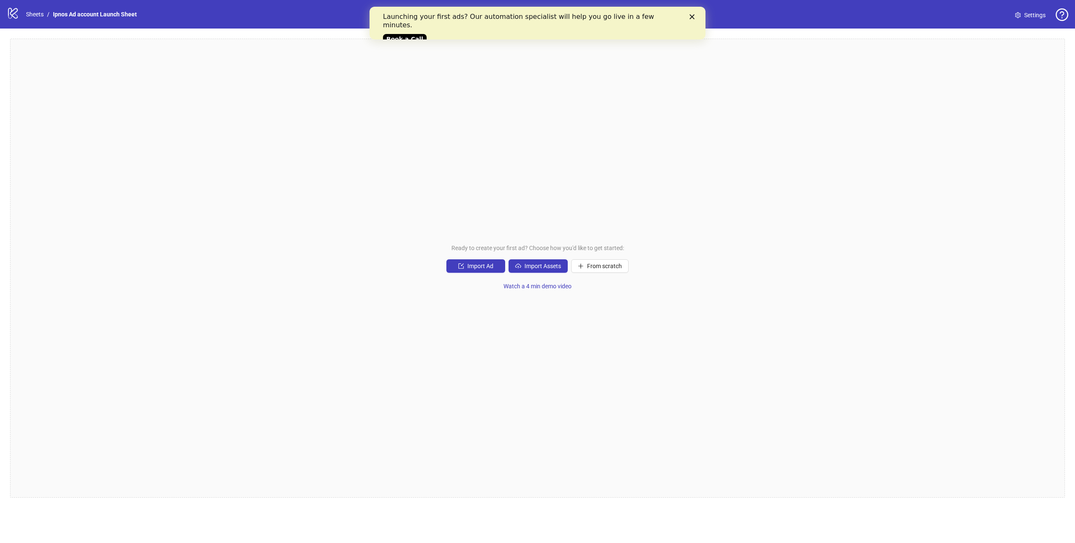
click at [497, 223] on div "Ready to create your first ad? Choose how you'd like to get started: Import Ad …" at bounding box center [537, 268] width 1055 height 459
click at [522, 287] on span "Watch a 4 min demo video" at bounding box center [537, 286] width 68 height 7
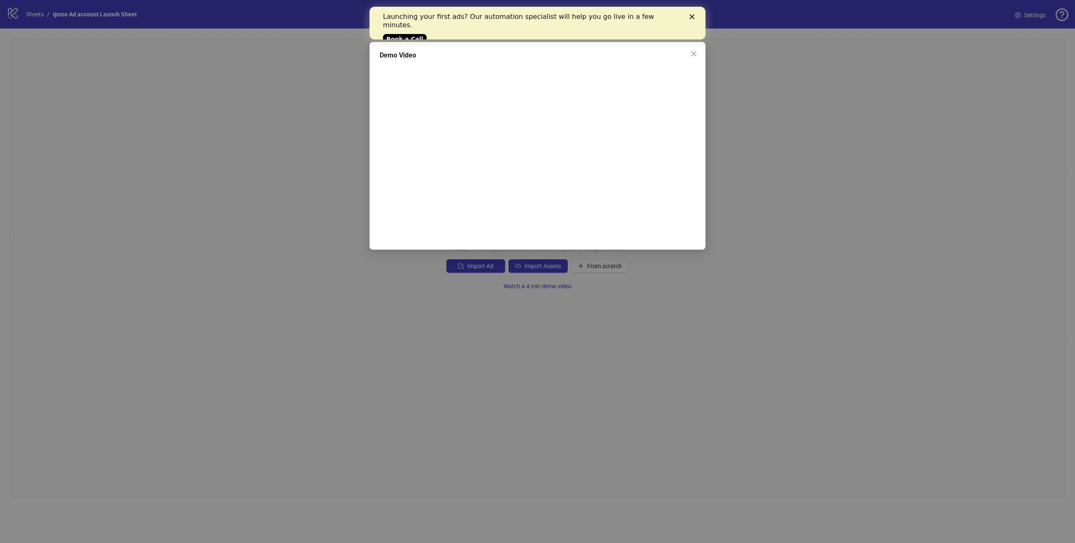
click at [888, 260] on div "Demo Video" at bounding box center [537, 271] width 1075 height 543
click at [694, 16] on icon "Close" at bounding box center [691, 16] width 5 height 5
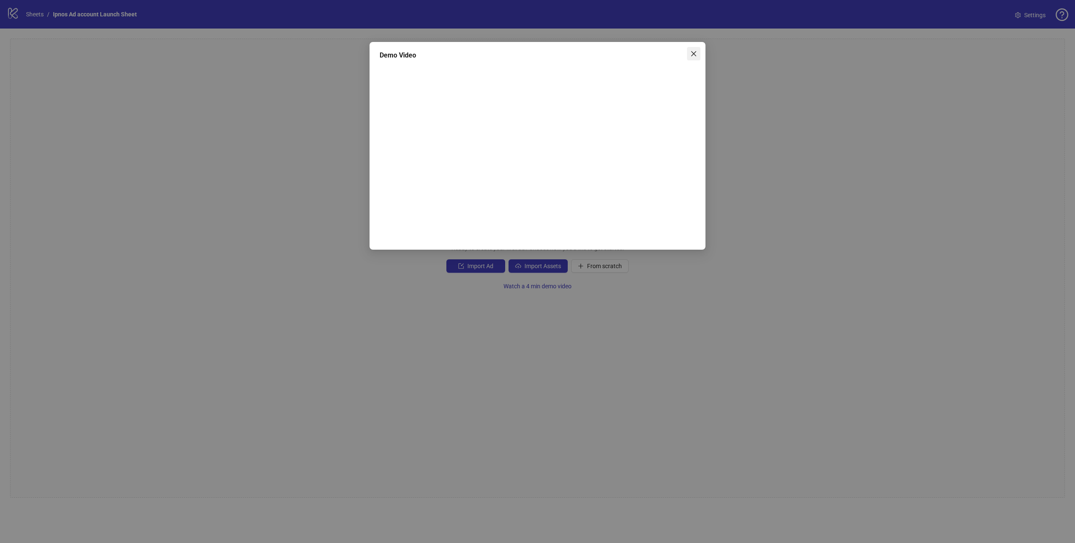
click at [696, 54] on icon "close" at bounding box center [693, 53] width 7 height 7
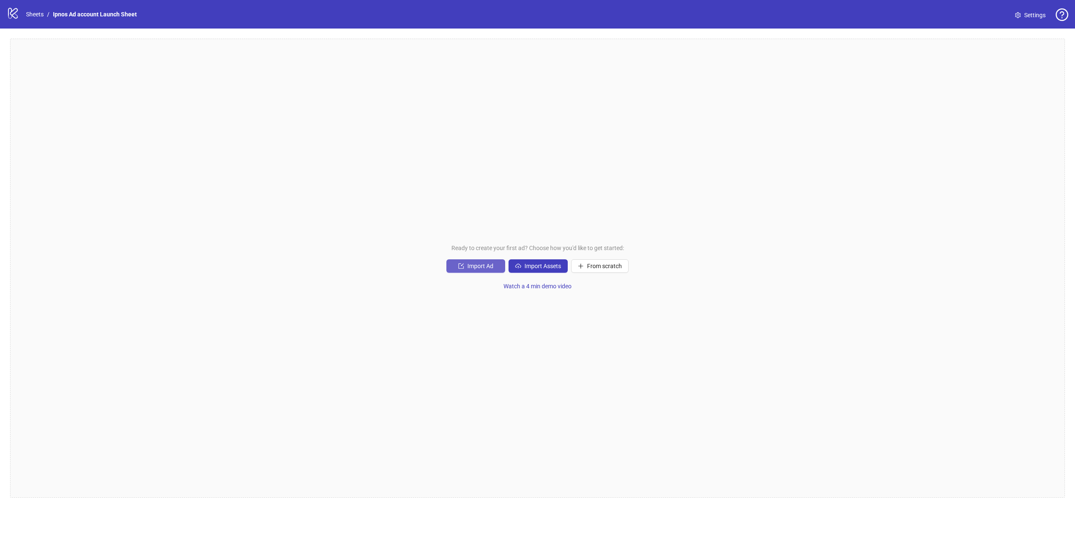
click at [484, 268] on span "Import Ad" at bounding box center [480, 266] width 26 height 7
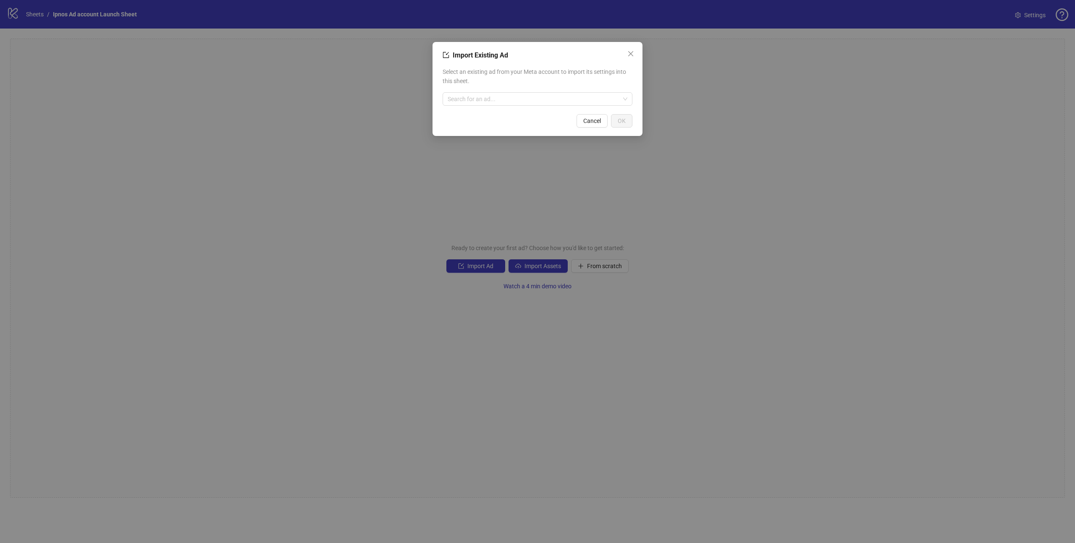
click at [530, 107] on div "Select an existing ad from your Meta account to import its settings into this s…" at bounding box center [538, 86] width 190 height 45
click at [535, 102] on input "search" at bounding box center [534, 99] width 172 height 13
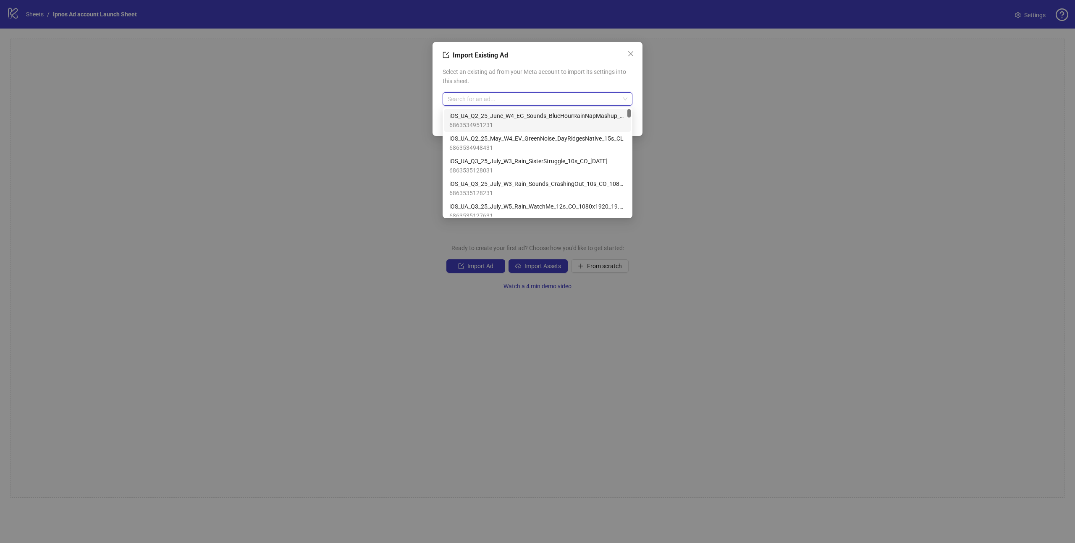
click at [533, 76] on span "Select an existing ad from your Meta account to import its settings into this s…" at bounding box center [538, 76] width 190 height 18
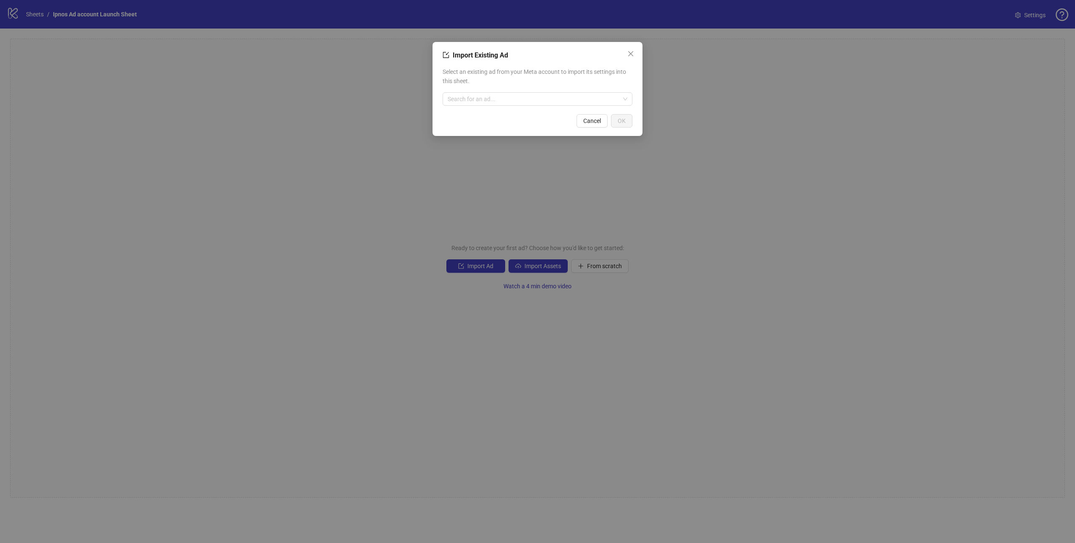
click at [597, 184] on div "Import Existing Ad Select an existing ad from your Meta account to import its s…" at bounding box center [537, 271] width 1075 height 543
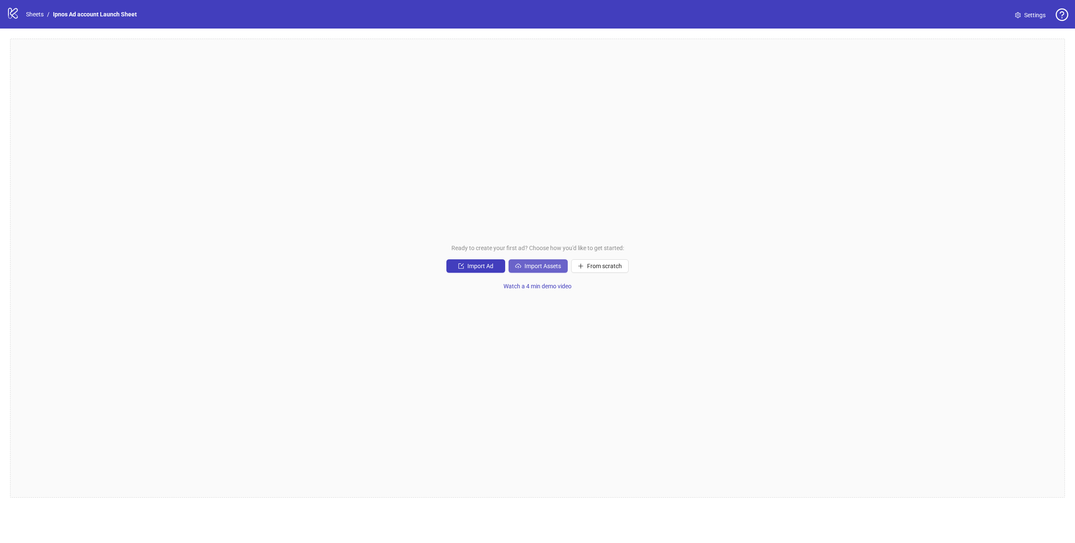
click at [537, 269] on span "Import Assets" at bounding box center [542, 266] width 37 height 7
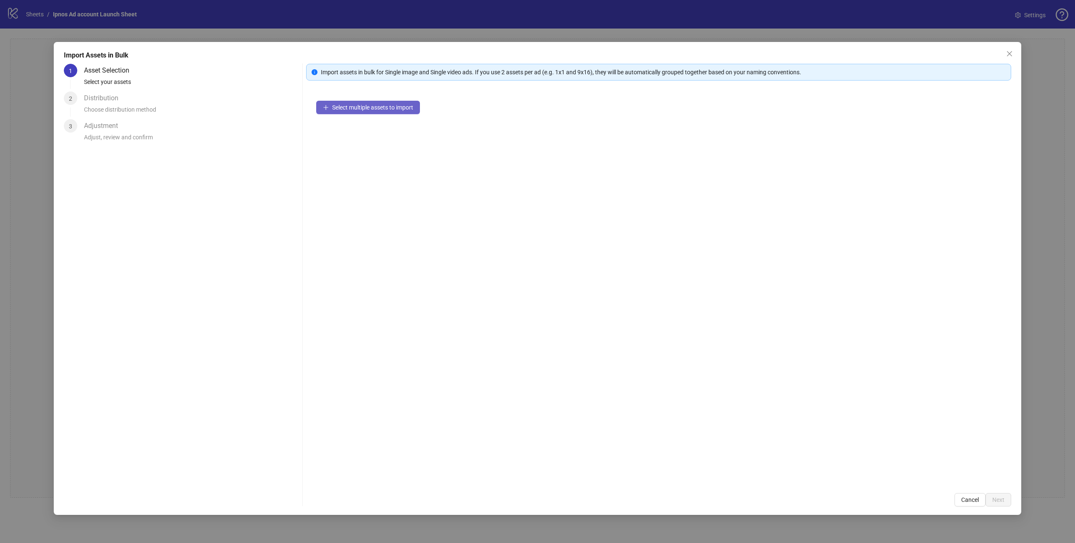
click at [360, 109] on span "Select multiple assets to import" at bounding box center [372, 107] width 81 height 7
click at [1009, 54] on icon "close" at bounding box center [1009, 53] width 7 height 7
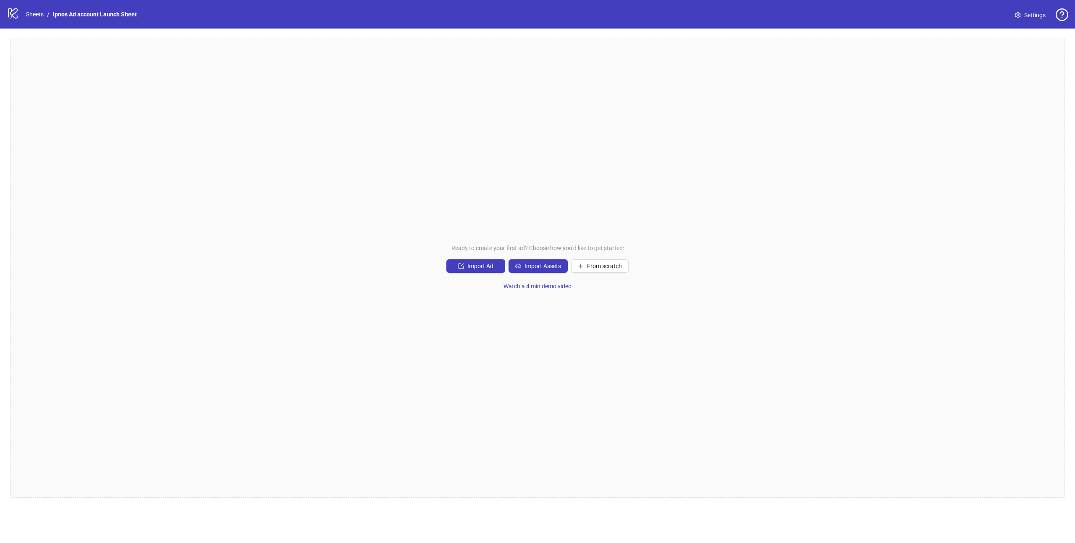
click at [693, 199] on div "Ready to create your first ad? Choose how you'd like to get started: Import Ad …" at bounding box center [537, 268] width 1055 height 459
drag, startPoint x: 451, startPoint y: 247, endPoint x: 744, endPoint y: 249, distance: 292.7
click at [744, 249] on div "Ready to create your first ad? Choose how you'd like to get started: Import Ad …" at bounding box center [537, 268] width 1055 height 459
click at [761, 246] on div "Ready to create your first ad? Choose how you'd like to get started: Import Ad …" at bounding box center [537, 268] width 1055 height 459
click at [479, 265] on span "Import Ad" at bounding box center [480, 266] width 26 height 7
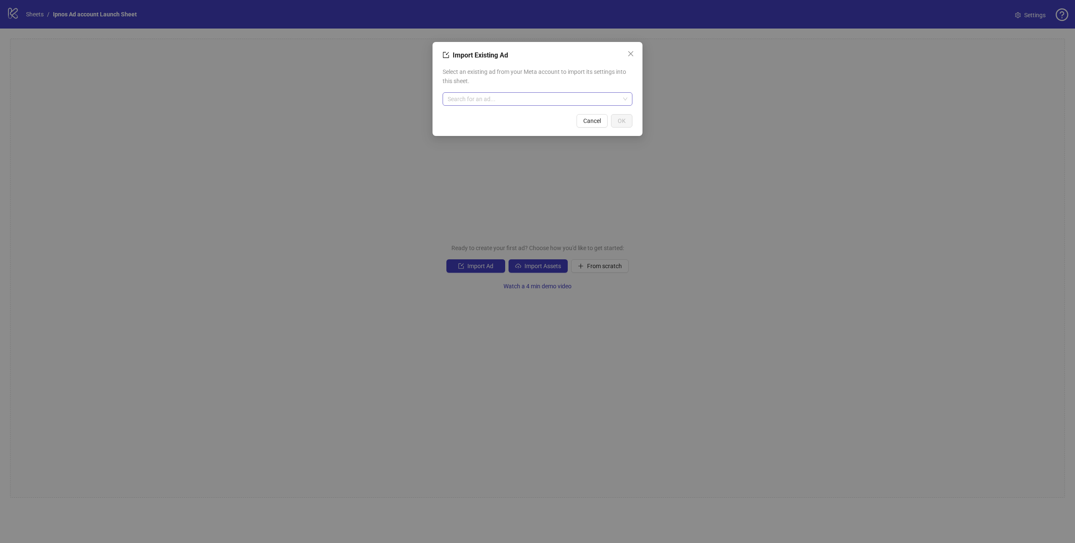
click at [507, 99] on input "search" at bounding box center [534, 99] width 172 height 13
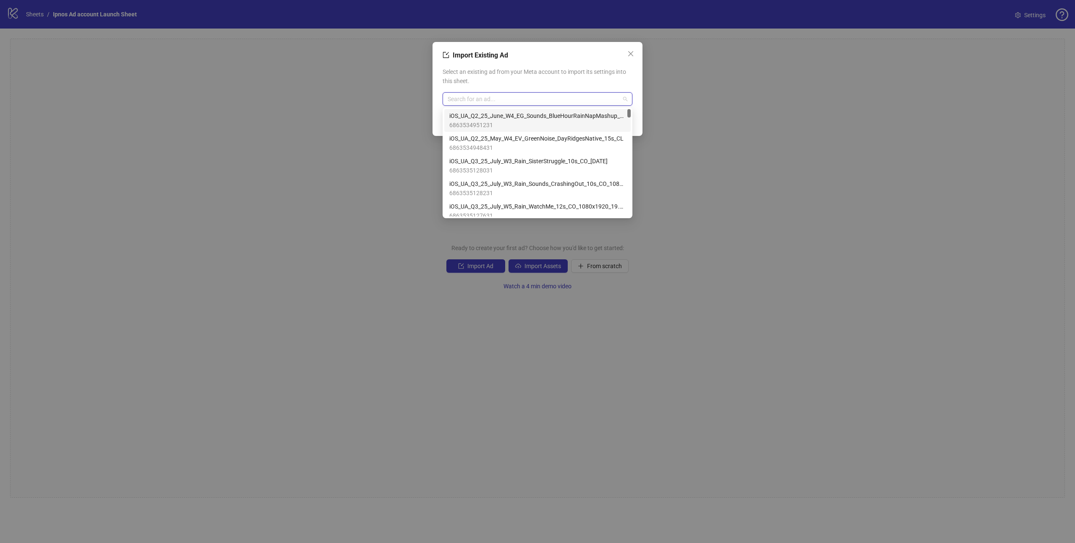
click at [505, 121] on span "6863534951231" at bounding box center [537, 125] width 176 height 9
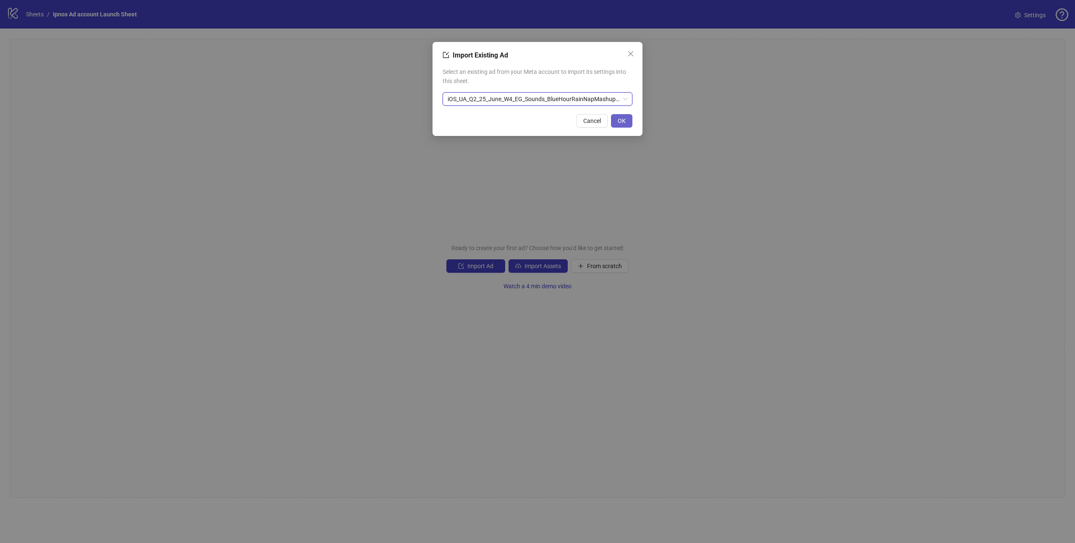
click at [629, 120] on button "OK" at bounding box center [621, 120] width 21 height 13
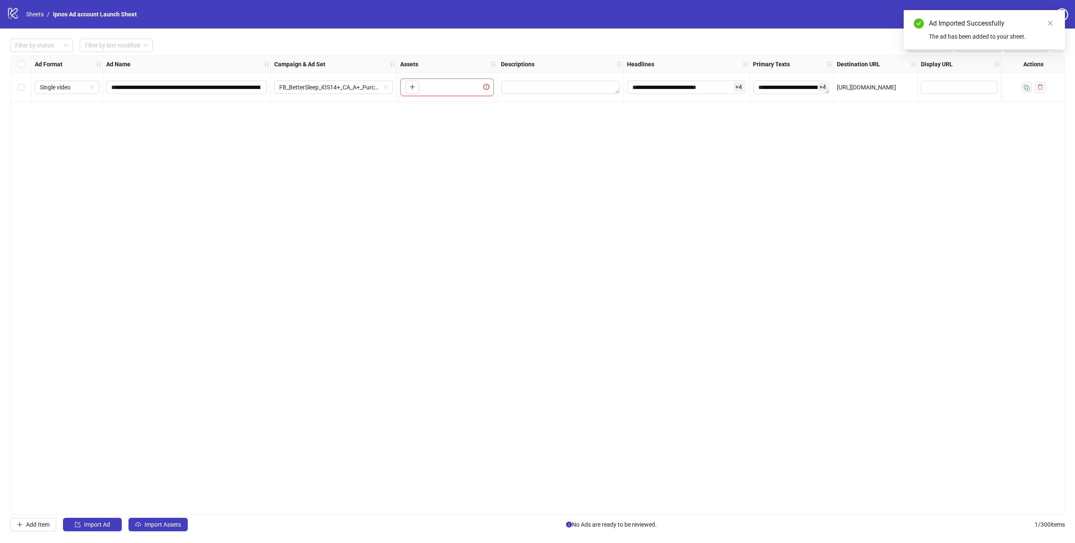
click at [721, 163] on div "**********" at bounding box center [537, 284] width 1055 height 459
click at [37, 528] on button "Add Item" at bounding box center [33, 524] width 46 height 13
click at [40, 525] on span "Add Item" at bounding box center [38, 525] width 24 height 7
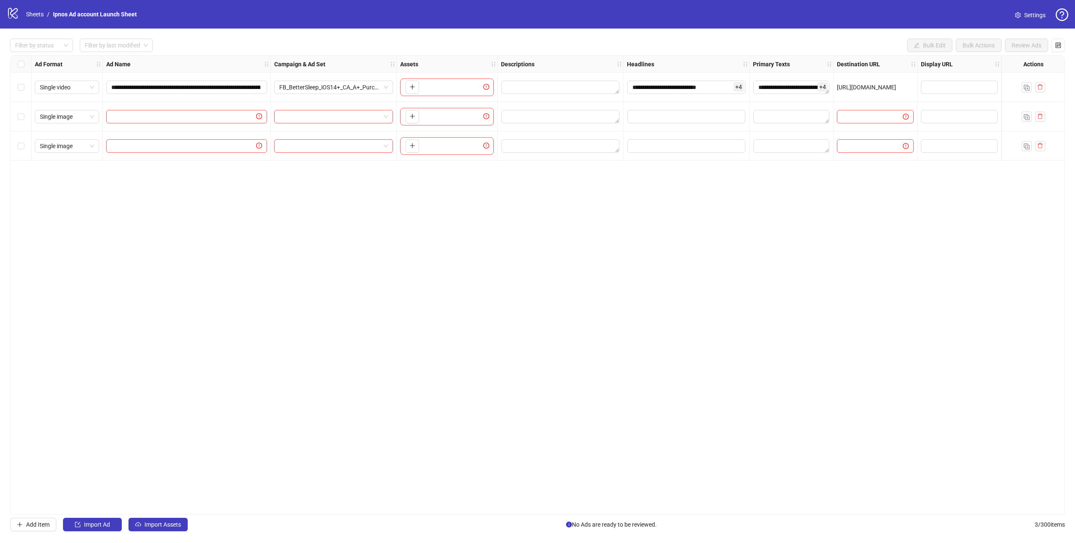
click at [255, 285] on div "**********" at bounding box center [537, 284] width 1055 height 459
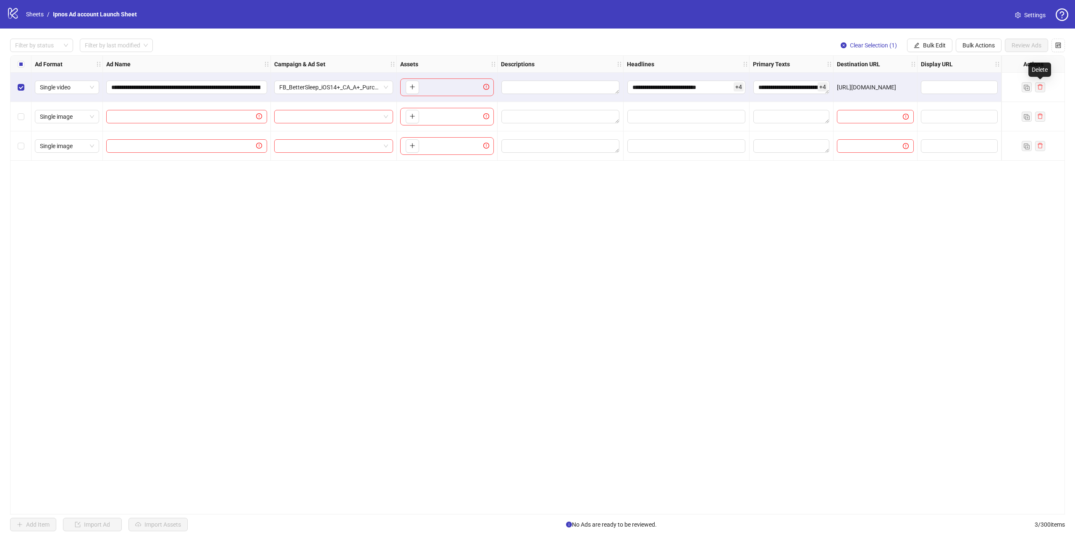
click at [941, 261] on div "**********" at bounding box center [537, 284] width 1055 height 459
click at [973, 253] on div "**********" at bounding box center [537, 284] width 1055 height 459
click at [249, 262] on div "**********" at bounding box center [537, 284] width 1055 height 459
click div "**********"
click div "To pick up a draggable item, press the space bar. While dragging, use the arrow…"
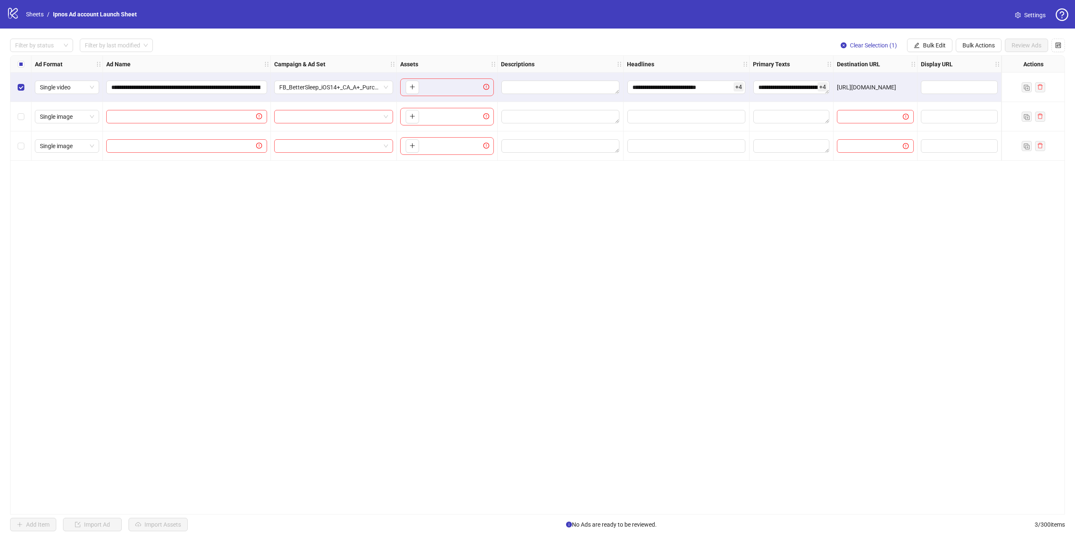
click div "**********"
click span "Clear Selection (1)"
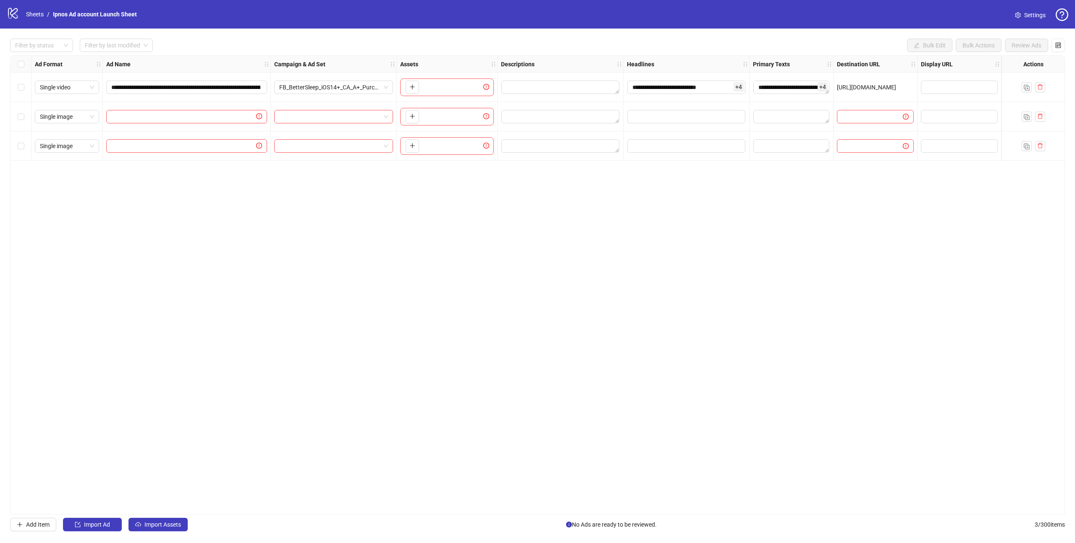
click div "Select row 1"
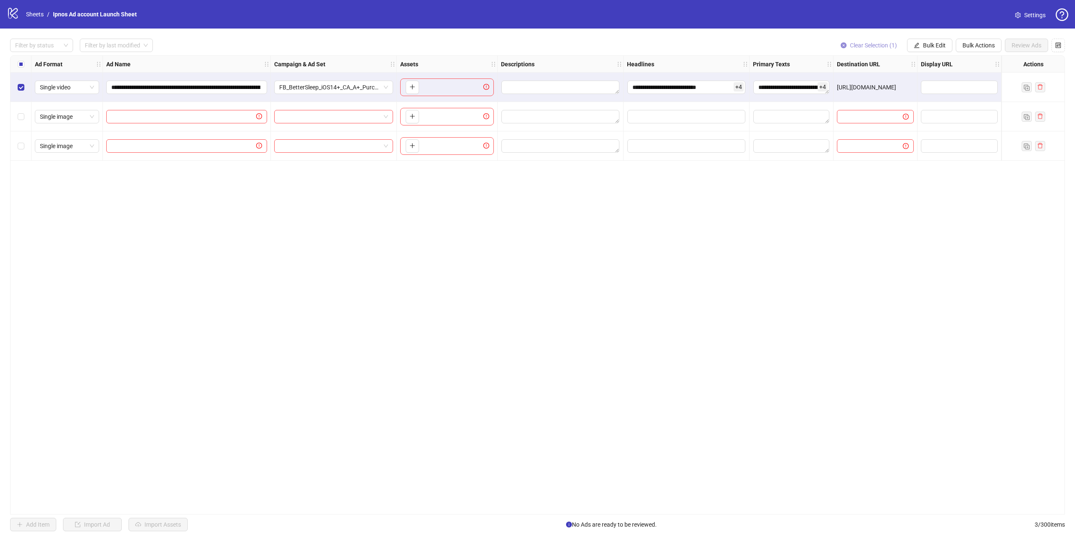
click button "Clear Selection (1)"
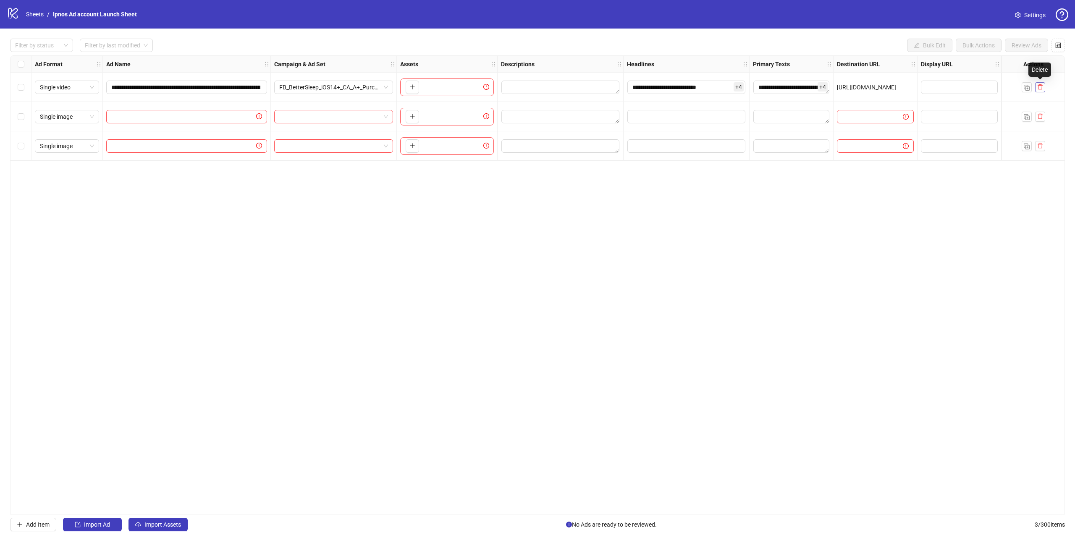
click icon "delete"
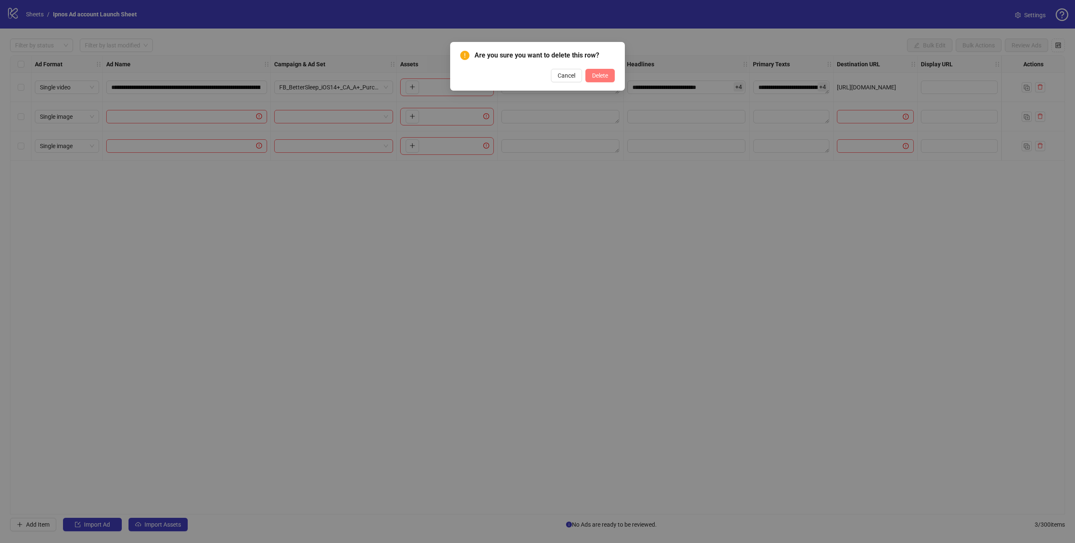
click span "Delete"
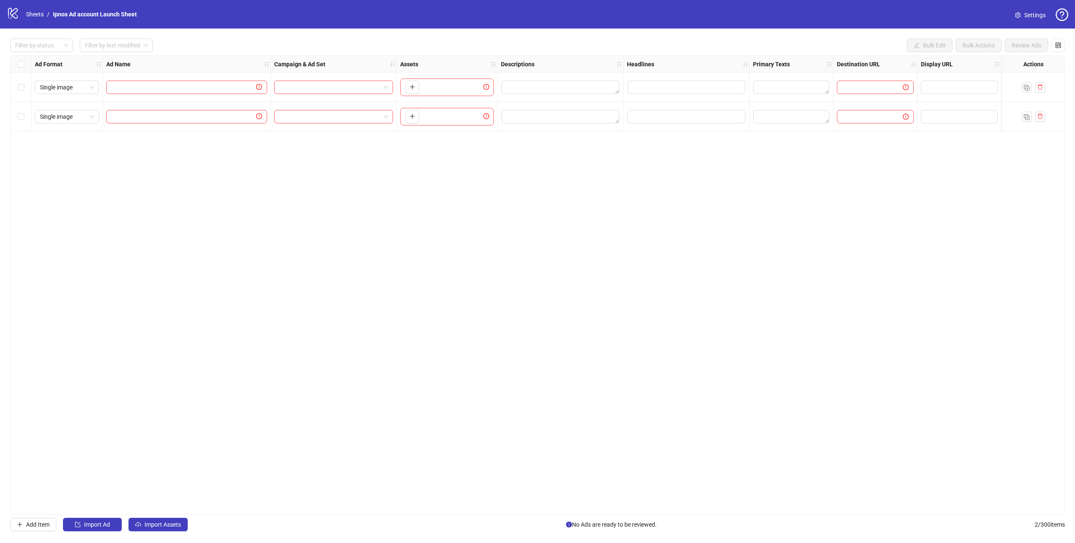
click div "Ad Format Ad Name Campaign & Ad Set Assets Descriptions Headlines Primary Texts…"
